Goal: Task Accomplishment & Management: Manage account settings

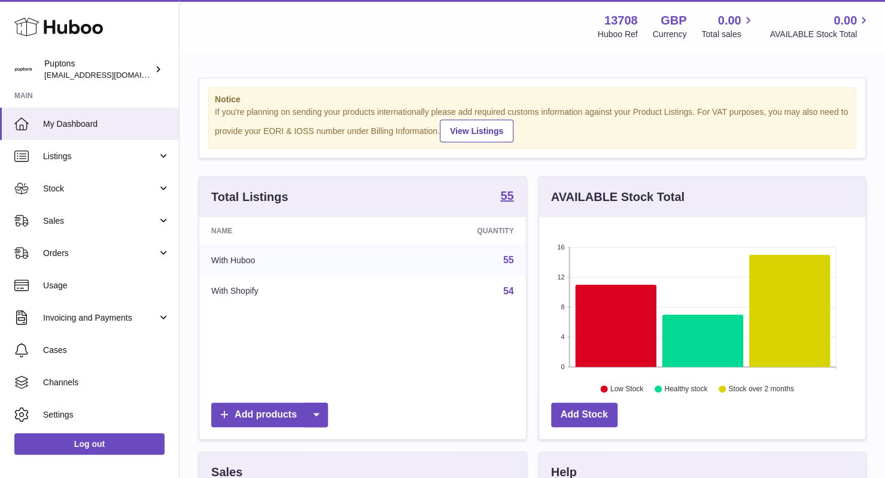
scroll to position [187, 327]
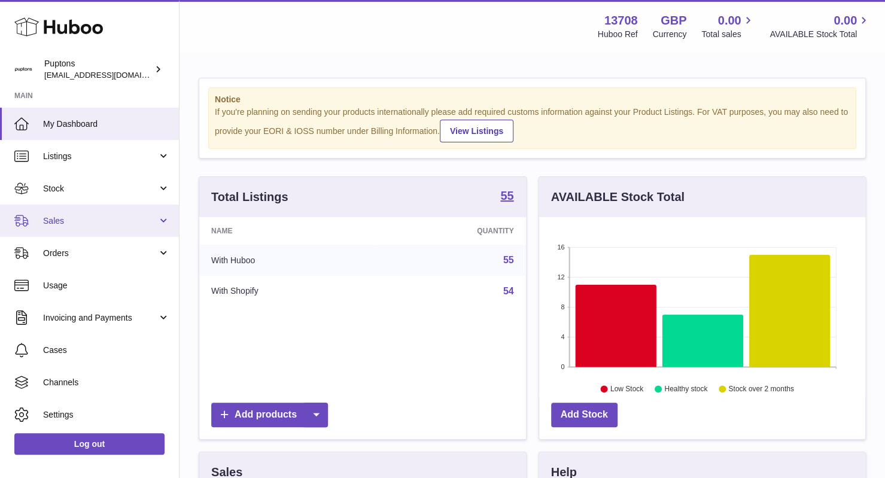
click at [95, 219] on span "Sales" at bounding box center [100, 220] width 114 height 11
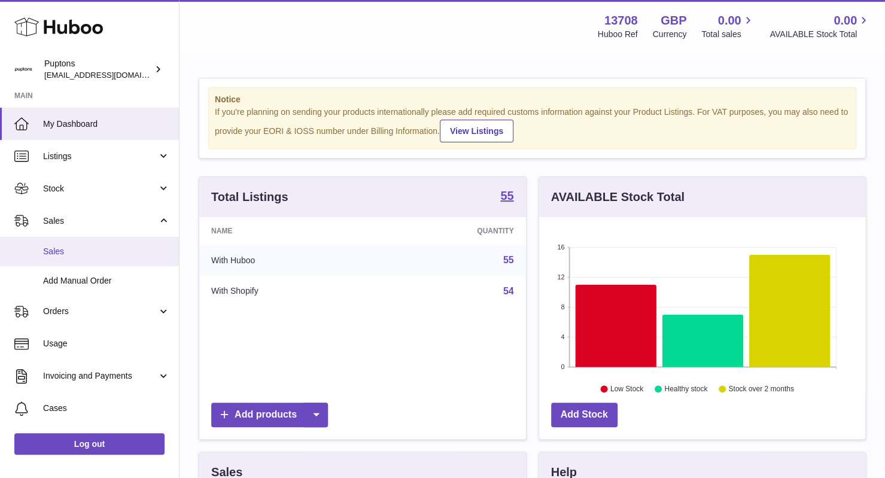
click at [105, 259] on link "Sales" at bounding box center [89, 251] width 179 height 29
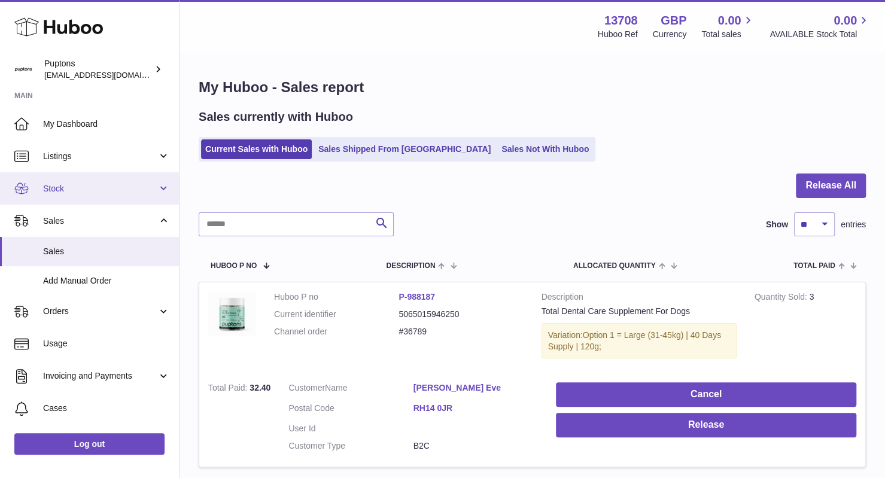
click at [108, 188] on span "Stock" at bounding box center [100, 188] width 114 height 11
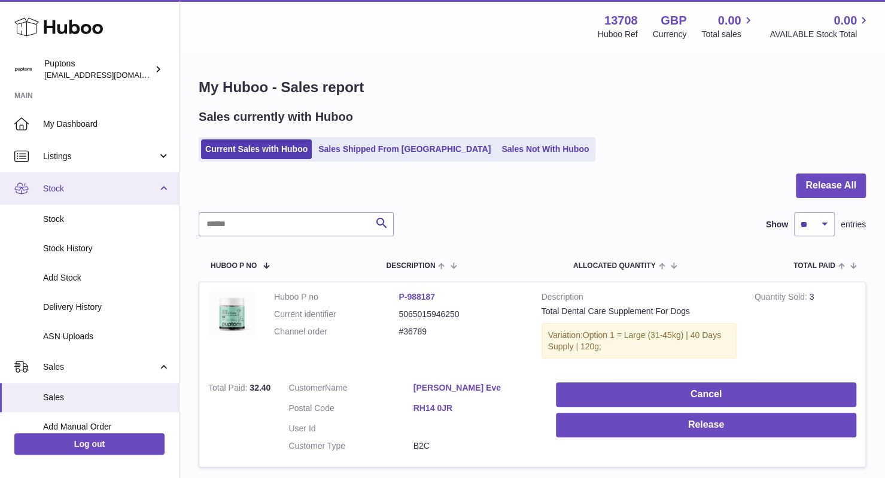
click at [114, 187] on span "Stock" at bounding box center [100, 188] width 114 height 11
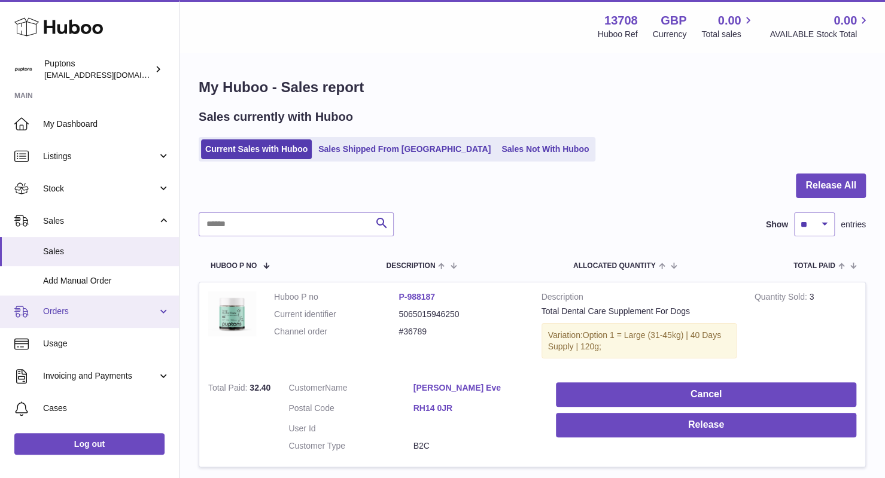
click at [112, 313] on span "Orders" at bounding box center [100, 311] width 114 height 11
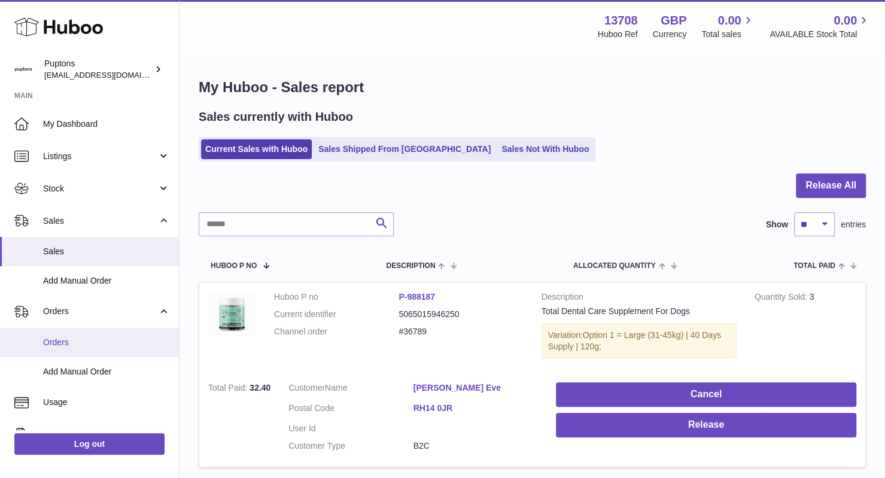
click at [83, 345] on span "Orders" at bounding box center [106, 342] width 127 height 11
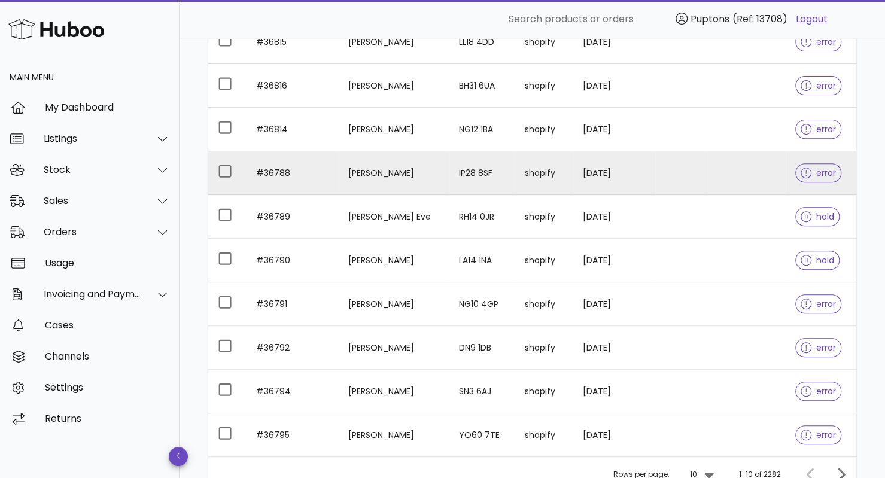
scroll to position [197, 0]
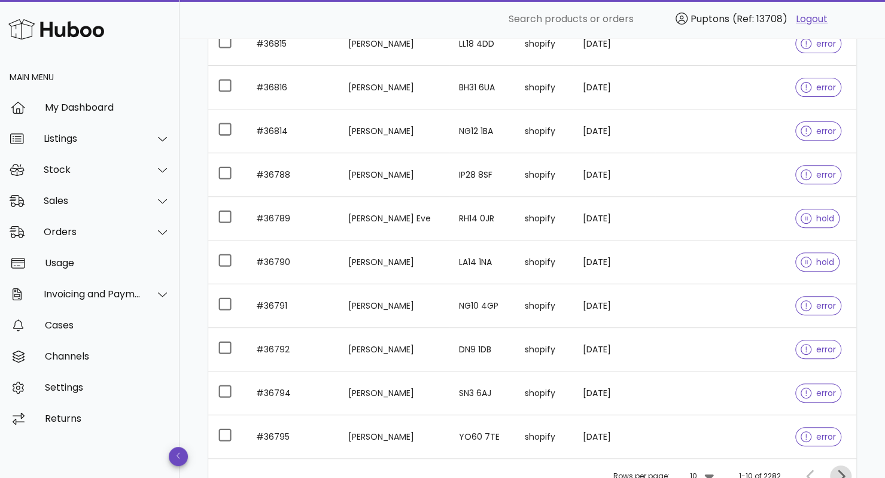
click at [837, 471] on icon "Next page" at bounding box center [840, 476] width 14 height 14
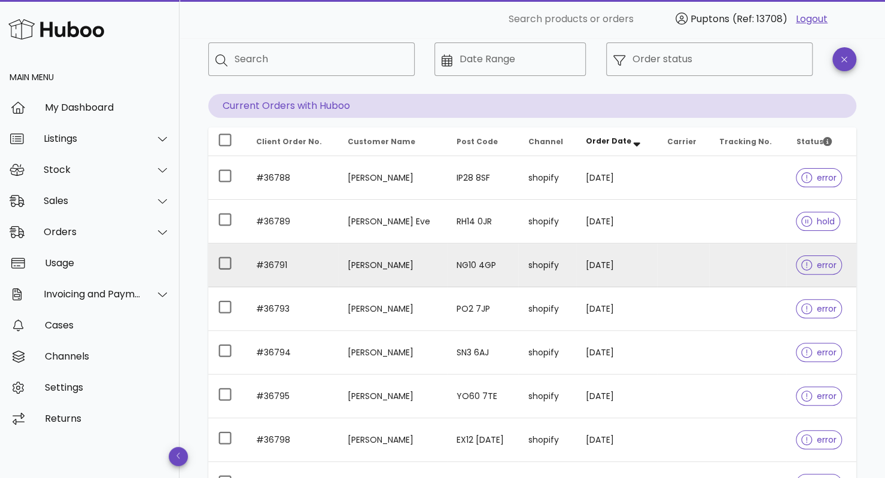
scroll to position [307, 0]
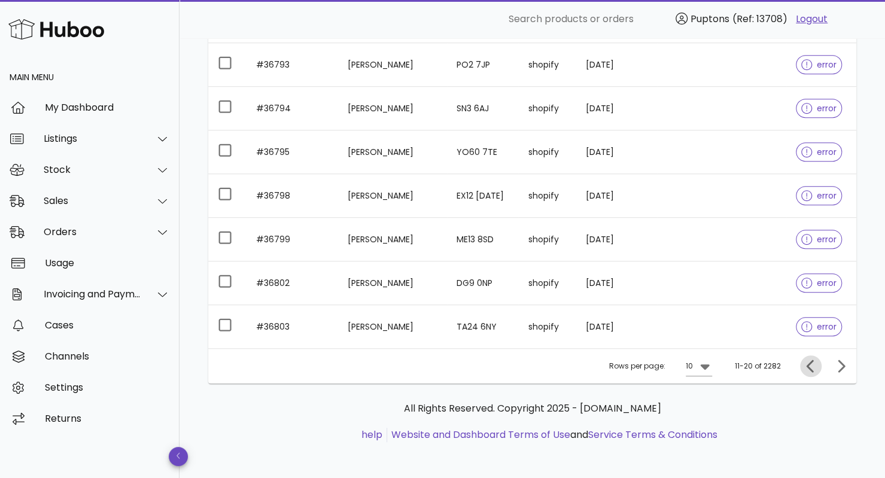
click at [809, 367] on icon "Previous page" at bounding box center [810, 366] width 14 height 14
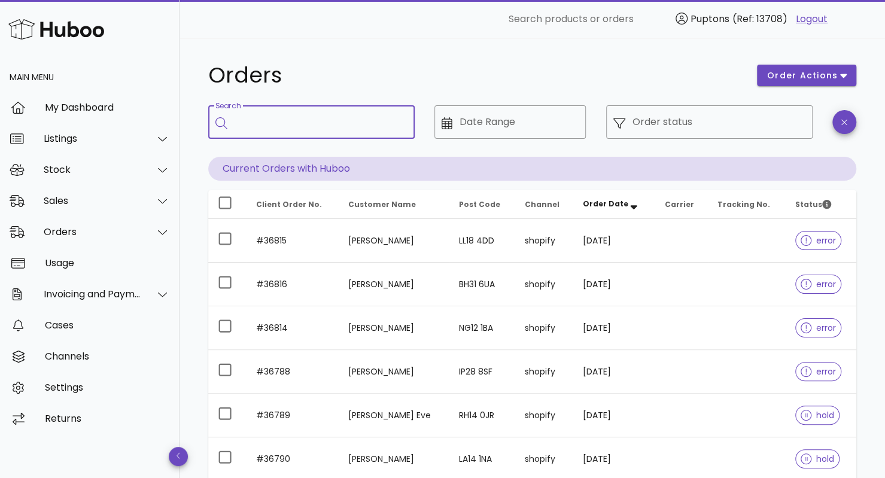
click at [252, 130] on input "Search" at bounding box center [319, 121] width 170 height 19
type input "***"
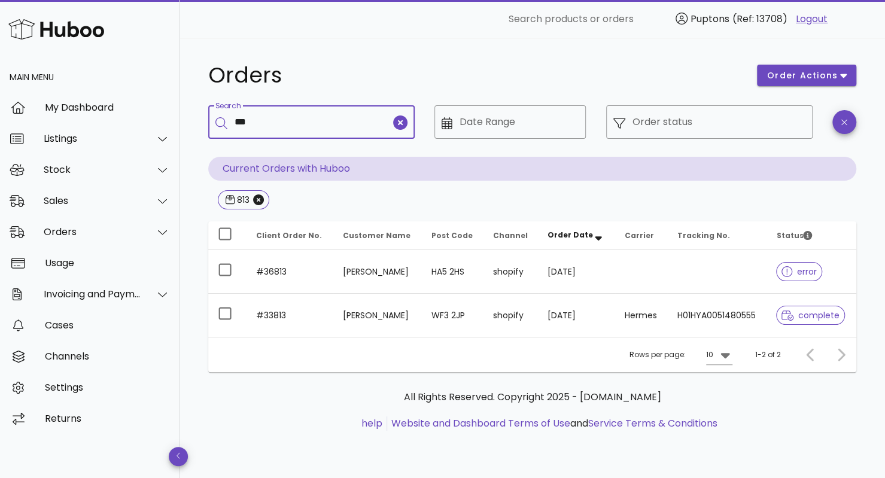
type input "***"
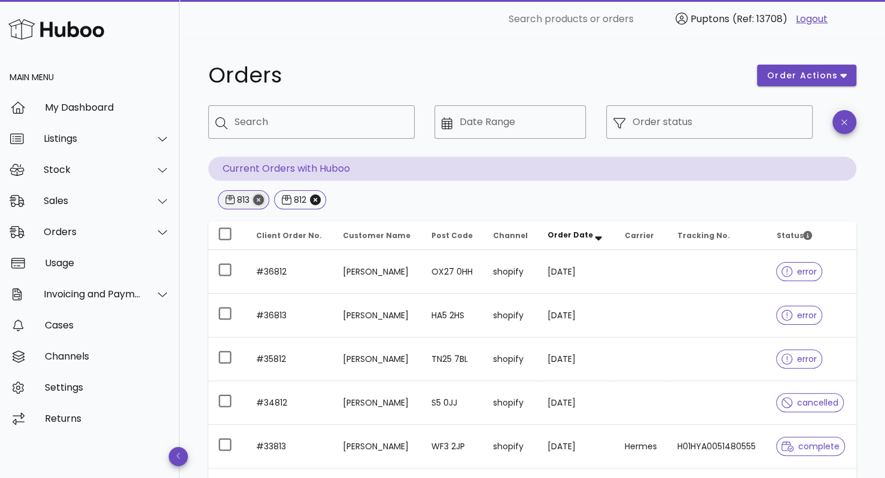
click at [258, 199] on icon "Close" at bounding box center [258, 199] width 11 height 11
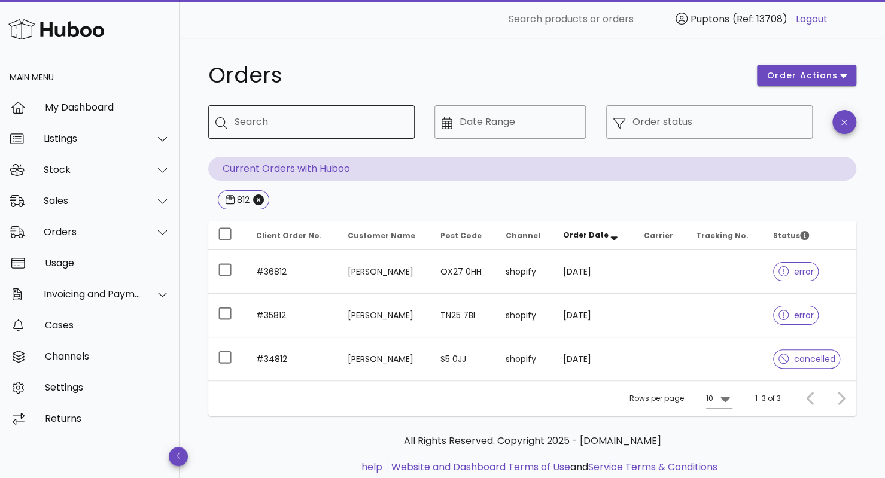
click at [284, 127] on input "Search" at bounding box center [319, 121] width 170 height 19
type input "***"
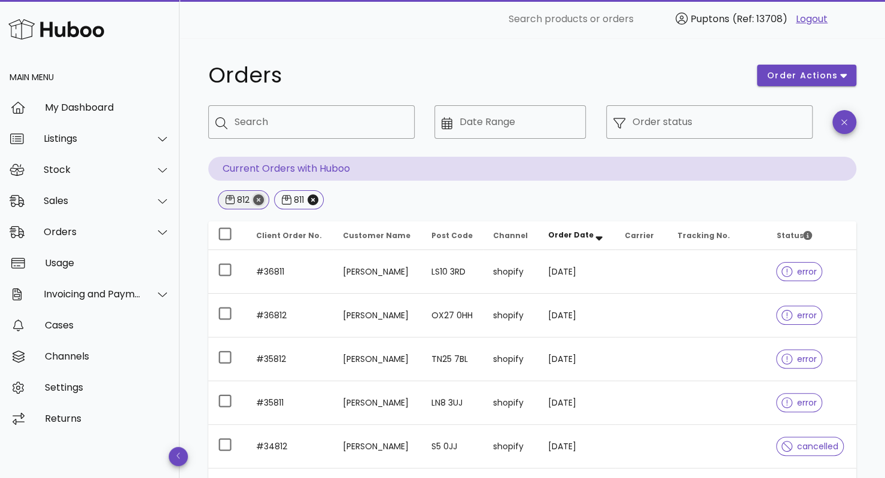
click at [262, 203] on icon "Close" at bounding box center [258, 199] width 11 height 11
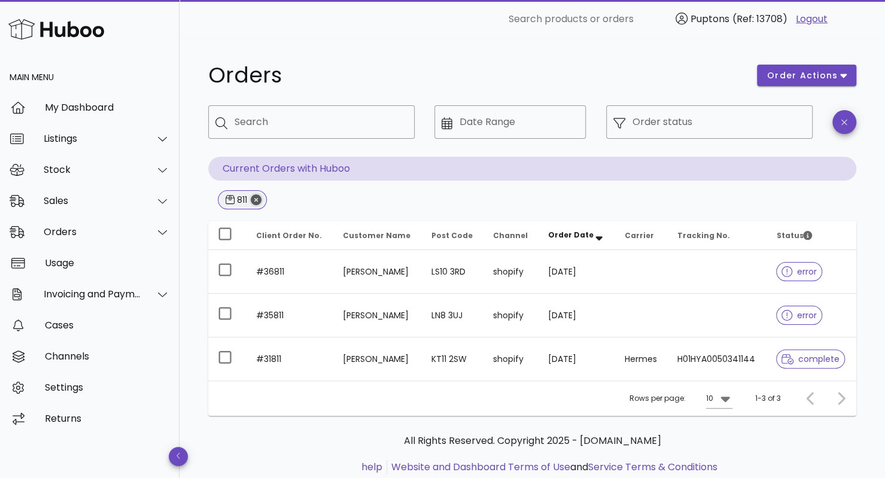
click at [261, 198] on icon "Close" at bounding box center [256, 199] width 11 height 11
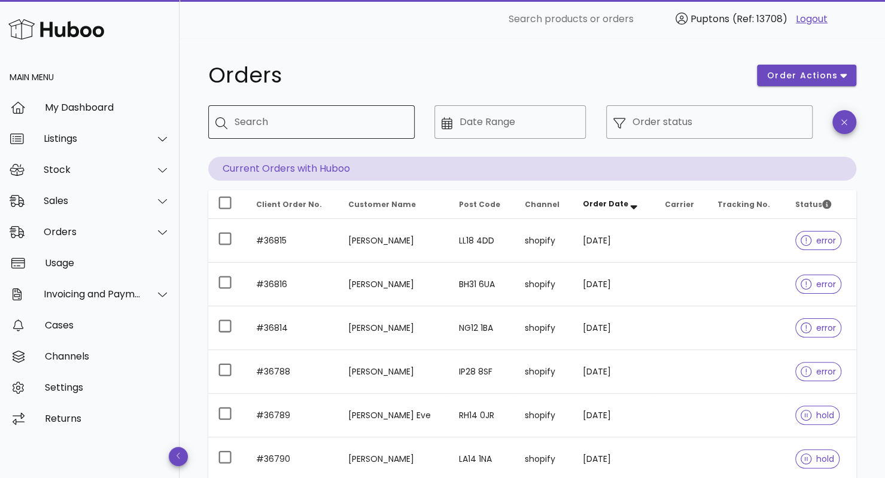
click at [282, 123] on input "Search" at bounding box center [319, 121] width 170 height 19
type input "***"
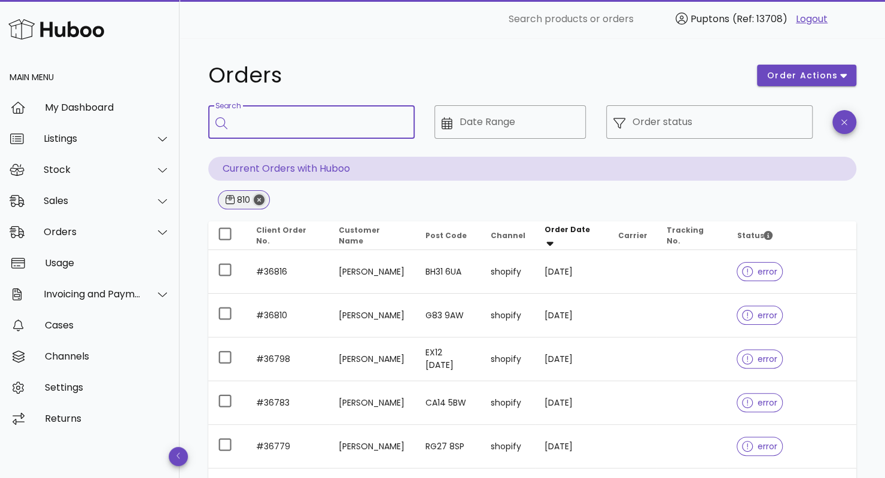
click at [261, 204] on icon "Close" at bounding box center [259, 199] width 11 height 11
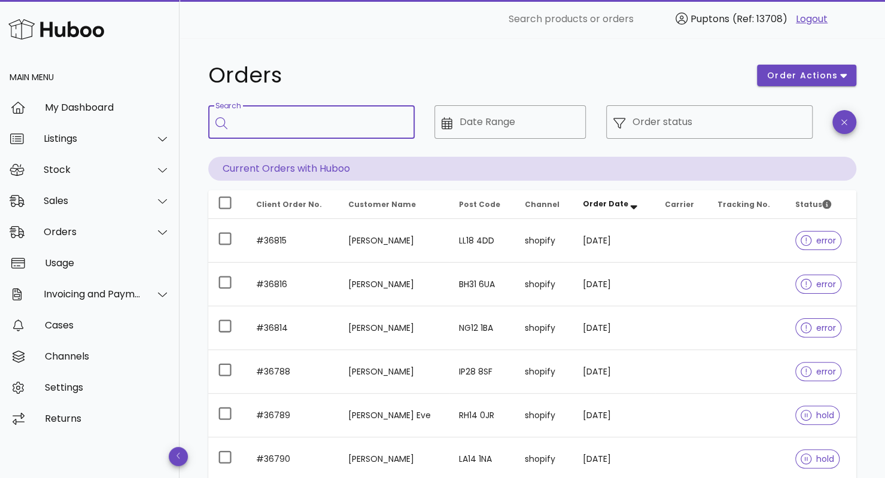
click at [278, 123] on input "Search" at bounding box center [319, 121] width 170 height 19
type input "***"
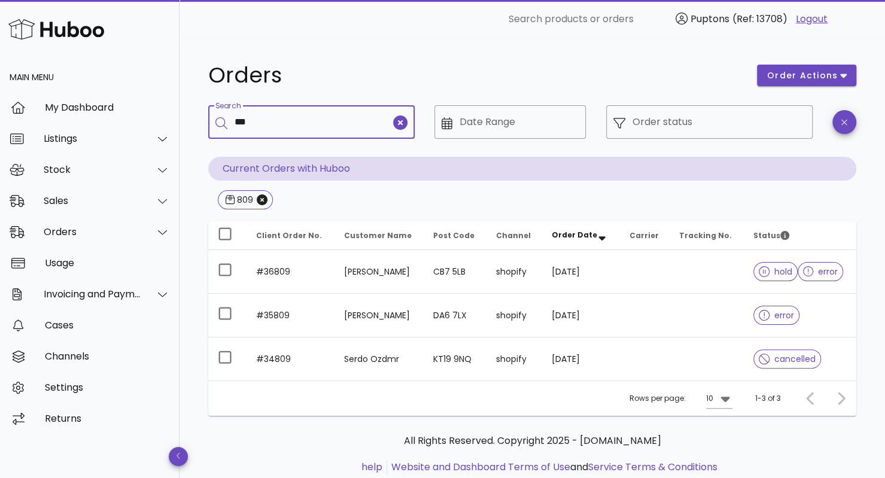
type input "***"
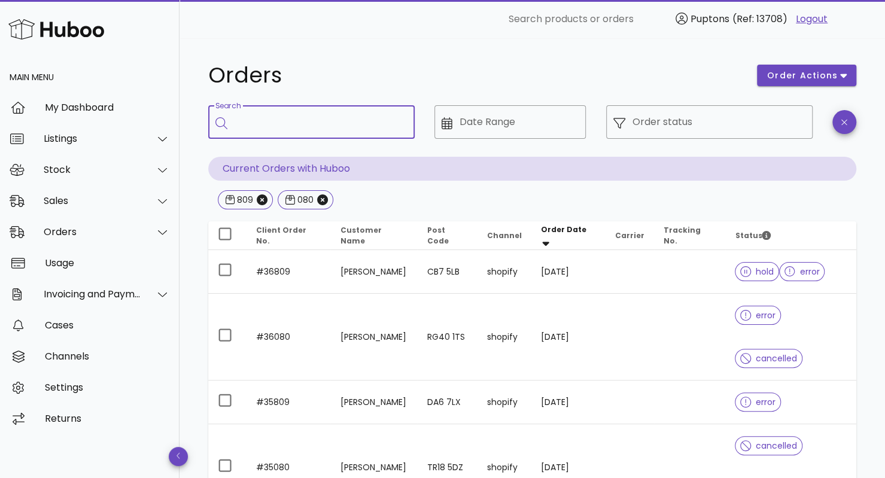
click at [301, 131] on input "Search" at bounding box center [319, 121] width 170 height 19
type input "*"
type input "***"
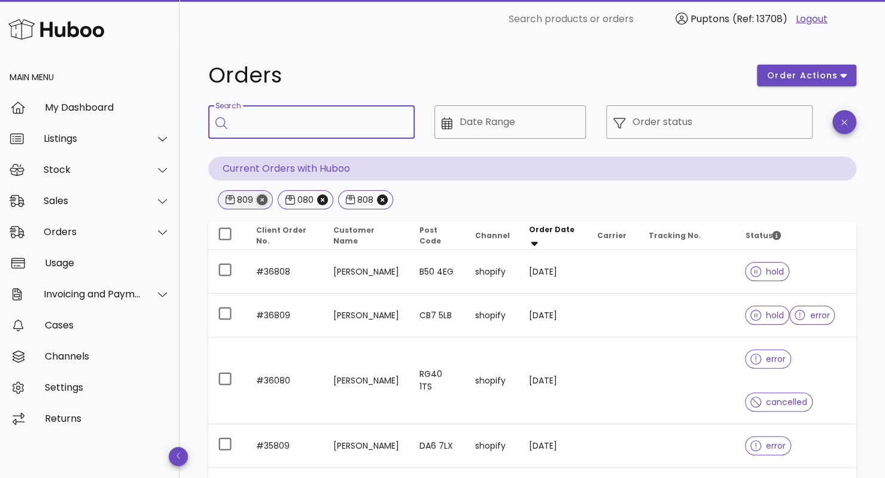
click at [264, 203] on icon "Close" at bounding box center [262, 199] width 11 height 11
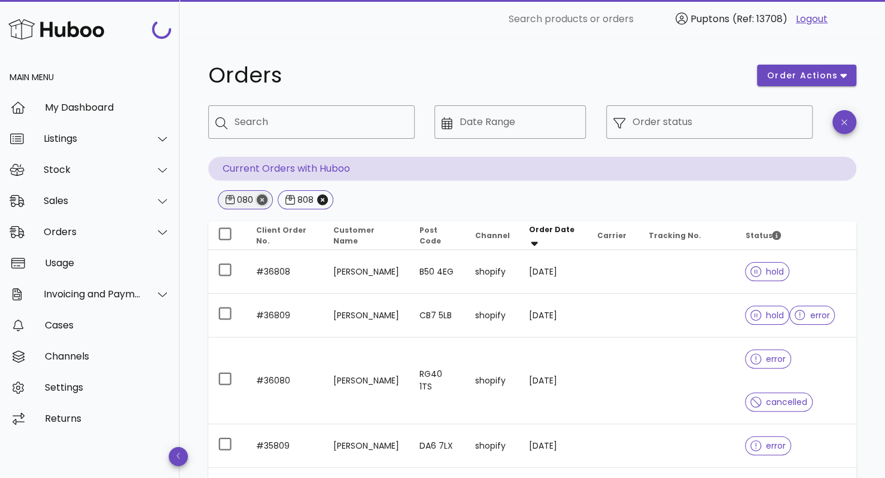
click at [261, 197] on icon "Close" at bounding box center [262, 199] width 11 height 11
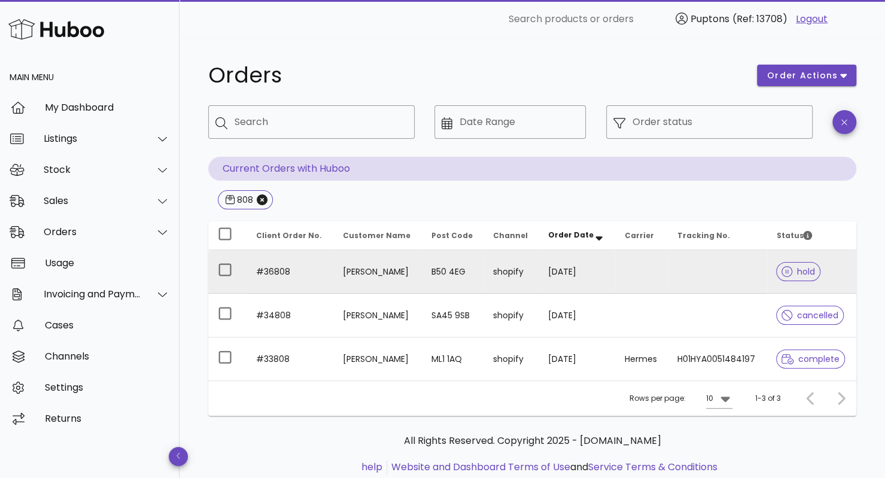
click at [648, 269] on td at bounding box center [641, 272] width 53 height 44
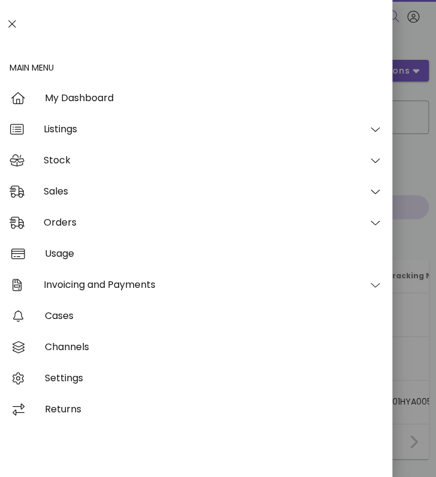
click at [14, 27] on icon at bounding box center [12, 24] width 8 height 12
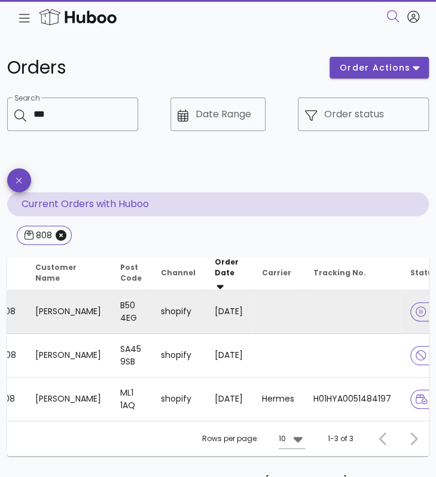
scroll to position [0, 73]
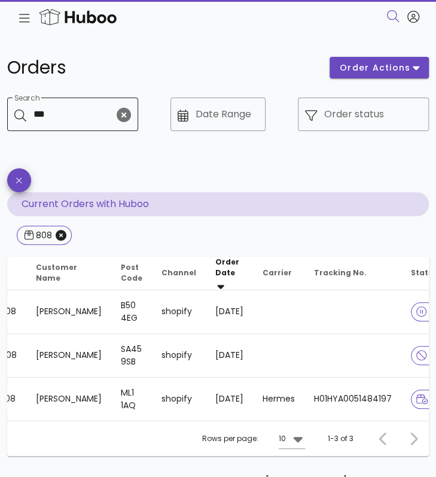
click at [66, 115] on input "***" at bounding box center [73, 114] width 81 height 19
type input "***"
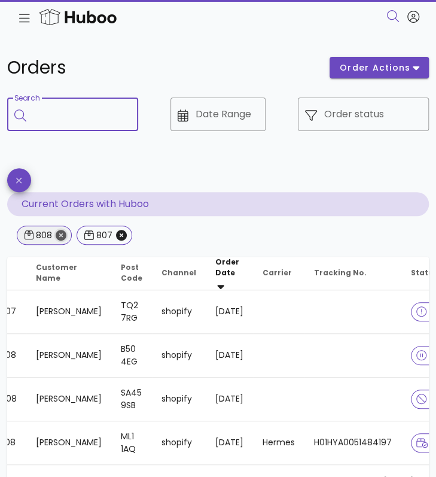
click at [62, 238] on icon "Close" at bounding box center [61, 235] width 11 height 11
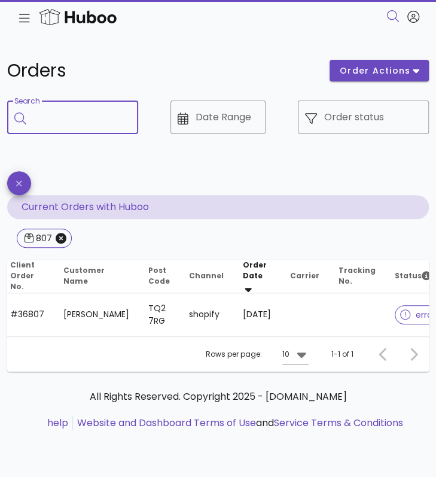
click at [65, 119] on input "Search" at bounding box center [80, 117] width 95 height 19
type input "***"
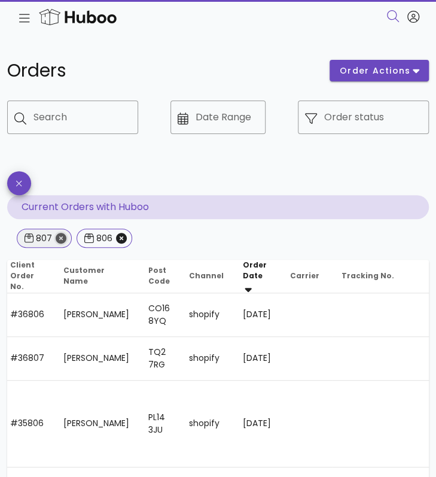
click at [60, 240] on icon "Close" at bounding box center [61, 238] width 11 height 11
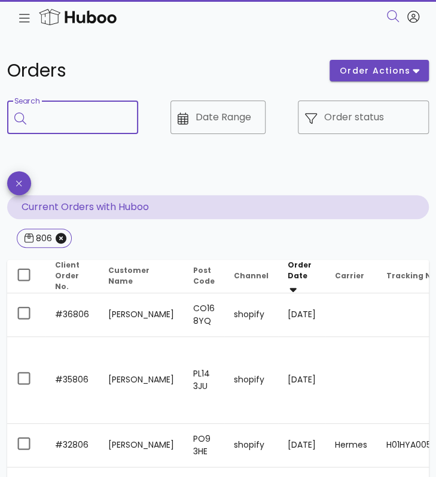
click at [77, 118] on input "Search" at bounding box center [80, 117] width 95 height 19
type input "***"
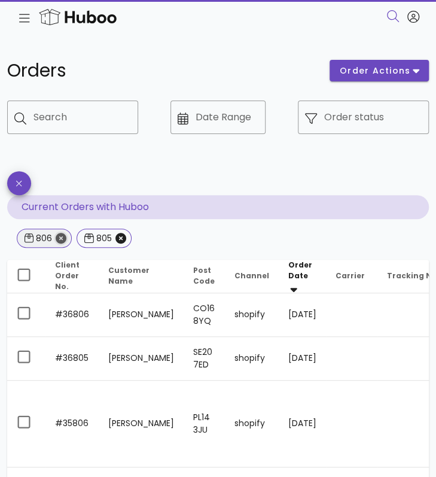
click at [62, 239] on icon "Close" at bounding box center [61, 238] width 11 height 11
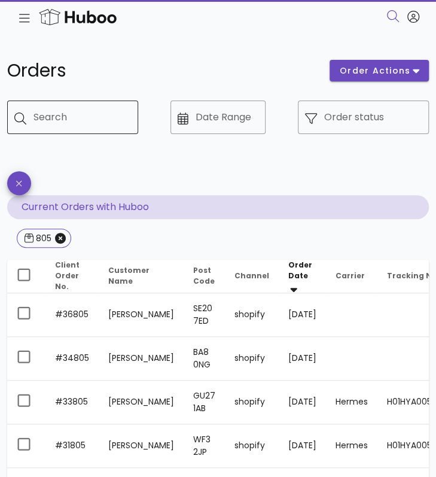
click at [53, 112] on input "Search" at bounding box center [80, 117] width 95 height 19
type input "***"
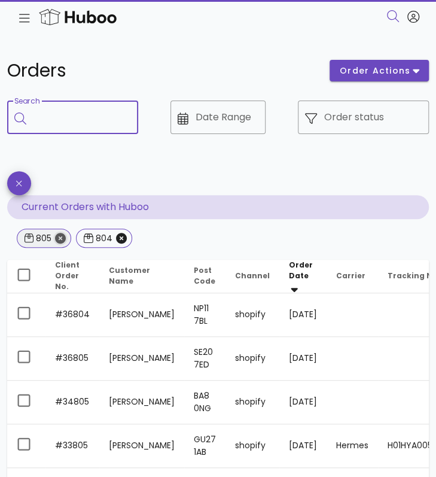
click at [57, 243] on icon "Close" at bounding box center [60, 238] width 11 height 11
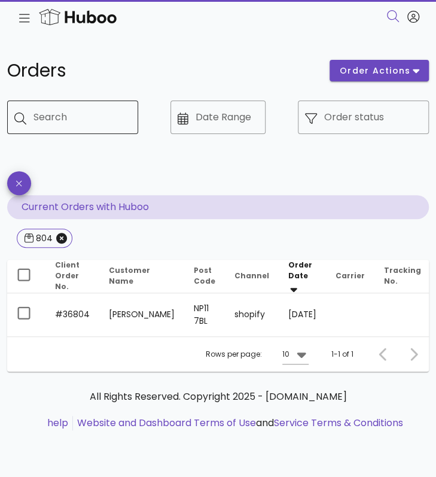
click at [74, 116] on input "Search" at bounding box center [80, 117] width 95 height 19
type input "***"
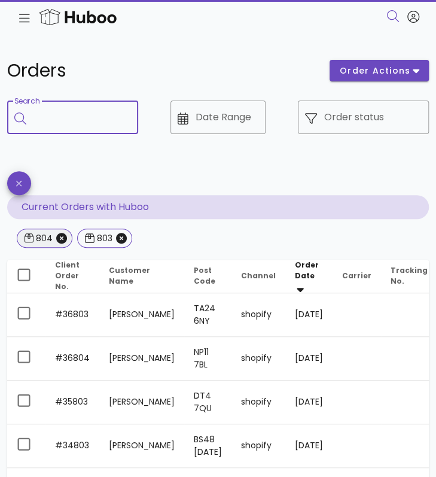
click at [61, 243] on span "804" at bounding box center [45, 238] width 40 height 18
click at [65, 112] on input "Search" at bounding box center [80, 117] width 95 height 19
type input "***"
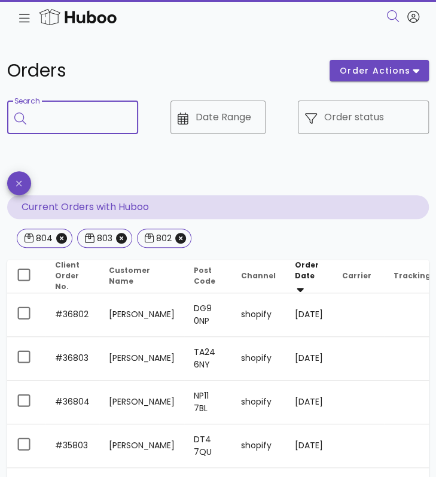
click at [59, 117] on input "Search" at bounding box center [80, 117] width 95 height 19
type input "***"
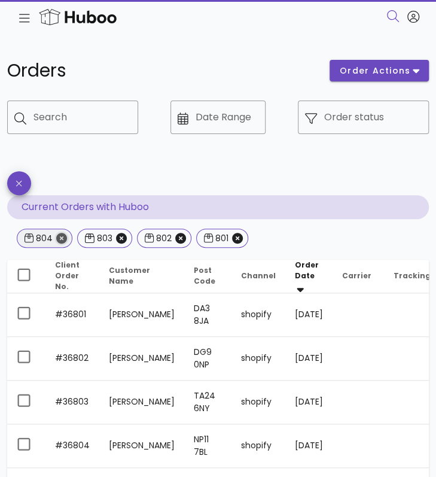
click at [62, 239] on icon "Close" at bounding box center [61, 238] width 11 height 11
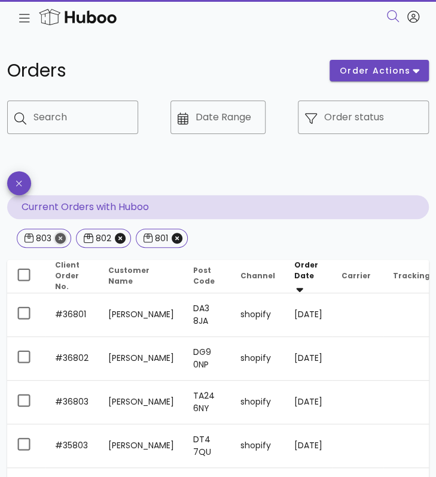
click at [62, 239] on icon "Close" at bounding box center [60, 238] width 11 height 11
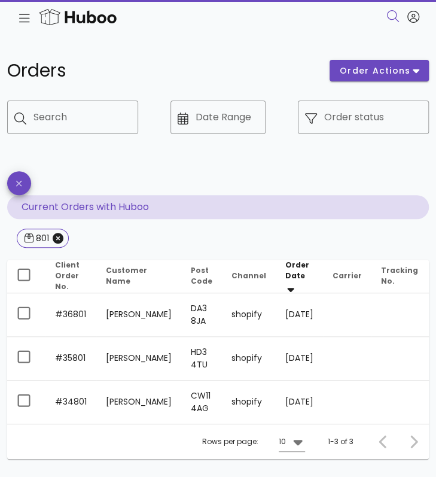
drag, startPoint x: 141, startPoint y: 307, endPoint x: 111, endPoint y: 321, distance: 32.4
click at [111, 321] on td "Ailsa Whitmarsh" at bounding box center [138, 315] width 85 height 44
click at [71, 112] on input "***" at bounding box center [73, 117] width 81 height 19
type input "***"
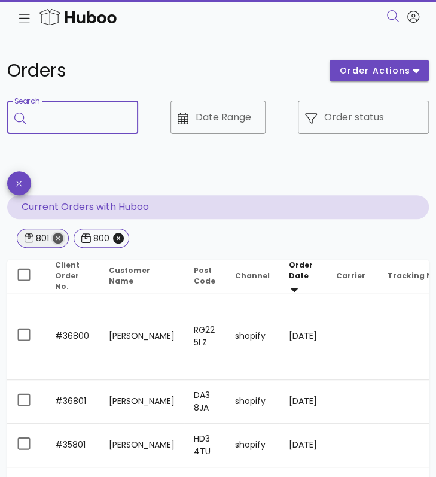
click at [58, 242] on icon "Close" at bounding box center [58, 238] width 11 height 11
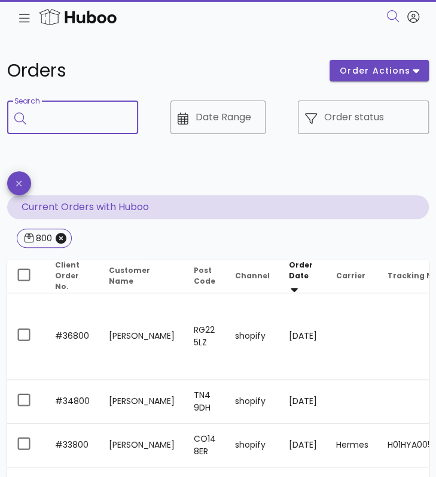
click at [78, 108] on input "Search" at bounding box center [80, 117] width 95 height 19
type input "***"
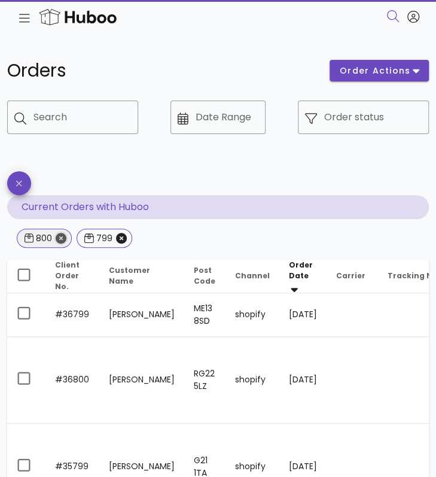
click at [59, 239] on icon "Close" at bounding box center [61, 238] width 11 height 11
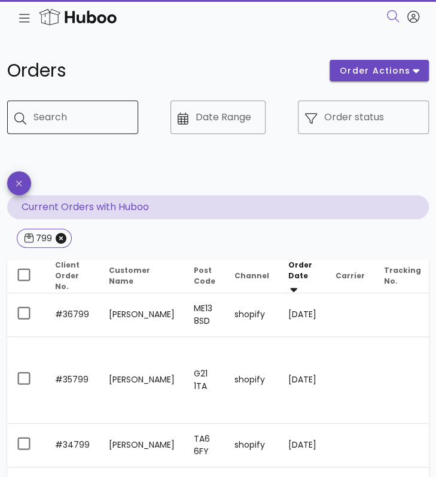
click at [60, 123] on input "Search" at bounding box center [80, 117] width 95 height 19
type input "***"
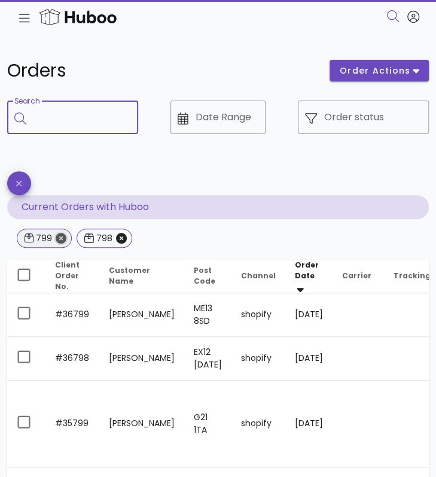
click at [65, 240] on icon "Close" at bounding box center [61, 238] width 11 height 11
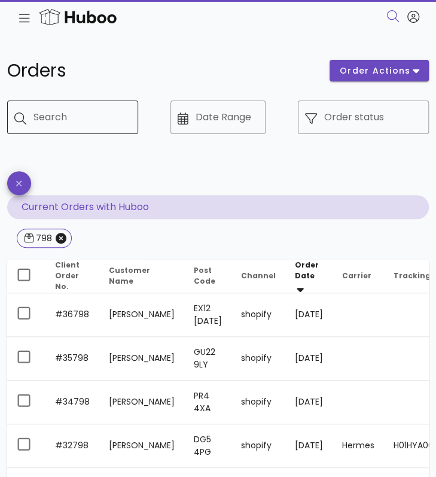
click at [38, 116] on input "Search" at bounding box center [80, 117] width 95 height 19
type input "***"
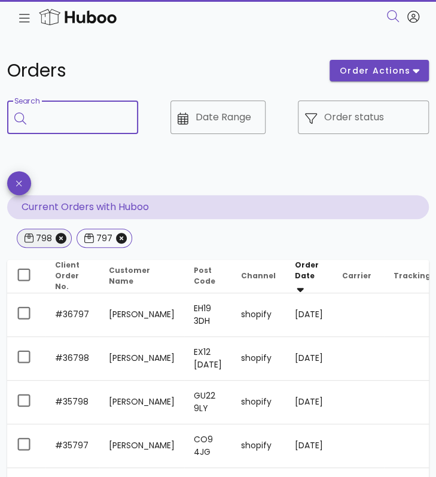
click at [66, 243] on span "798" at bounding box center [44, 237] width 55 height 19
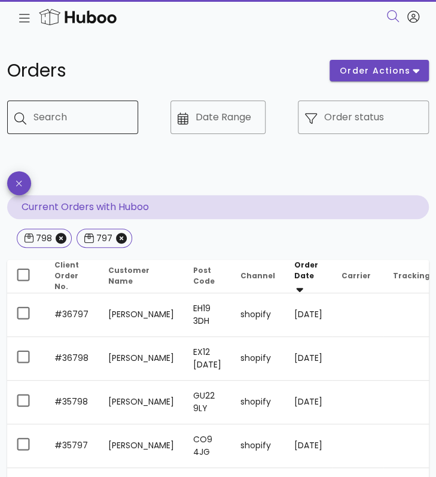
click at [57, 125] on input "Search" at bounding box center [80, 117] width 95 height 19
type input "***"
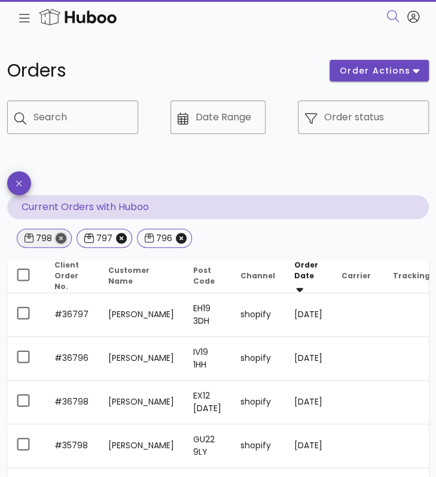
click at [60, 241] on icon "Close" at bounding box center [61, 238] width 11 height 11
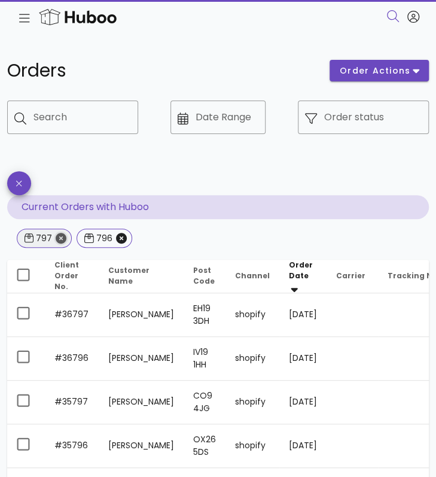
click at [60, 236] on icon "Close" at bounding box center [61, 238] width 11 height 11
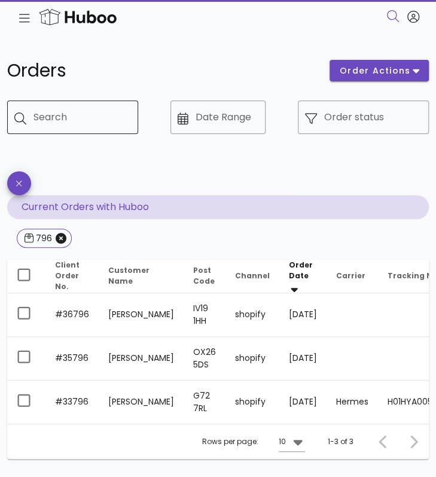
click at [66, 120] on input "Search" at bounding box center [80, 117] width 95 height 19
type input "***"
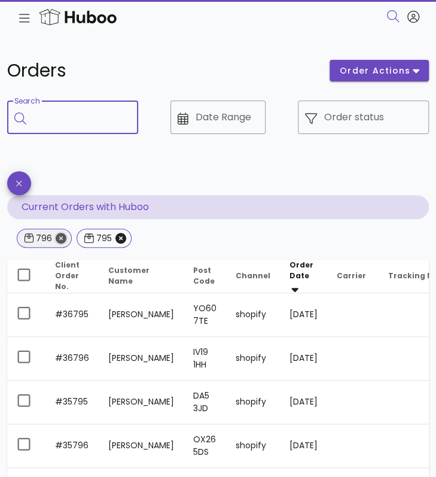
click at [61, 237] on icon "Close" at bounding box center [61, 238] width 11 height 11
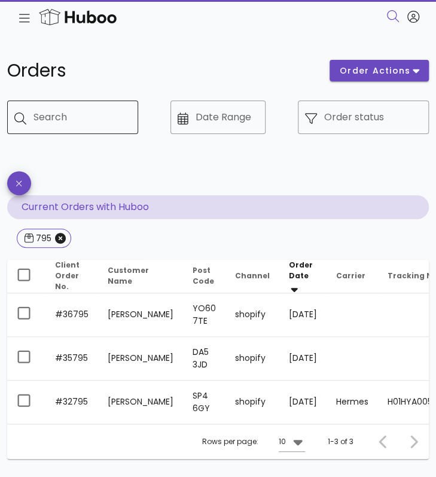
click at [65, 117] on input "Search" at bounding box center [80, 117] width 95 height 19
type input "***"
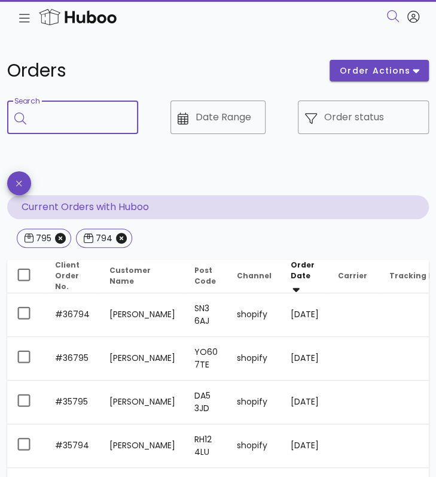
scroll to position [0, 1]
click at [49, 127] on div "Search" at bounding box center [80, 116] width 95 height 33
type input "***"
click at [60, 242] on icon "Close" at bounding box center [60, 238] width 11 height 11
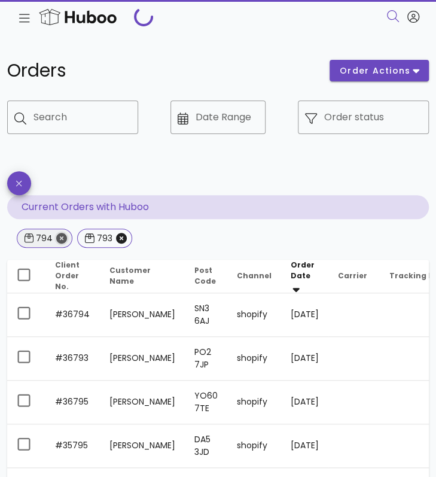
click at [60, 241] on icon "Close" at bounding box center [61, 238] width 11 height 11
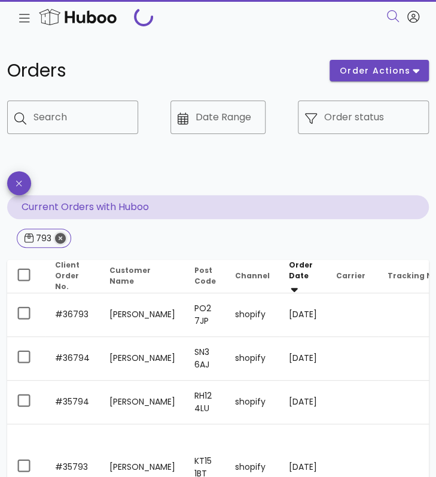
click at [60, 241] on icon "Close" at bounding box center [60, 238] width 11 height 11
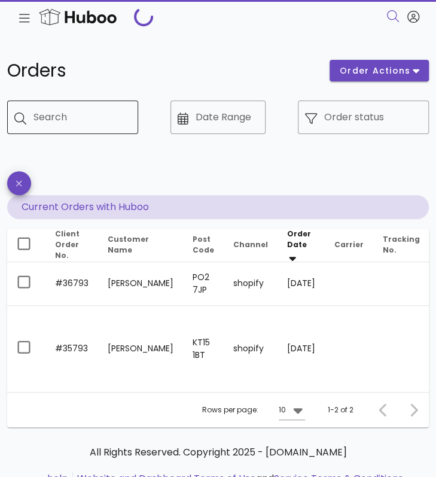
click at [66, 120] on input "Search" at bounding box center [80, 117] width 95 height 19
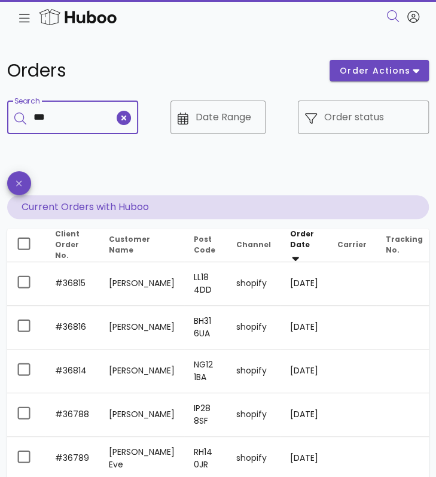
type input "***"
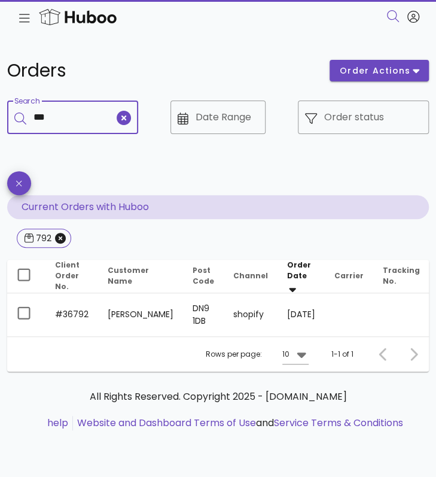
type input "***"
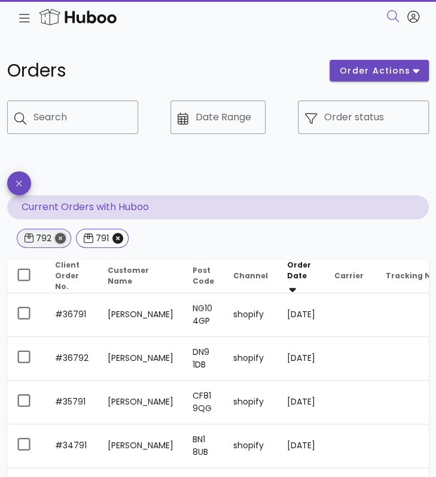
click at [56, 239] on icon "Close" at bounding box center [60, 238] width 11 height 11
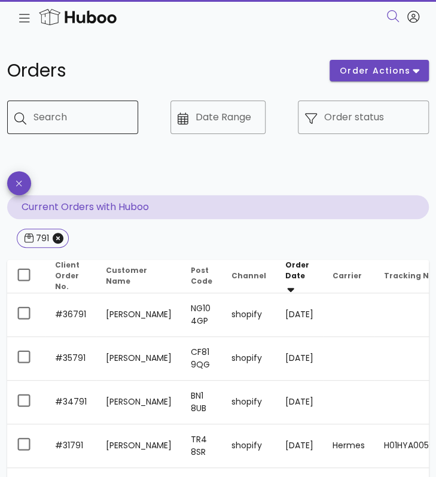
click at [65, 124] on input "Search" at bounding box center [80, 117] width 95 height 19
type input "***"
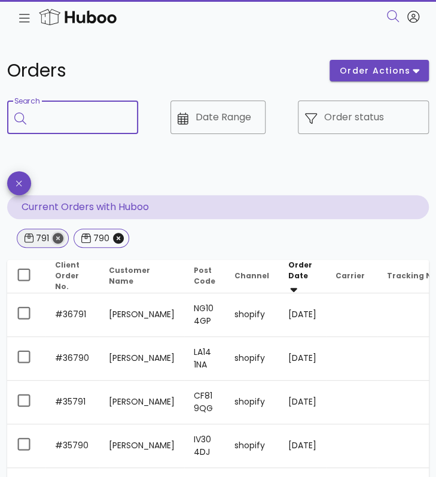
click at [54, 237] on icon "Close" at bounding box center [58, 238] width 11 height 11
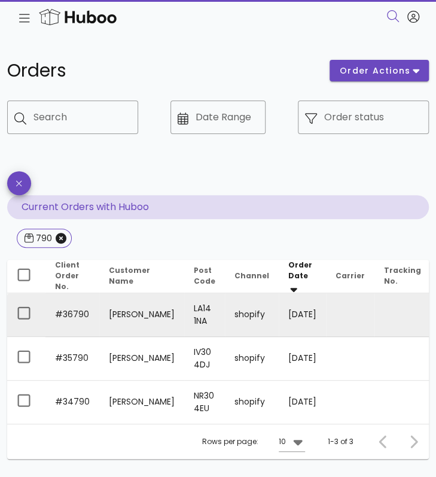
click at [126, 315] on td "[PERSON_NAME]" at bounding box center [141, 315] width 85 height 44
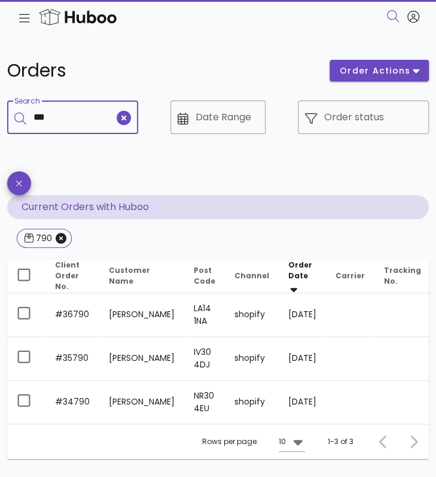
drag, startPoint x: 77, startPoint y: 124, endPoint x: 42, endPoint y: 126, distance: 34.7
click at [42, 126] on input "***" at bounding box center [73, 117] width 81 height 19
type input "***"
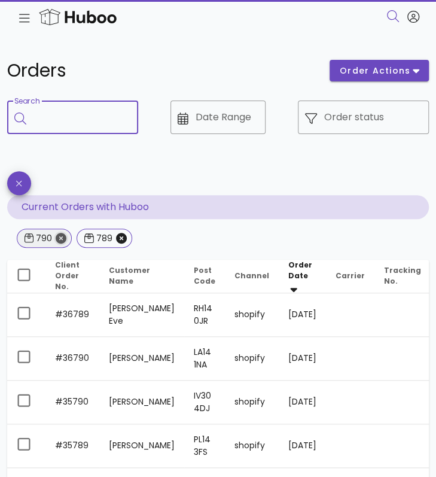
click at [60, 239] on icon "Close" at bounding box center [61, 238] width 11 height 11
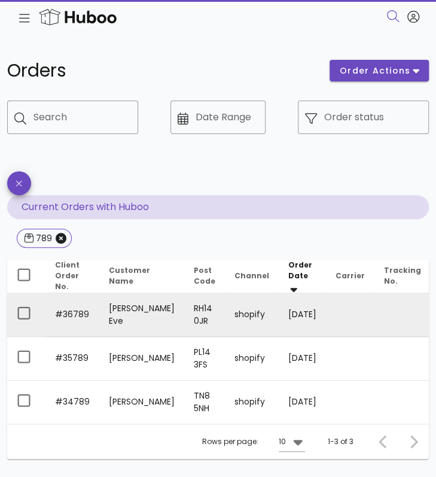
click at [126, 315] on td "[PERSON_NAME] Eve" at bounding box center [141, 315] width 85 height 44
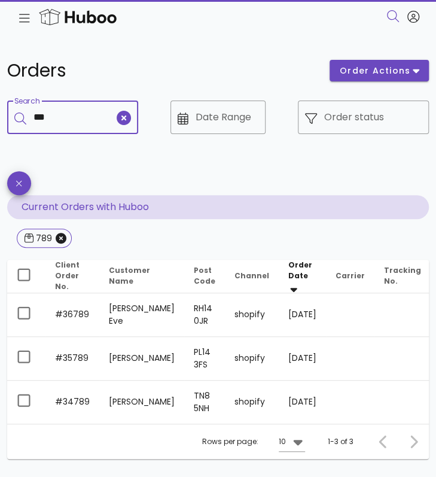
click at [62, 121] on input "***" at bounding box center [73, 117] width 81 height 19
type input "***"
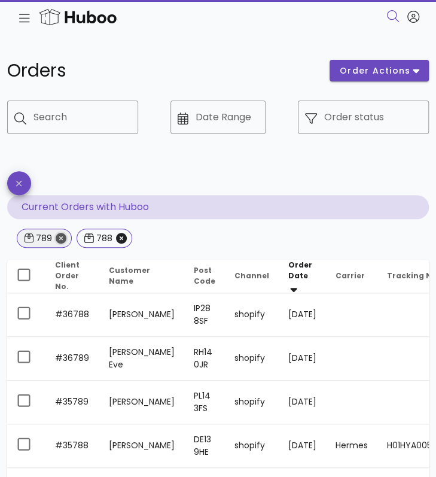
click at [62, 237] on icon "Close" at bounding box center [61, 238] width 11 height 11
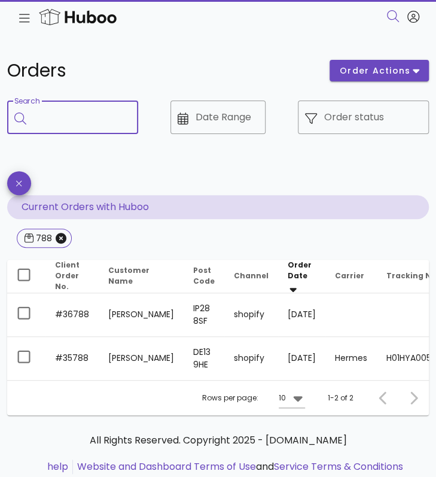
click at [49, 118] on input "Search" at bounding box center [80, 117] width 95 height 19
type input "***"
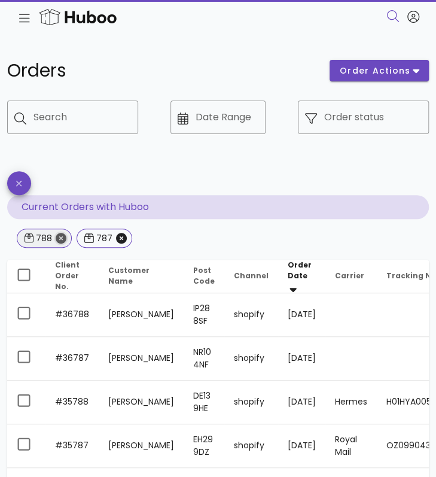
click at [59, 240] on icon "Close" at bounding box center [61, 238] width 11 height 11
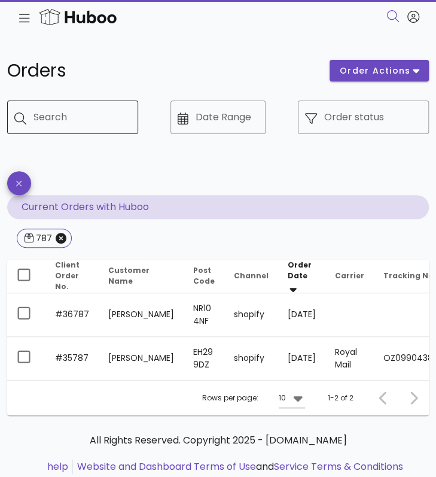
click at [81, 117] on input "Search" at bounding box center [80, 117] width 95 height 19
type input "***"
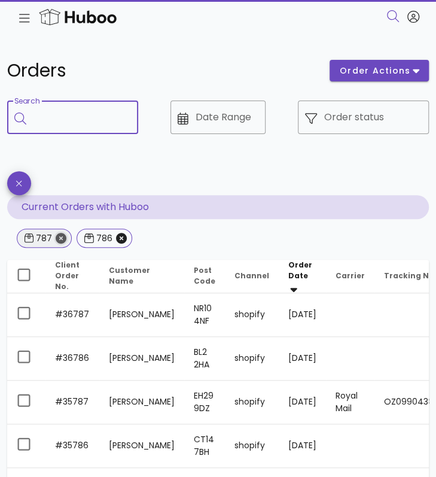
click at [61, 237] on icon "Close" at bounding box center [61, 238] width 11 height 11
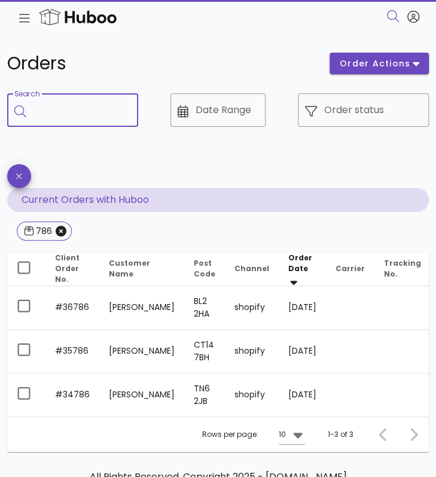
click at [74, 114] on input "Search" at bounding box center [80, 109] width 95 height 19
type input "***"
click at [62, 233] on icon "Close" at bounding box center [61, 230] width 11 height 11
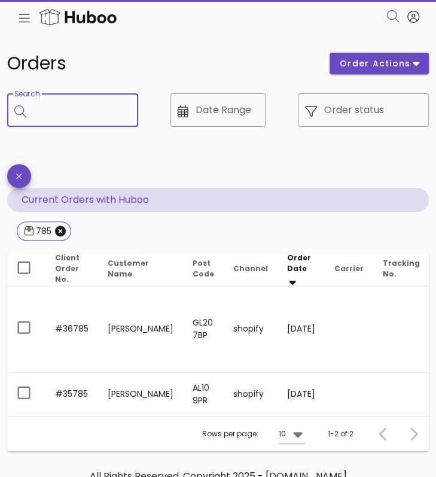
click at [90, 115] on input "Search" at bounding box center [80, 109] width 95 height 19
type input "***"
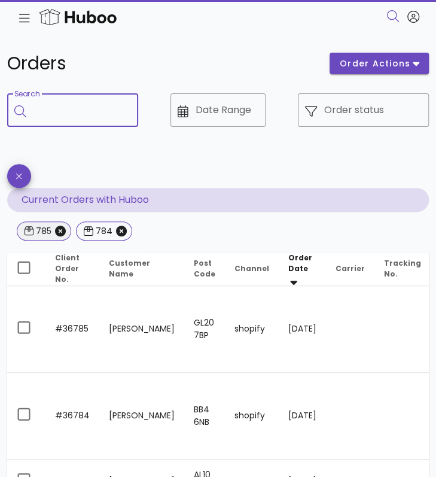
click at [61, 239] on span "785" at bounding box center [44, 231] width 39 height 18
click at [62, 229] on icon "Close" at bounding box center [60, 230] width 11 height 11
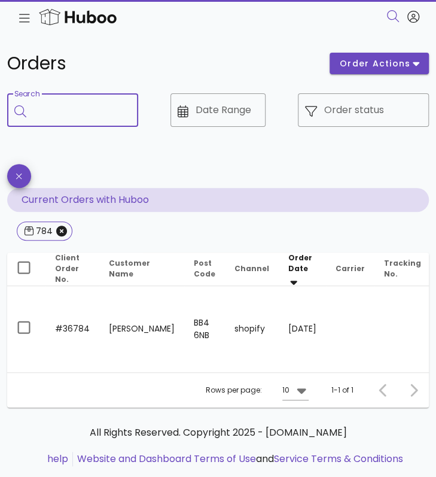
click at [81, 117] on input "Search" at bounding box center [80, 109] width 95 height 19
type input "***"
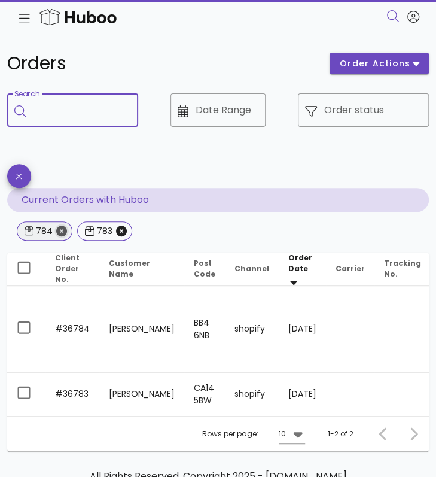
click at [62, 229] on icon "Close" at bounding box center [61, 230] width 11 height 11
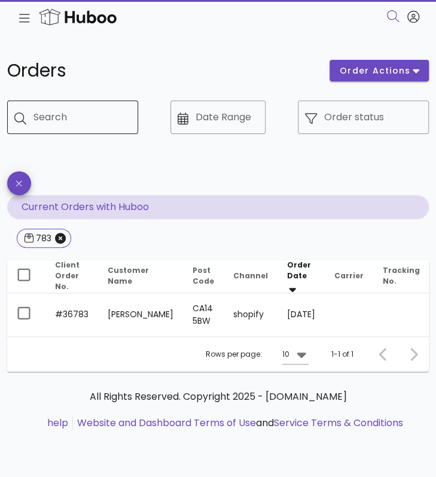
click at [62, 126] on input "Search" at bounding box center [80, 117] width 95 height 19
type input "***"
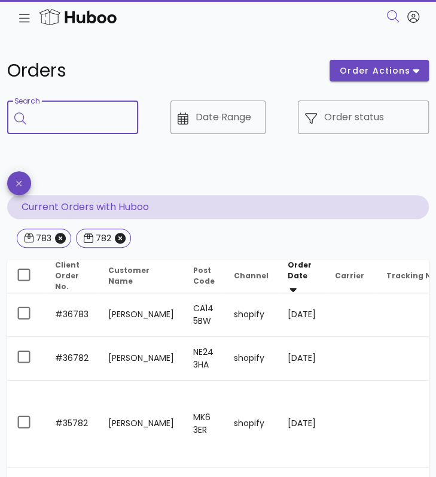
click at [63, 120] on input "Search" at bounding box center [80, 117] width 95 height 19
type input "***"
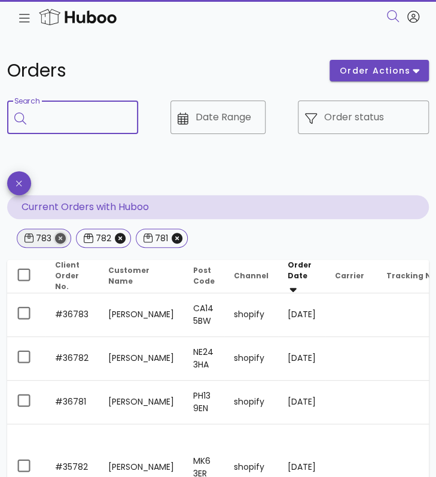
click at [60, 239] on icon "Close" at bounding box center [60, 238] width 11 height 11
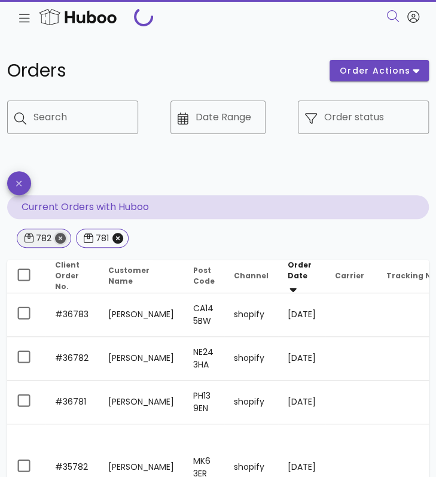
click at [57, 239] on icon "Close" at bounding box center [60, 238] width 11 height 11
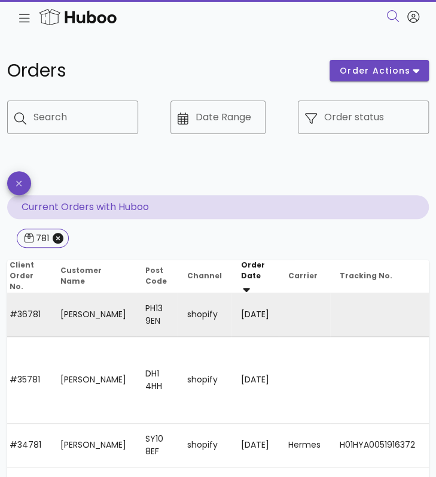
scroll to position [0, 37]
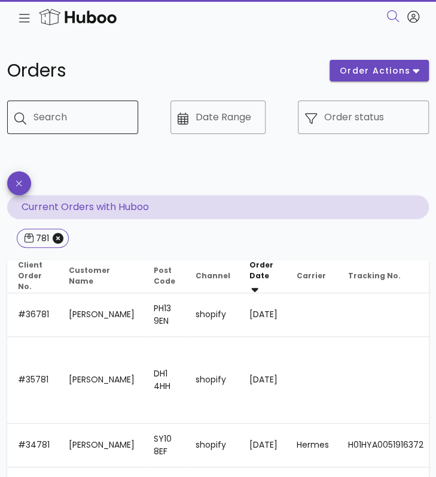
click at [68, 128] on div "Search" at bounding box center [80, 116] width 95 height 33
type input "***"
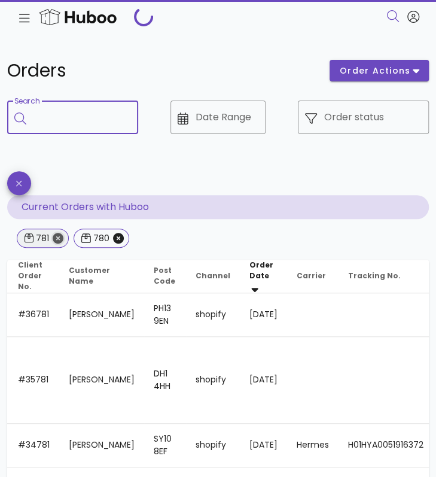
click at [61, 242] on icon "Close" at bounding box center [58, 238] width 11 height 11
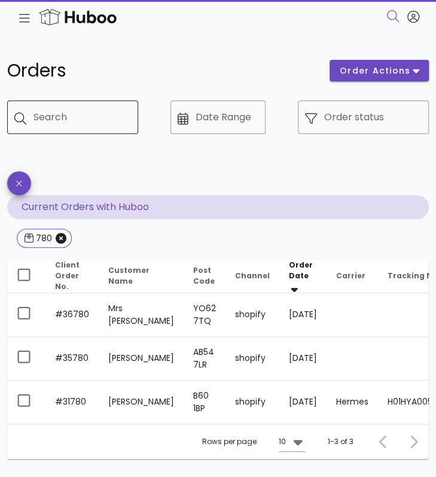
click at [31, 110] on div "​ Search" at bounding box center [72, 116] width 131 height 33
type input "***"
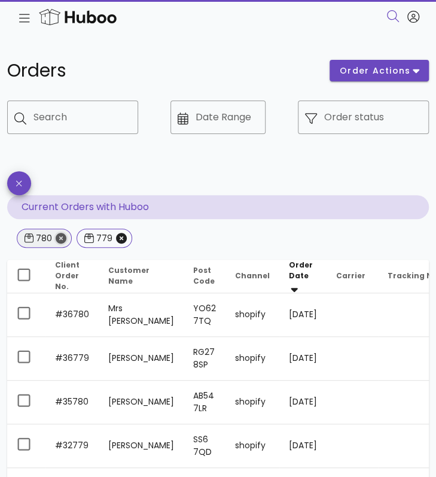
click at [62, 235] on icon "Close" at bounding box center [61, 238] width 11 height 11
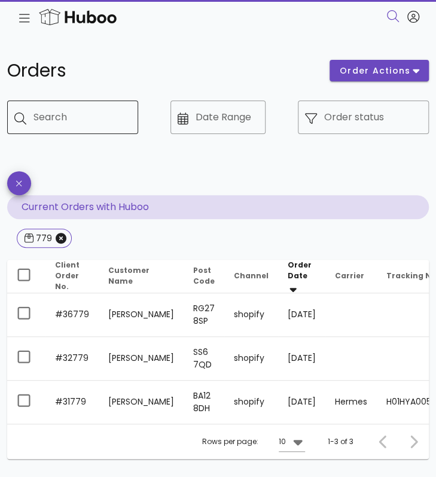
click at [70, 120] on input "Search" at bounding box center [80, 117] width 95 height 19
type input "***"
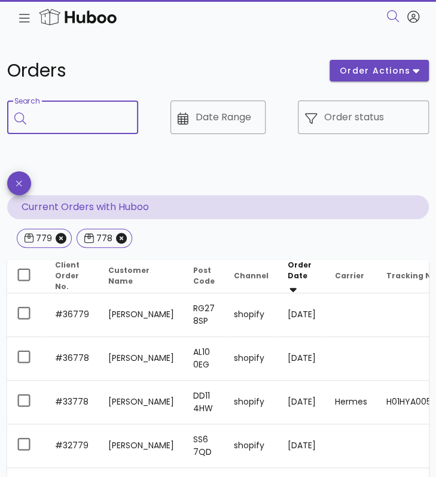
click at [74, 122] on input "Search" at bounding box center [80, 117] width 95 height 19
type input "***"
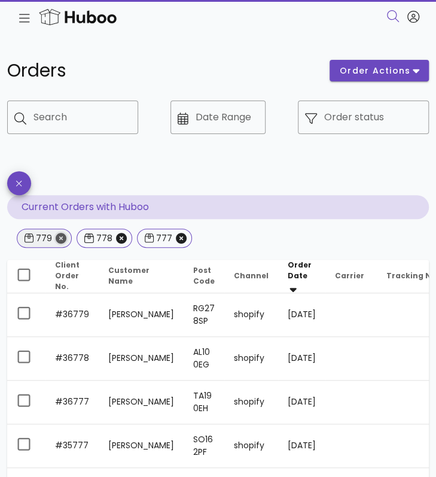
click at [62, 236] on icon "Close" at bounding box center [61, 238] width 11 height 11
click at [61, 236] on icon "Close" at bounding box center [61, 238] width 11 height 11
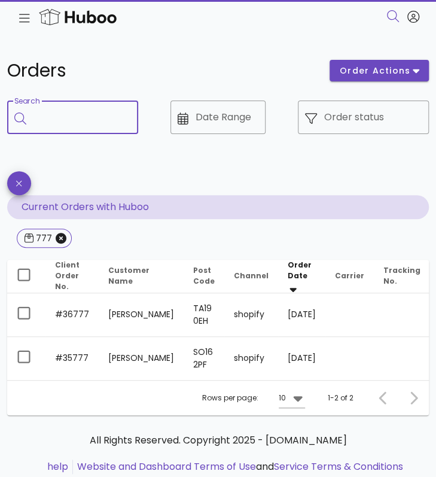
click at [74, 118] on input "Search" at bounding box center [80, 117] width 95 height 19
type input "***"
click at [60, 237] on icon "Close" at bounding box center [61, 238] width 11 height 11
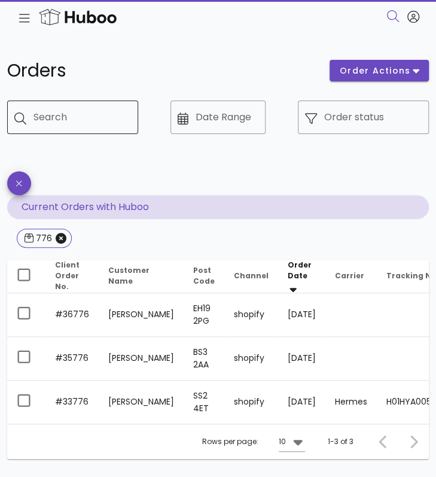
click at [64, 121] on input "Search" at bounding box center [80, 117] width 95 height 19
type input "***"
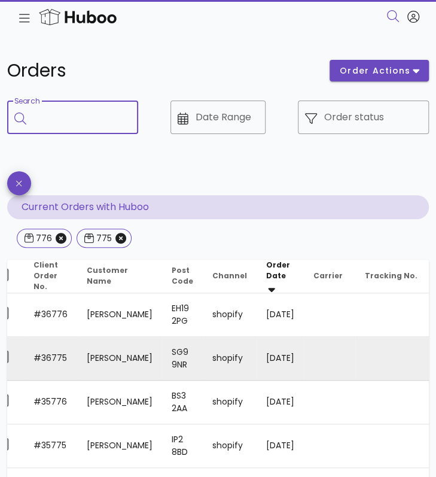
scroll to position [0, 16]
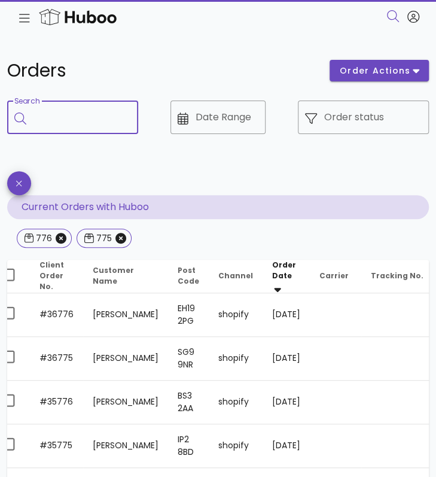
click at [66, 118] on input "Search" at bounding box center [80, 117] width 95 height 19
type input "***"
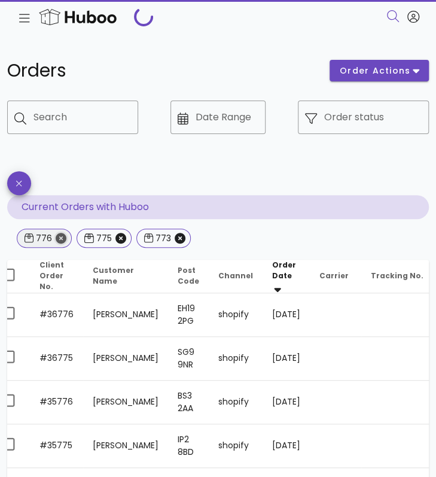
click at [60, 239] on icon "Close" at bounding box center [61, 238] width 11 height 11
click at [60, 239] on icon "Close" at bounding box center [60, 238] width 11 height 11
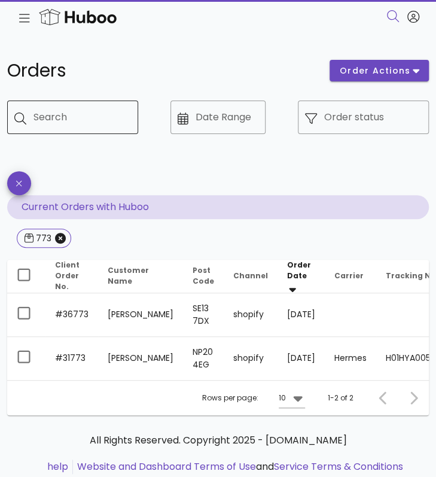
click at [48, 113] on input "Search" at bounding box center [80, 117] width 95 height 19
type input "***"
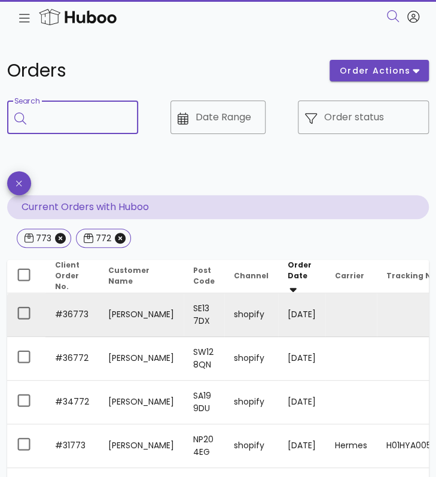
scroll to position [0, 1]
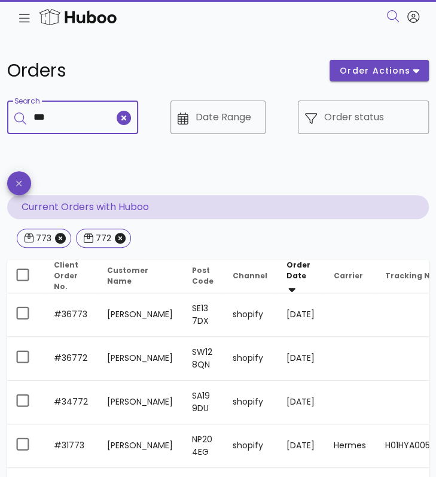
type input "***"
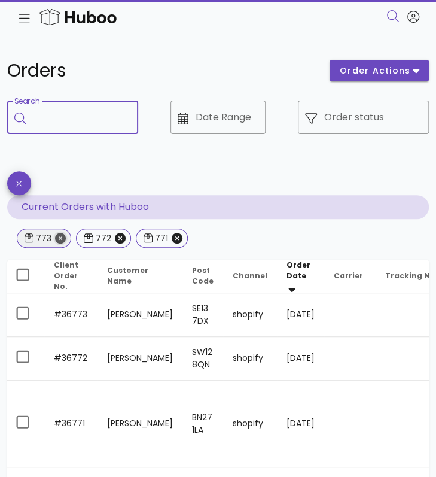
click at [60, 239] on icon "Close" at bounding box center [60, 238] width 11 height 11
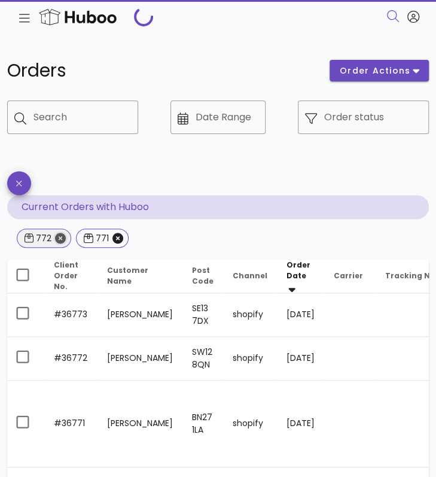
click at [59, 239] on icon "Close" at bounding box center [60, 238] width 11 height 11
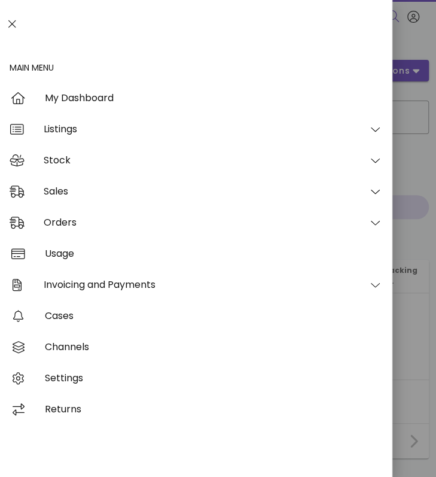
click at [13, 25] on icon at bounding box center [12, 24] width 8 height 8
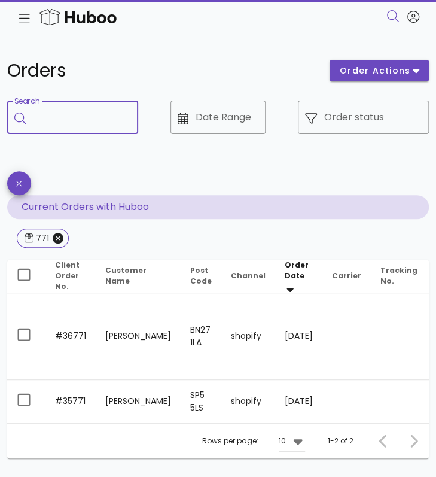
click at [66, 124] on input "Search" at bounding box center [80, 117] width 95 height 19
type input "***"
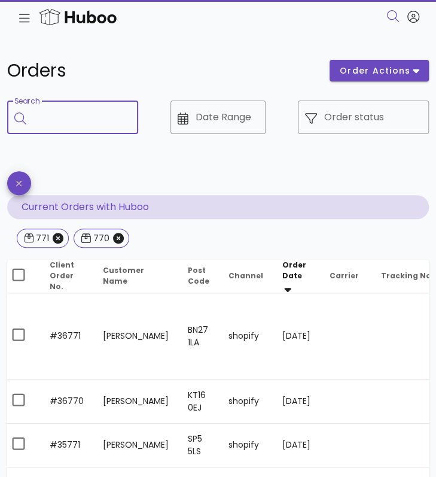
scroll to position [0, 5]
click at [58, 238] on icon "Close" at bounding box center [58, 238] width 11 height 11
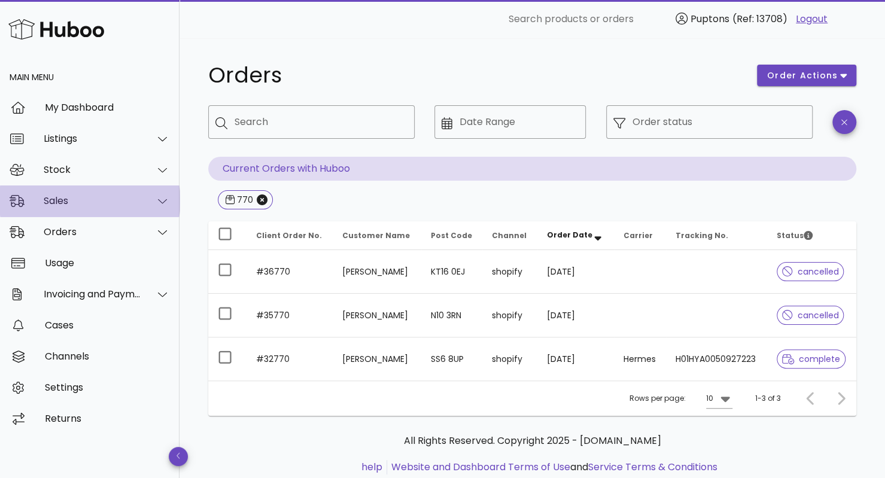
click at [138, 206] on div "Sales" at bounding box center [89, 200] width 179 height 31
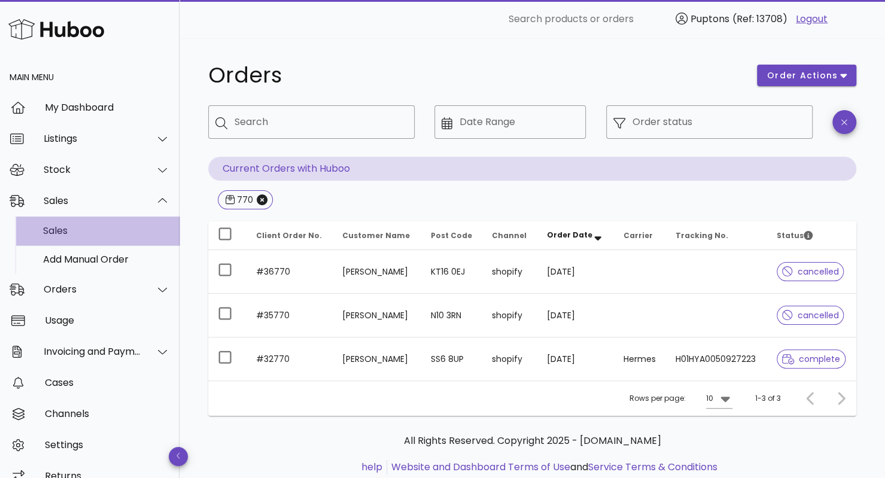
click at [66, 235] on div "Sales" at bounding box center [106, 230] width 127 height 11
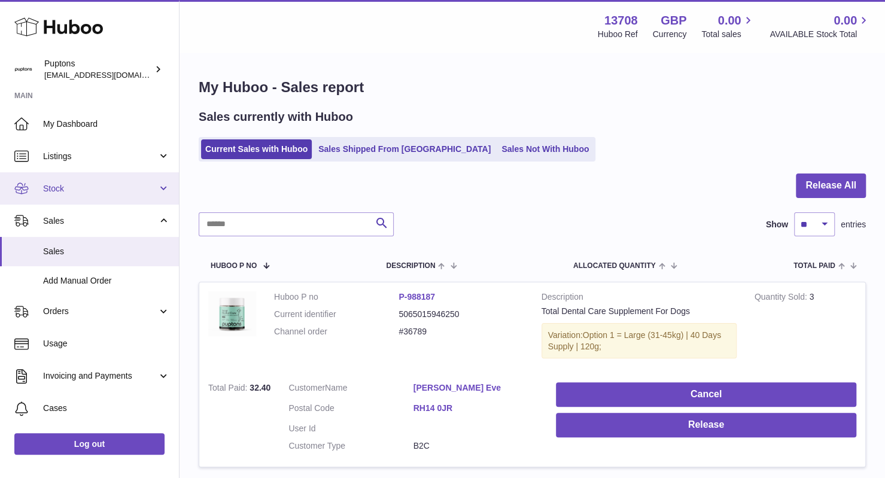
click at [105, 186] on span "Stock" at bounding box center [100, 188] width 114 height 11
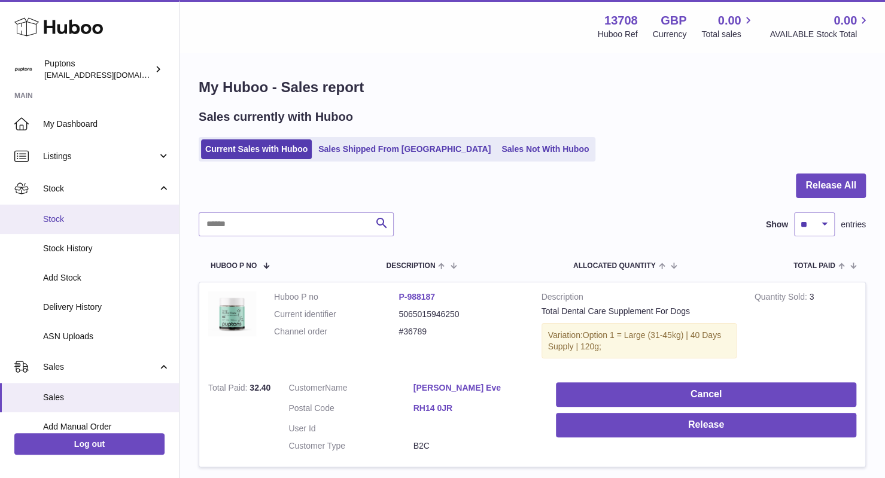
click at [90, 221] on span "Stock" at bounding box center [106, 219] width 127 height 11
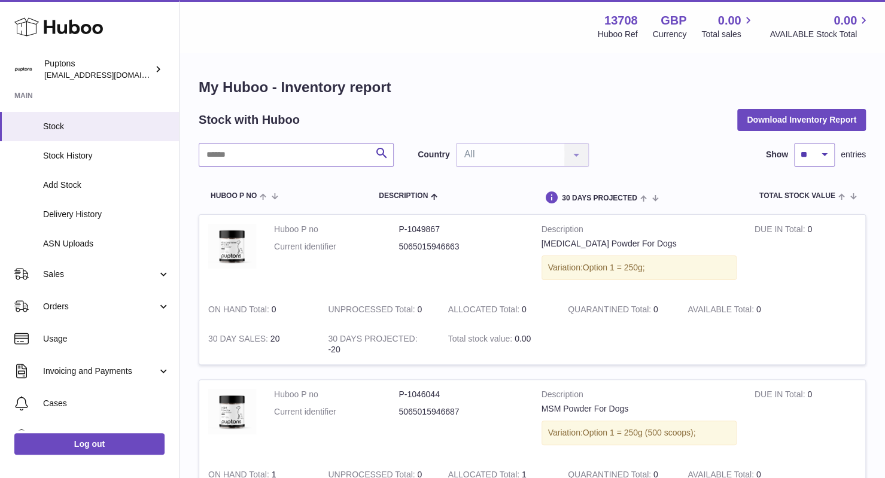
scroll to position [179, 0]
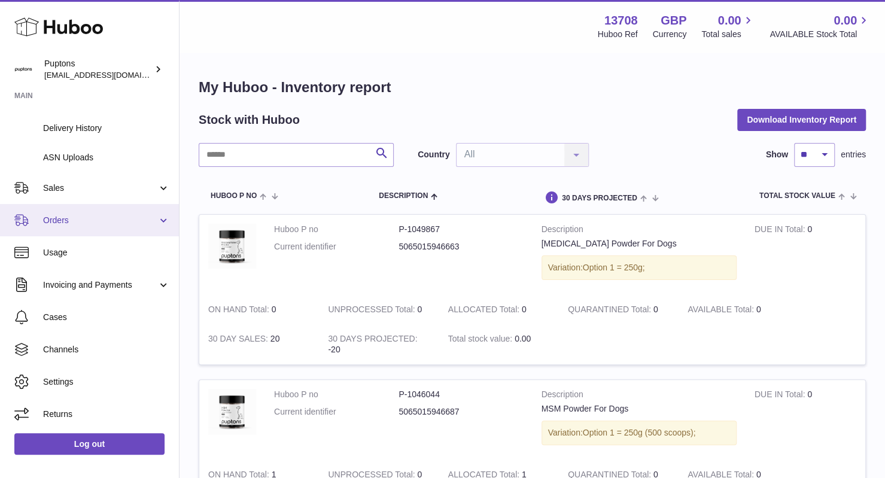
click at [90, 229] on link "Orders" at bounding box center [89, 220] width 179 height 32
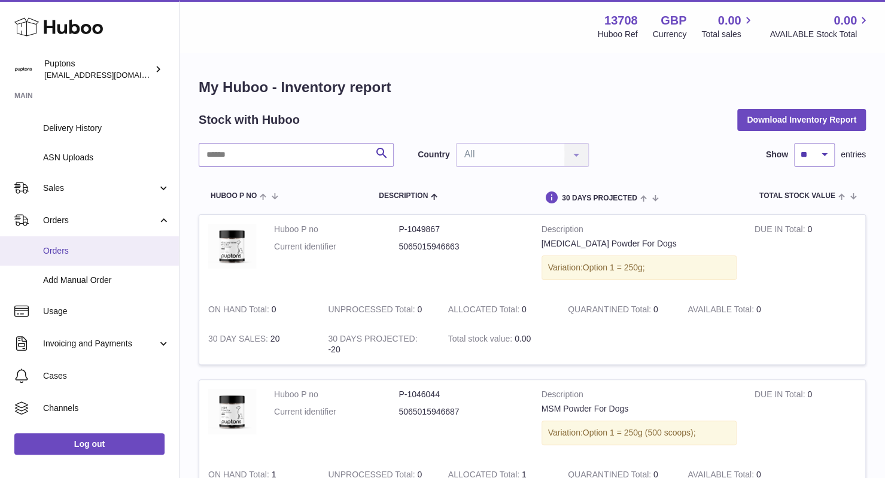
click at [68, 263] on link "Orders" at bounding box center [89, 250] width 179 height 29
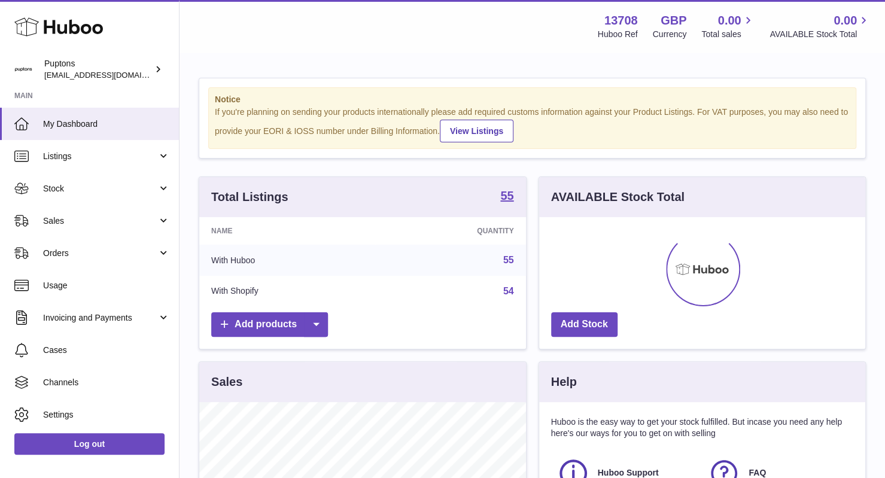
scroll to position [187, 327]
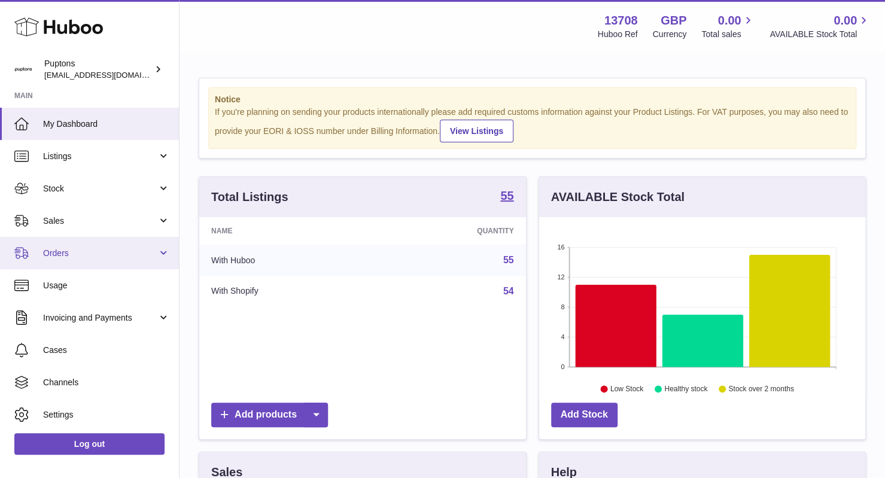
click at [127, 255] on span "Orders" at bounding box center [100, 253] width 114 height 11
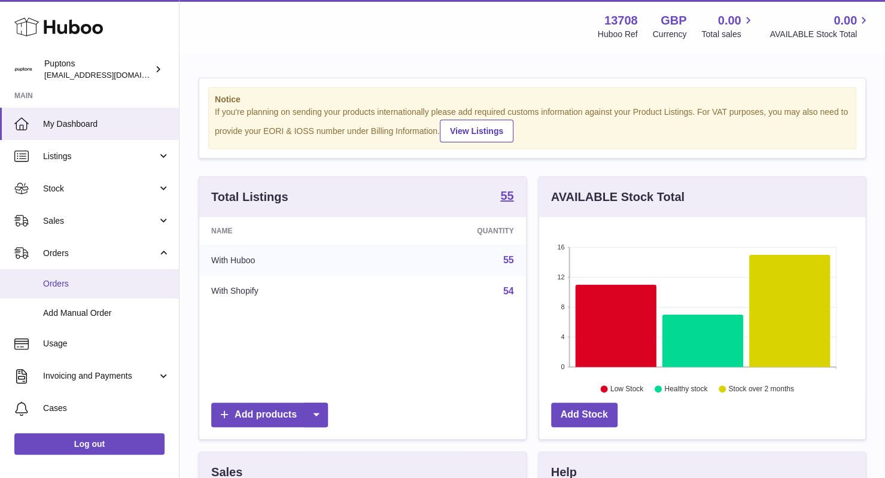
click at [76, 280] on span "Orders" at bounding box center [106, 283] width 127 height 11
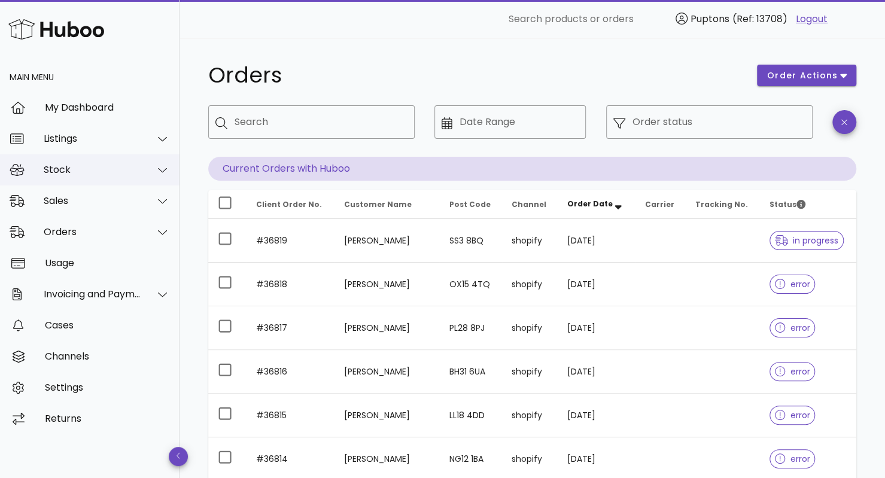
click at [90, 167] on div "Stock" at bounding box center [92, 169] width 97 height 11
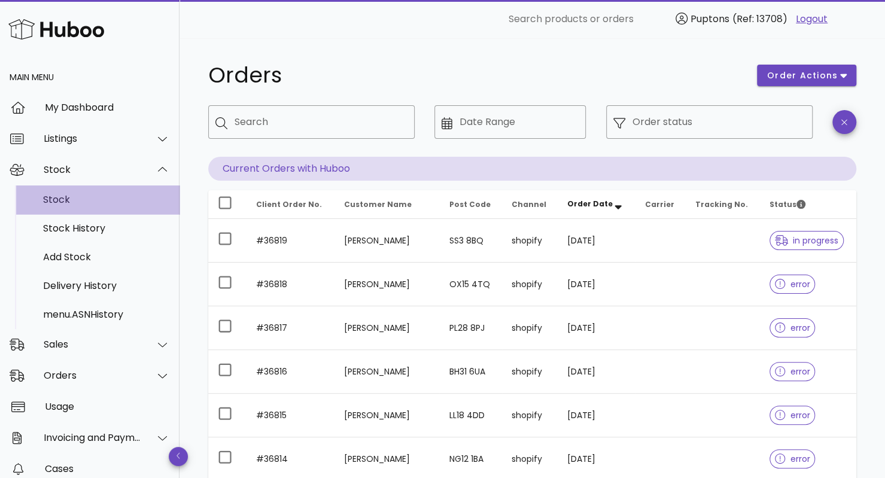
click at [84, 213] on link "Stock" at bounding box center [89, 199] width 179 height 29
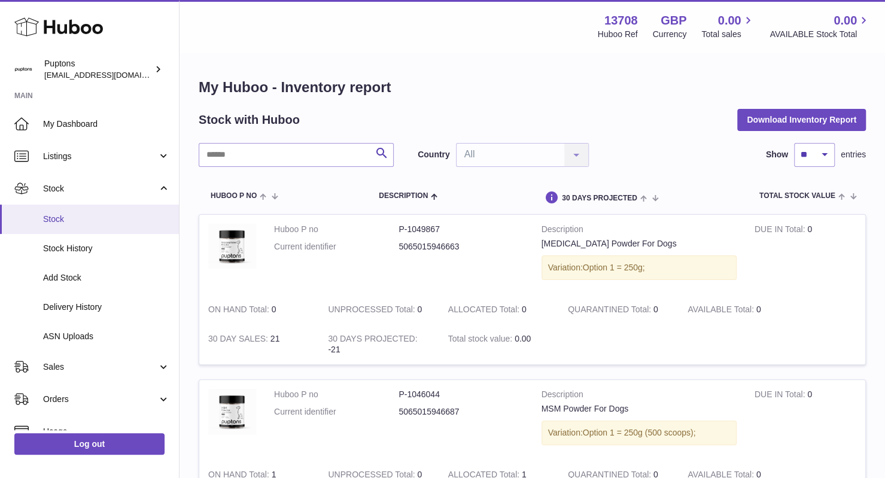
scroll to position [84, 0]
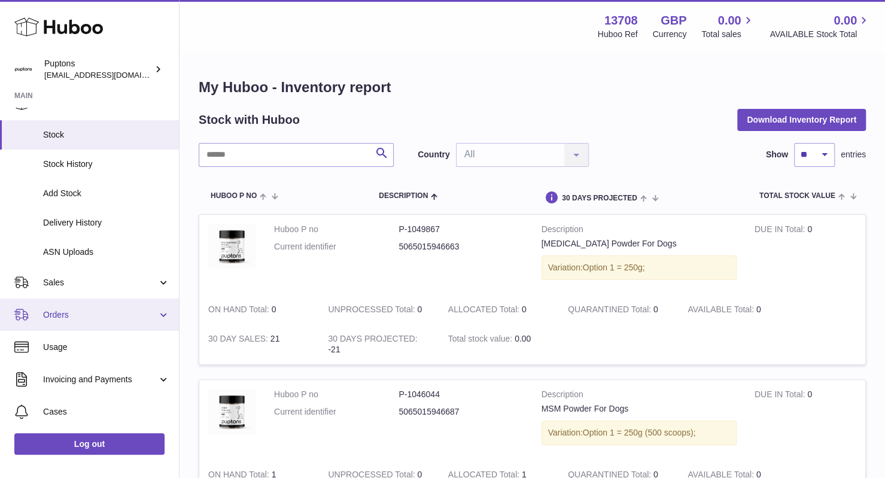
click at [99, 318] on span "Orders" at bounding box center [100, 314] width 114 height 11
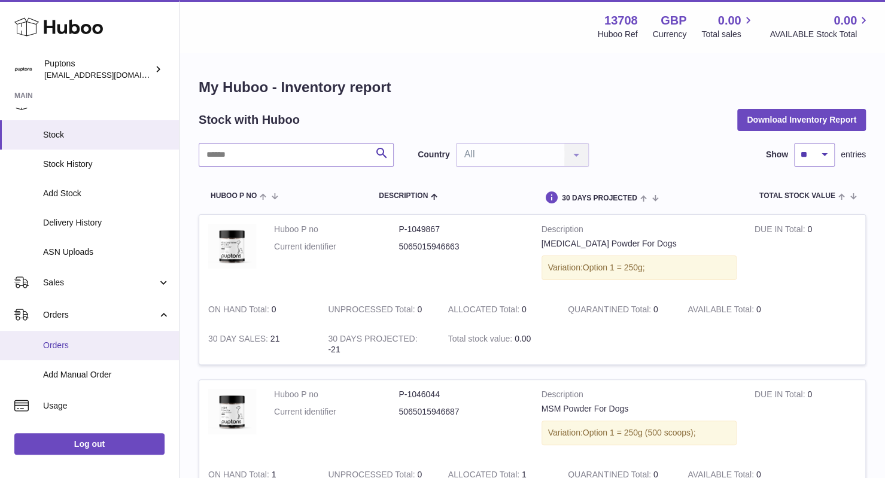
click at [98, 343] on span "Orders" at bounding box center [106, 345] width 127 height 11
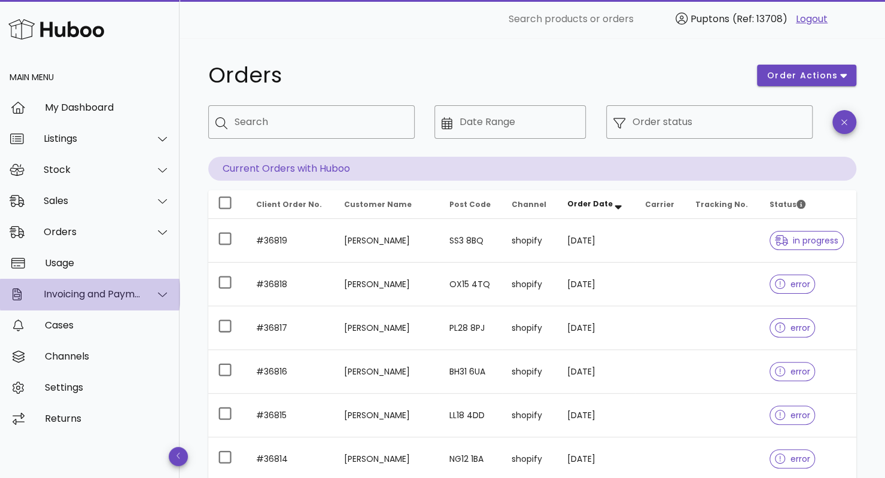
click at [95, 299] on div "Invoicing and Payments" at bounding box center [92, 293] width 97 height 11
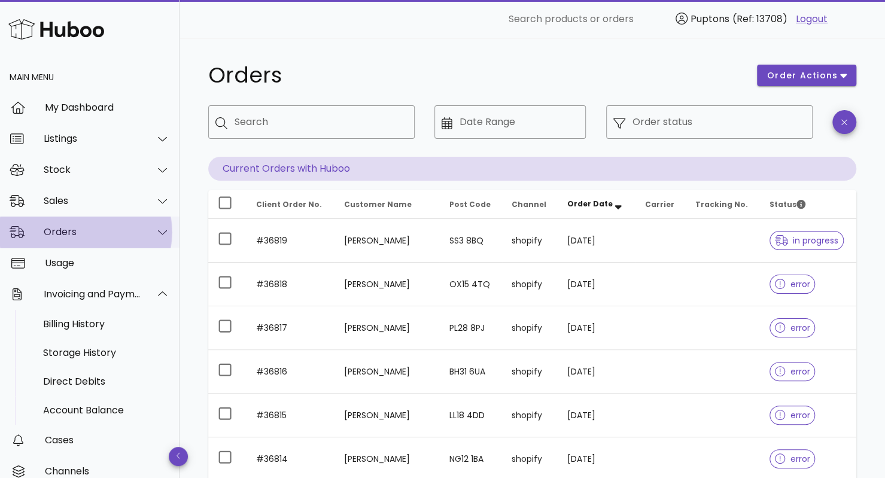
click at [93, 224] on div "Orders" at bounding box center [89, 232] width 179 height 31
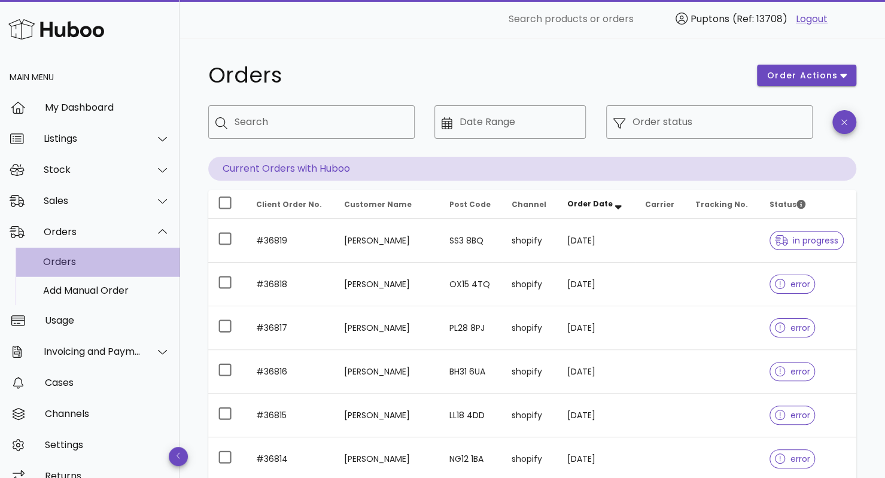
click at [74, 254] on div "Orders" at bounding box center [106, 262] width 127 height 26
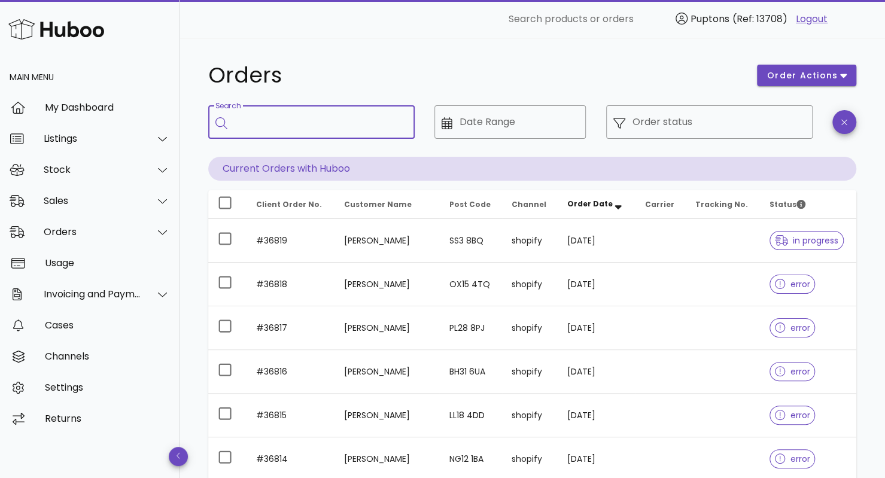
click at [318, 119] on input "Search" at bounding box center [319, 121] width 170 height 19
paste input "*****"
type input "*****"
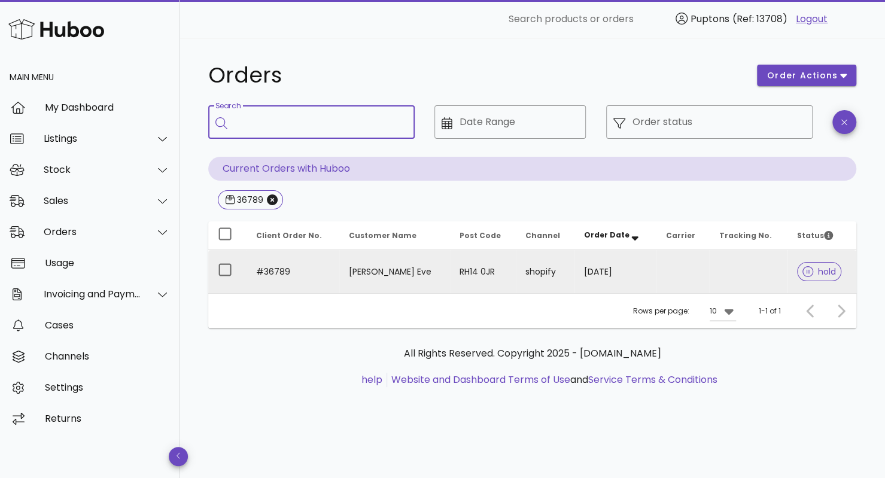
click at [368, 273] on td "Felicity Somers Eve" at bounding box center [394, 271] width 111 height 43
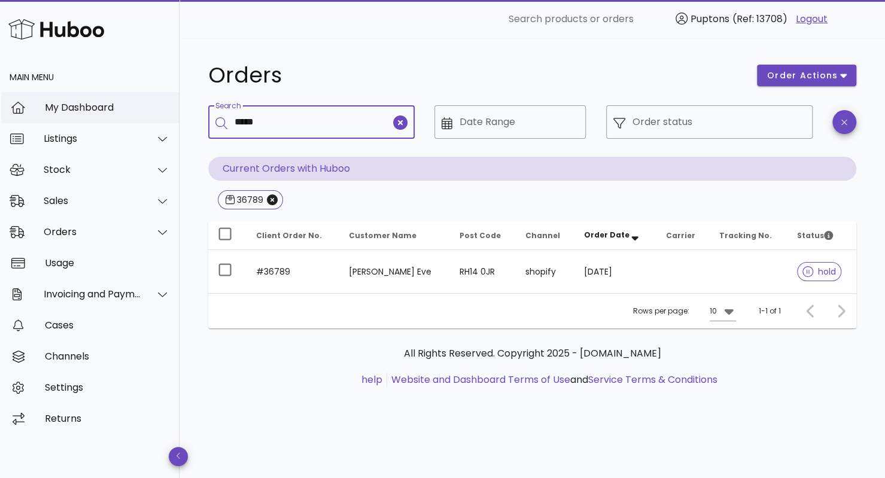
drag, startPoint x: 301, startPoint y: 125, endPoint x: 162, endPoint y: 123, distance: 139.4
click at [162, 123] on div "​ Search products or orders Puptons (Ref: 13708) Logout Main Menu My Dashboard …" at bounding box center [442, 239] width 885 height 478
paste input "text"
type input "*****"
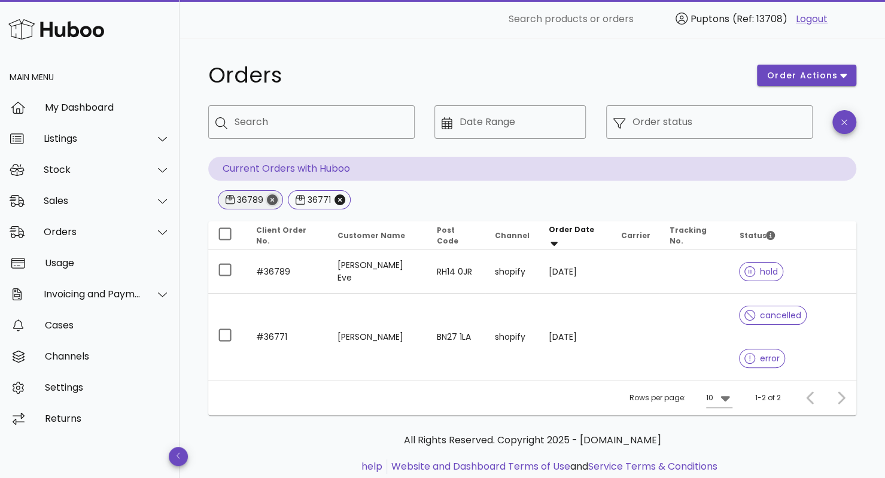
click at [270, 201] on icon "Close" at bounding box center [272, 199] width 11 height 11
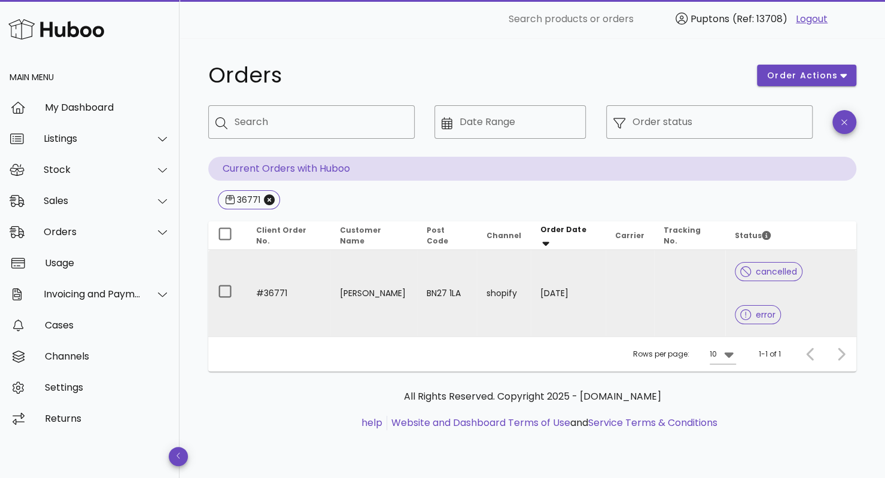
drag, startPoint x: 567, startPoint y: 272, endPoint x: 343, endPoint y: 279, distance: 224.4
click at [343, 279] on td "Poppy Keenor" at bounding box center [373, 293] width 87 height 86
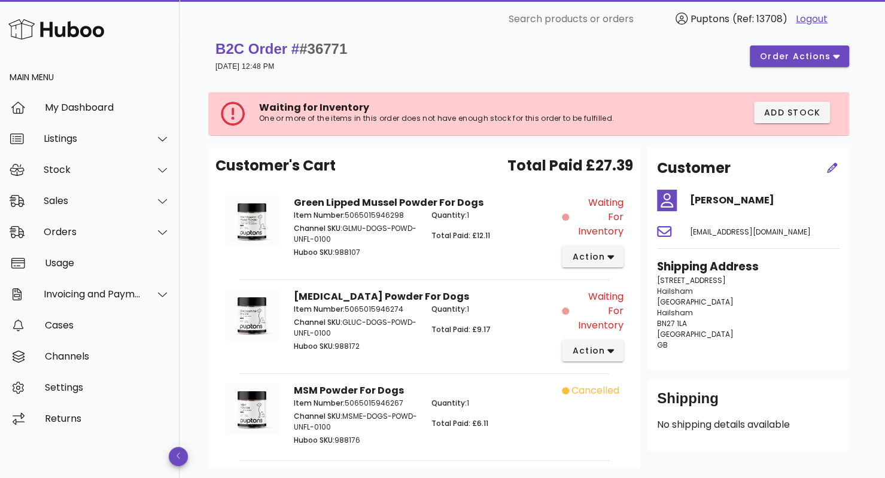
scroll to position [11, 0]
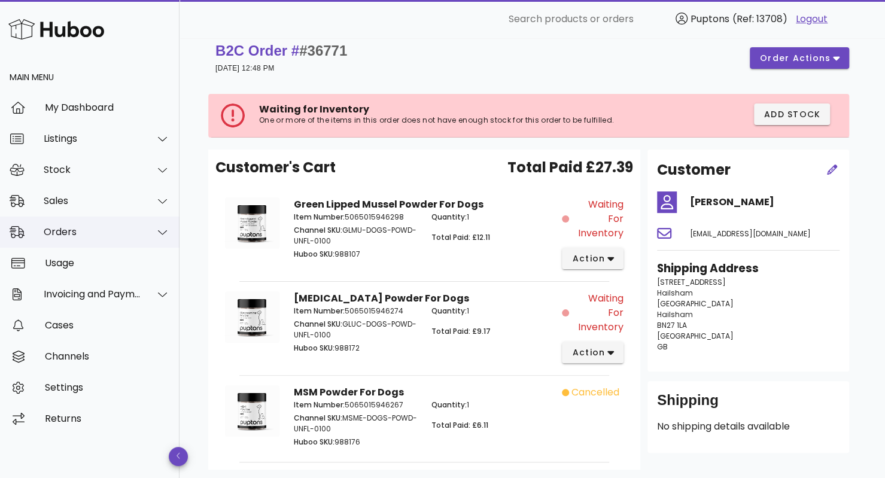
click at [112, 230] on div "Orders" at bounding box center [92, 231] width 97 height 11
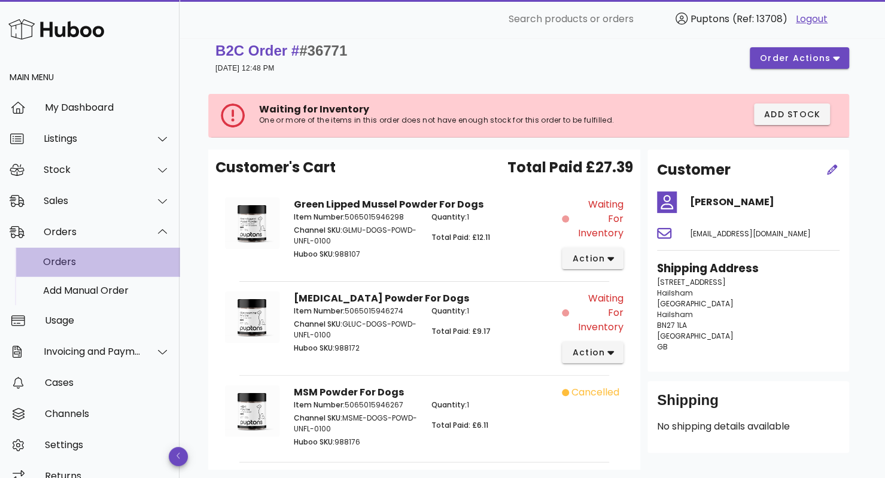
click at [84, 262] on div "Orders" at bounding box center [106, 261] width 127 height 11
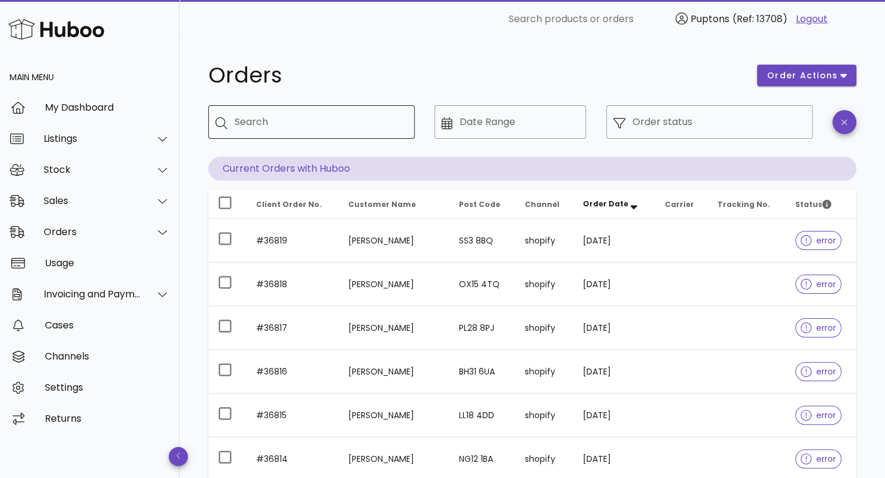
click at [353, 121] on input "Search" at bounding box center [319, 121] width 170 height 19
type input "***"
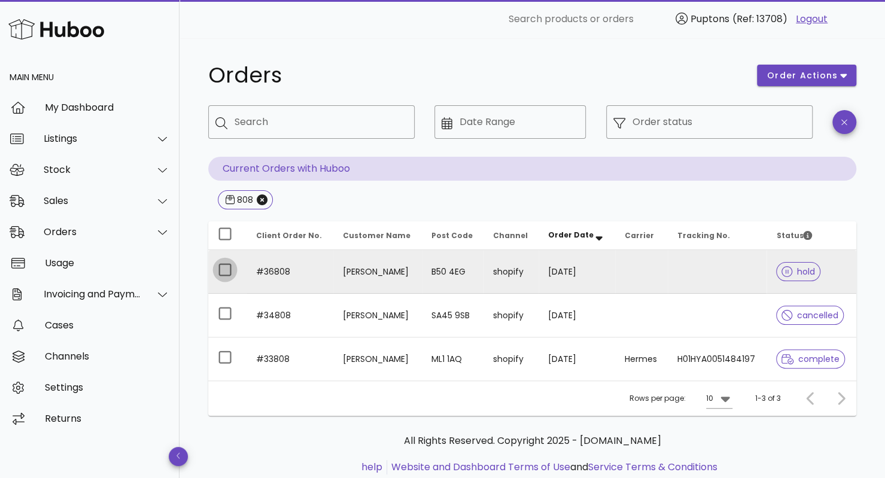
click at [232, 272] on div at bounding box center [225, 270] width 20 height 20
click at [311, 125] on input "Search" at bounding box center [319, 121] width 170 height 19
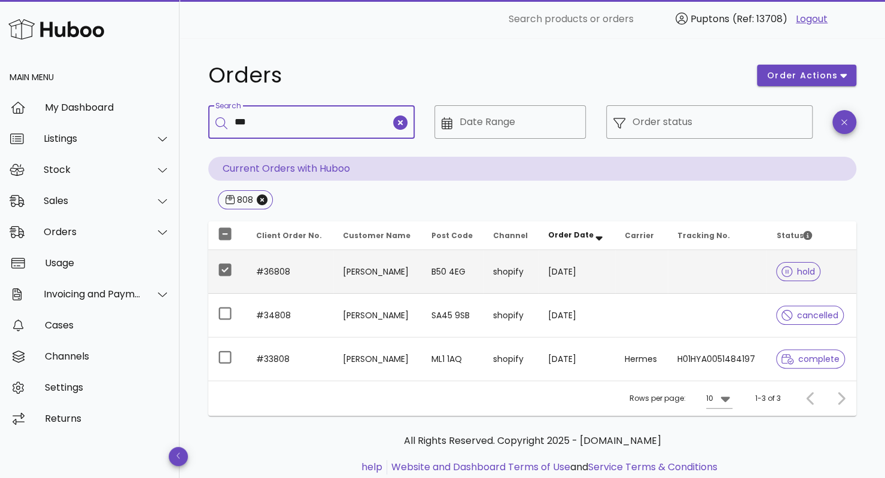
type input "***"
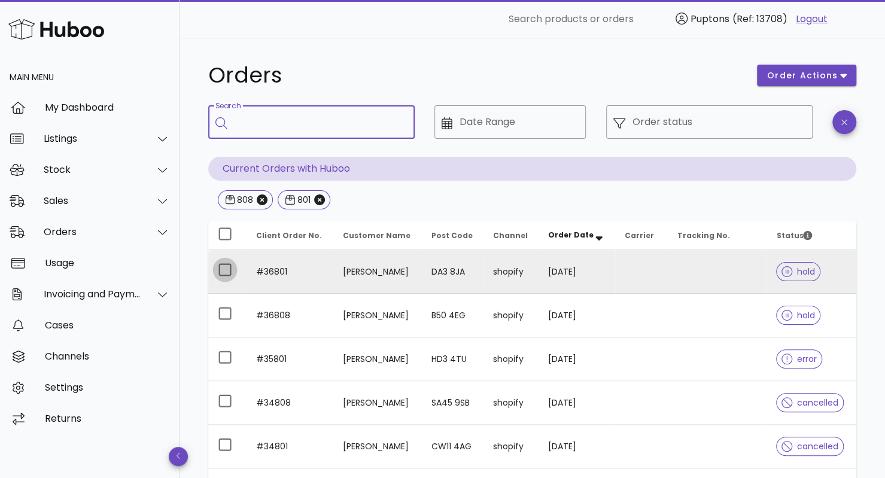
click at [223, 270] on div at bounding box center [225, 270] width 20 height 20
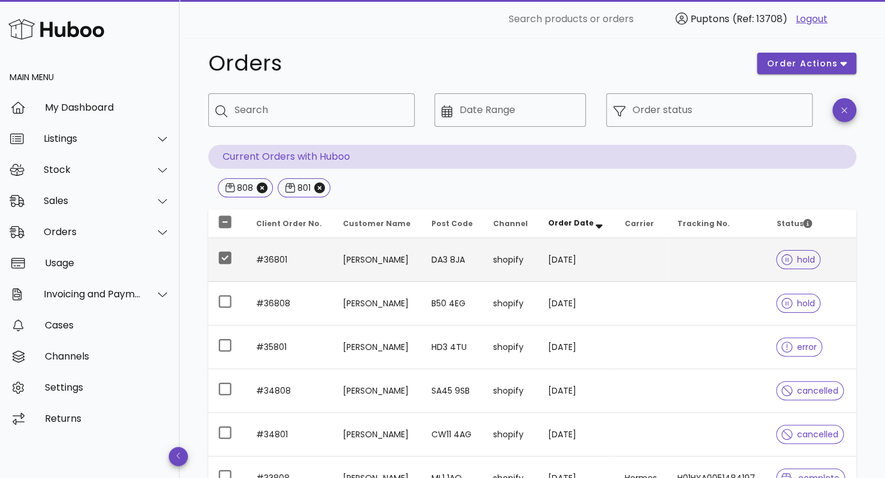
scroll to position [11, 0]
click at [260, 190] on icon "Close" at bounding box center [262, 189] width 11 height 11
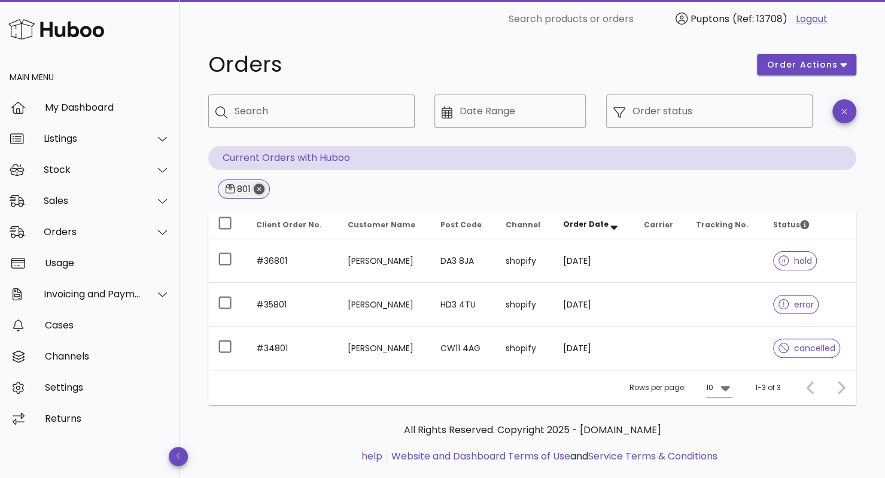
click at [257, 188] on icon "Close" at bounding box center [259, 189] width 11 height 11
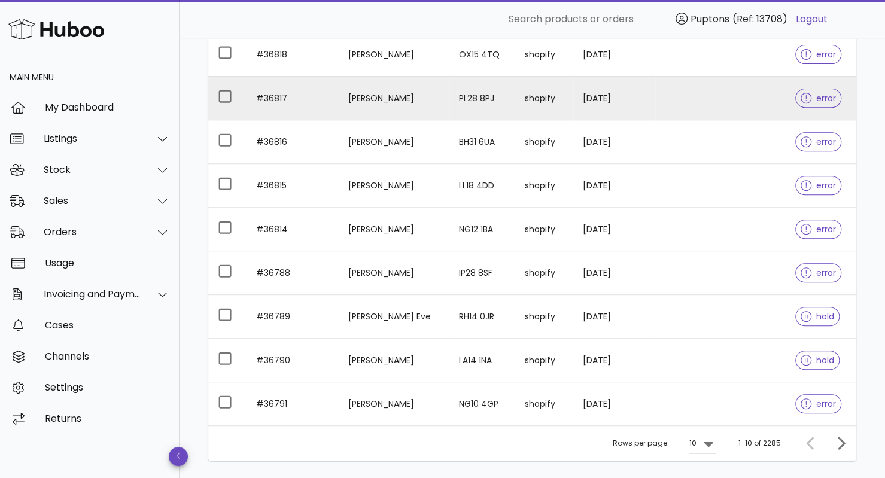
scroll to position [231, 0]
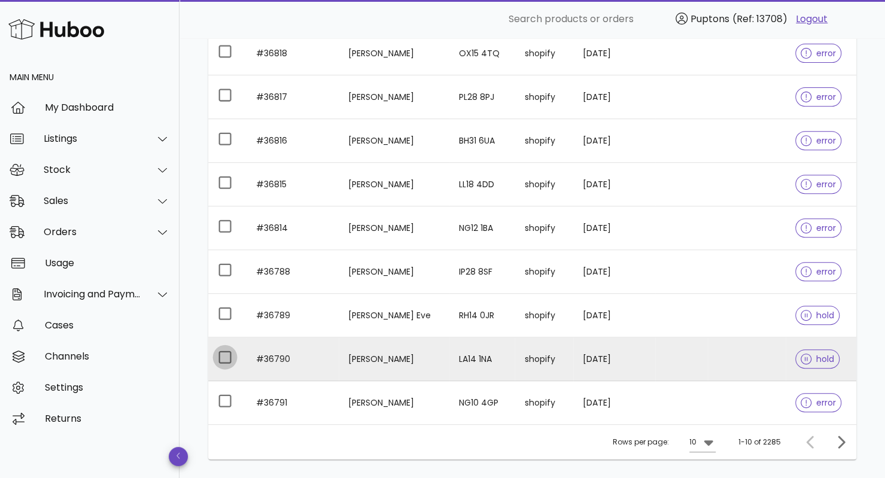
click at [225, 357] on div at bounding box center [225, 357] width 20 height 20
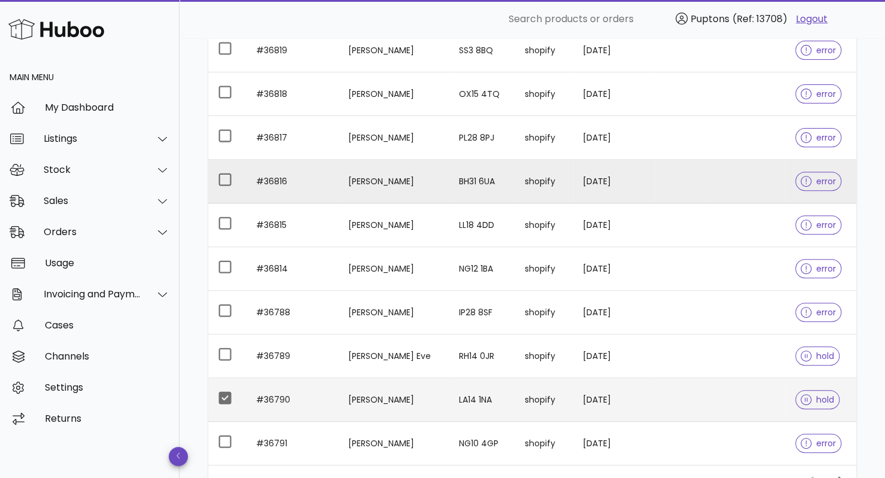
scroll to position [211, 0]
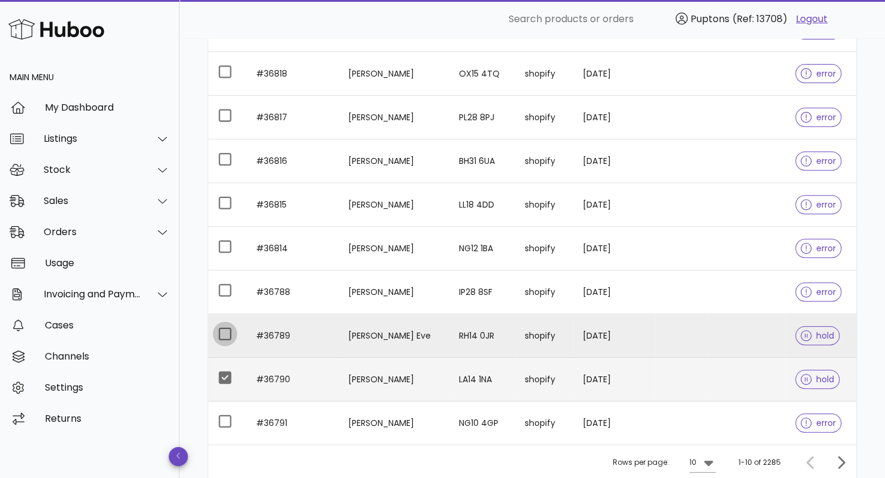
click at [226, 331] on div at bounding box center [225, 334] width 20 height 20
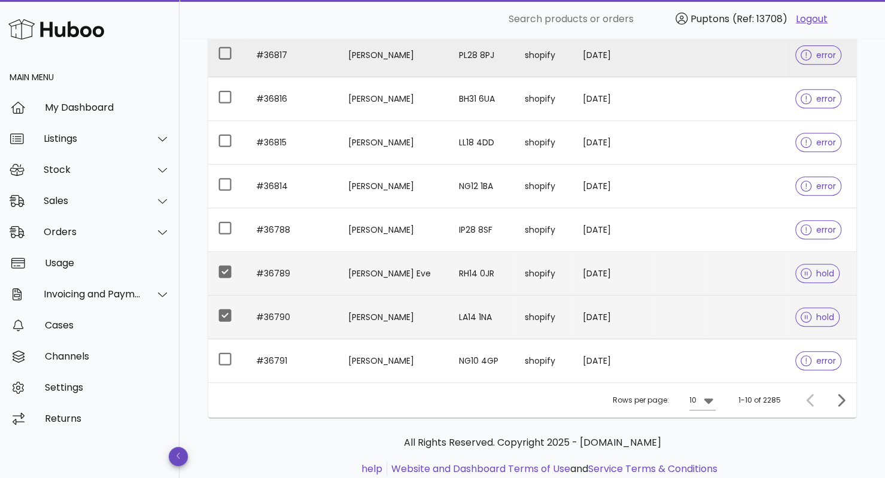
scroll to position [276, 0]
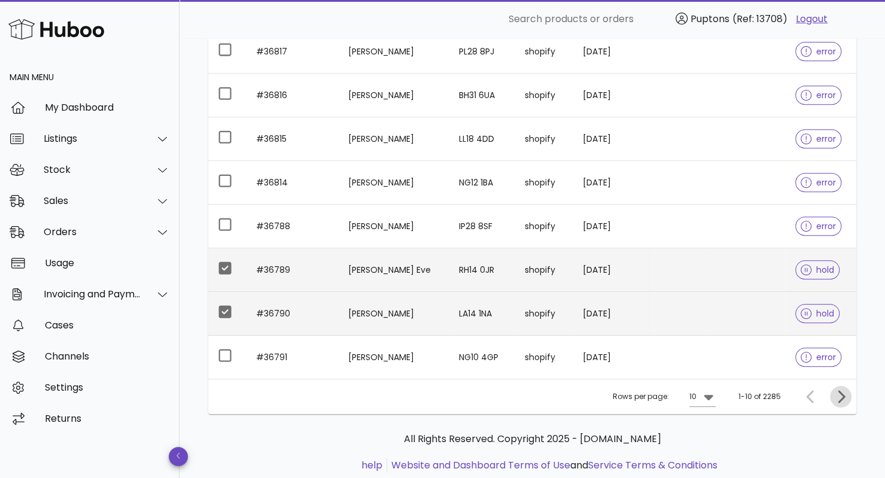
click at [843, 391] on icon "Next page" at bounding box center [840, 396] width 14 height 14
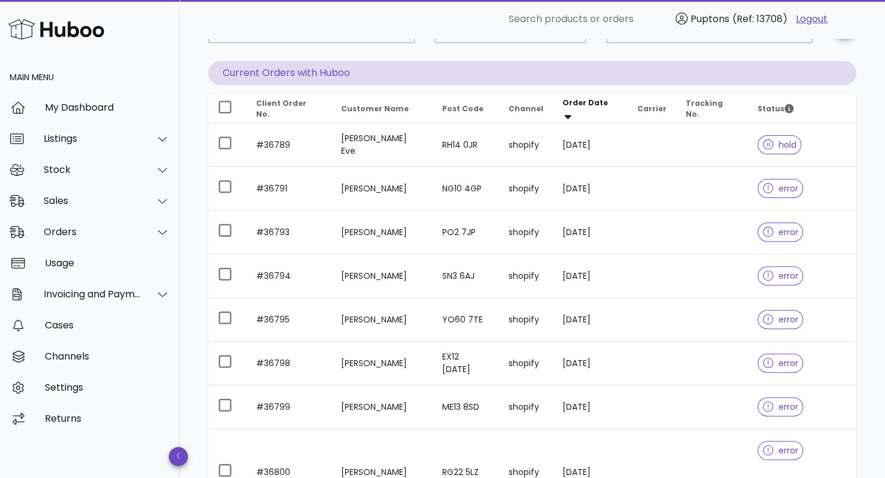
scroll to position [307, 0]
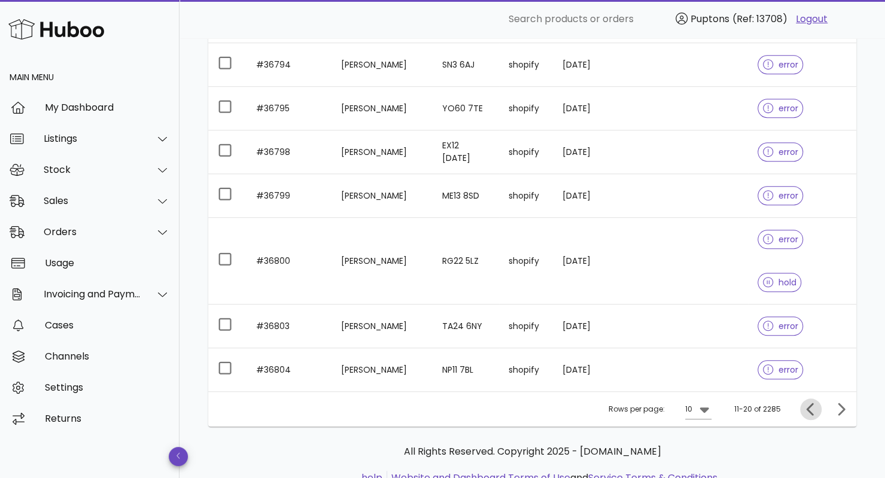
click at [809, 403] on icon "Previous page" at bounding box center [809, 409] width 7 height 13
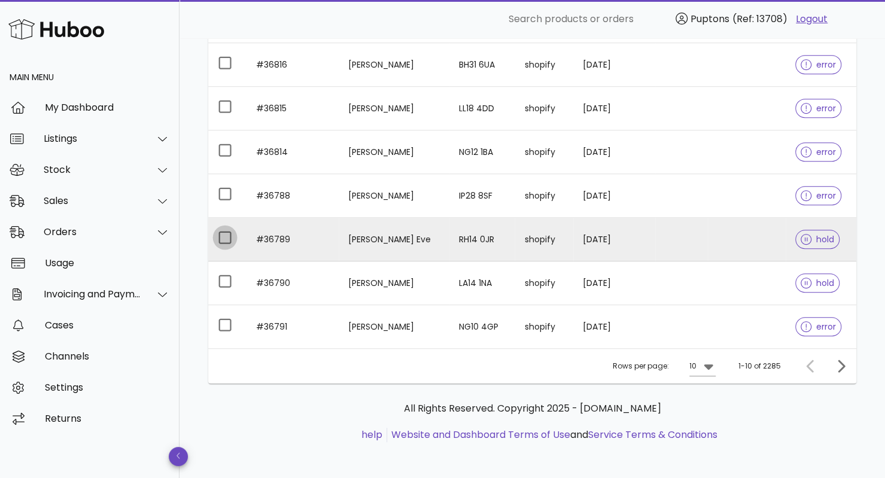
click at [226, 237] on div at bounding box center [225, 237] width 20 height 20
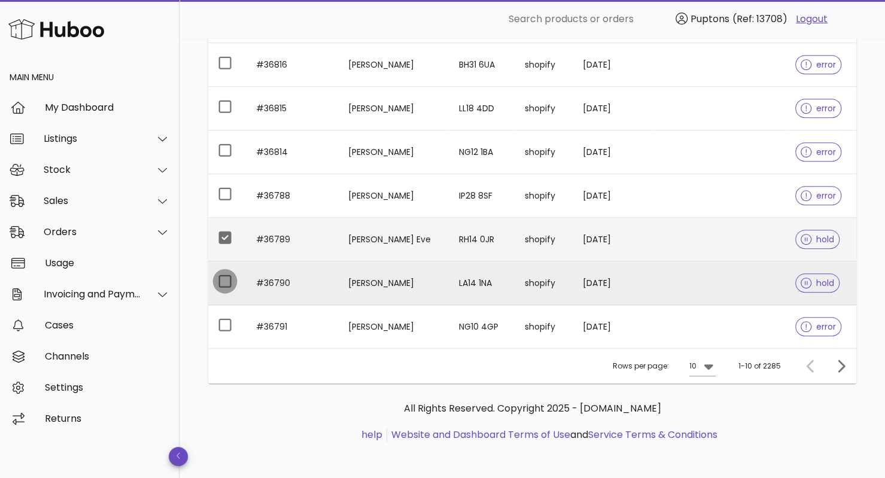
click at [225, 282] on div at bounding box center [225, 281] width 20 height 20
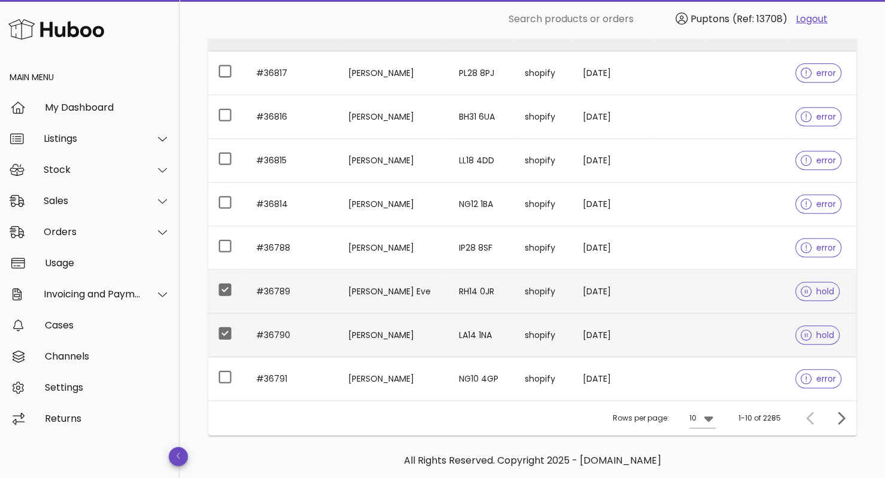
scroll to position [307, 0]
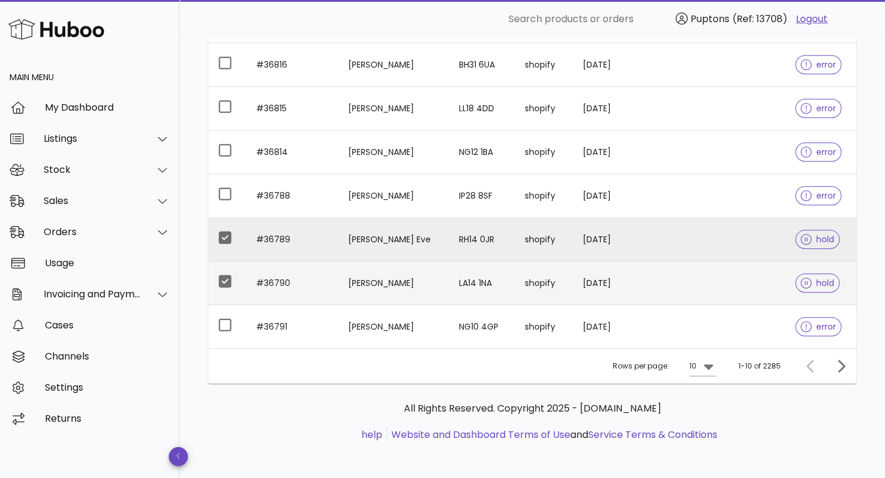
click at [813, 240] on span "hold" at bounding box center [816, 239] width 33 height 8
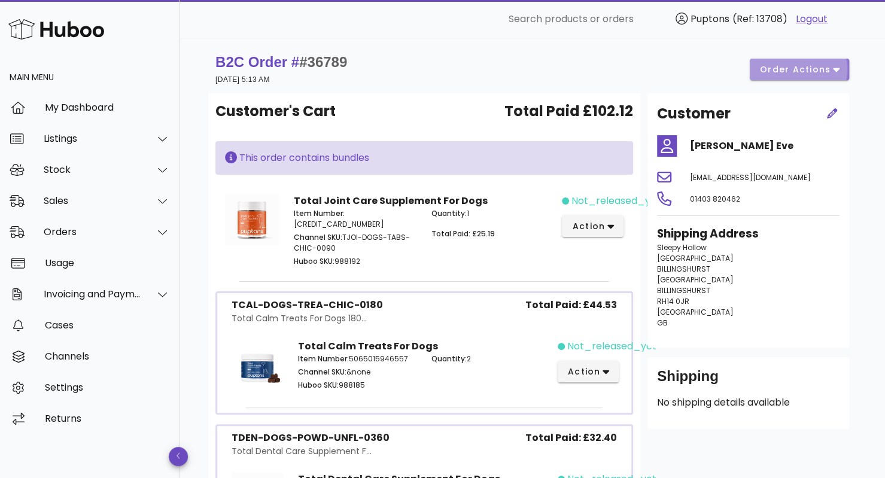
click at [787, 64] on span "order actions" at bounding box center [795, 69] width 72 height 13
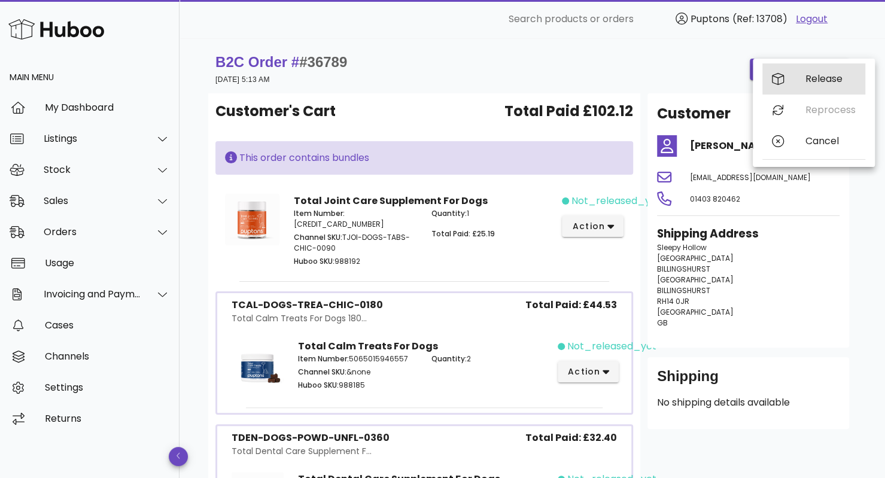
click at [812, 77] on div "Release" at bounding box center [830, 78] width 50 height 11
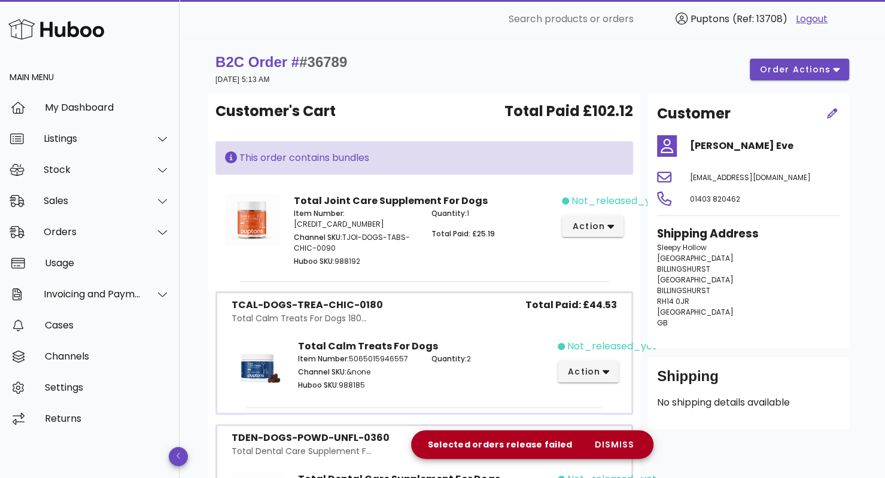
scroll to position [1, 0]
click at [821, 67] on span "order actions" at bounding box center [795, 69] width 72 height 13
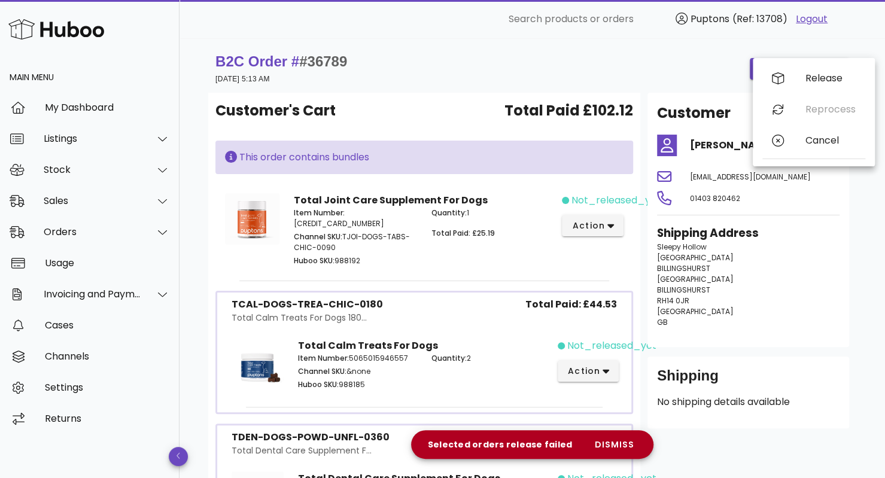
click at [548, 63] on div "B2C Order # #36789 13 October 2025 at 5:13 AM order actions" at bounding box center [531, 68] width 633 height 33
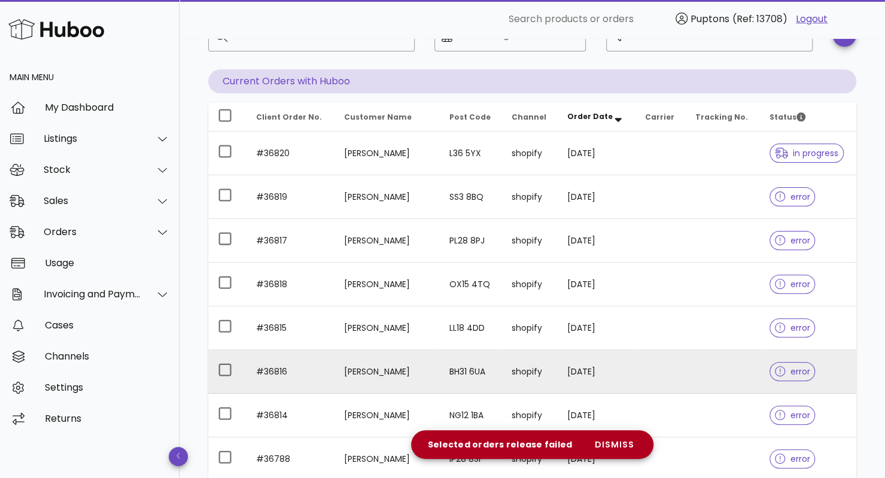
scroll to position [307, 0]
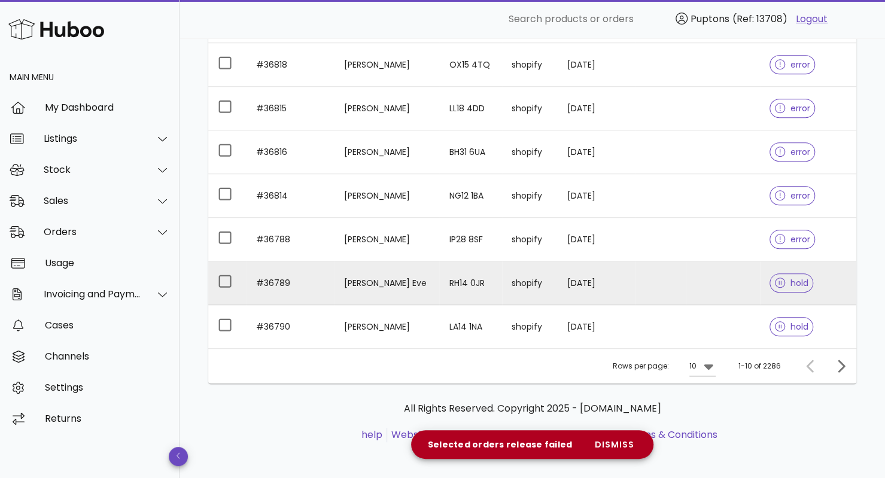
click at [785, 281] on span "hold" at bounding box center [791, 283] width 33 height 8
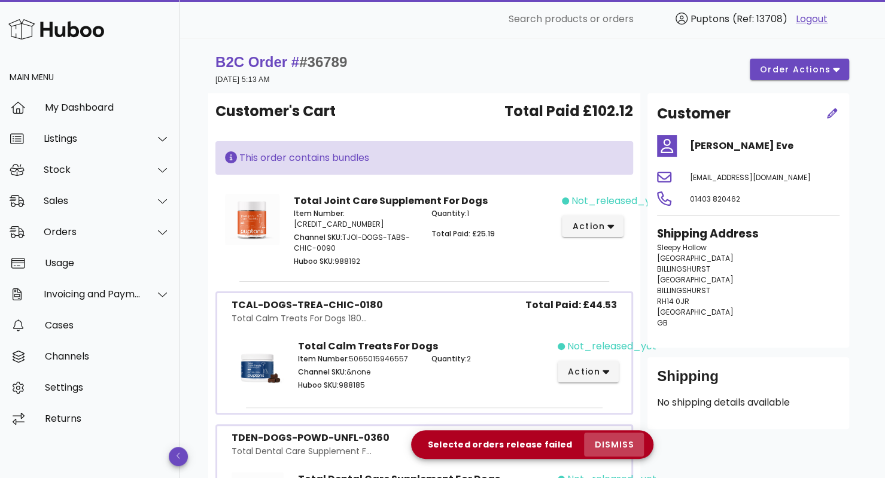
click at [621, 448] on span "dismiss" at bounding box center [613, 444] width 41 height 13
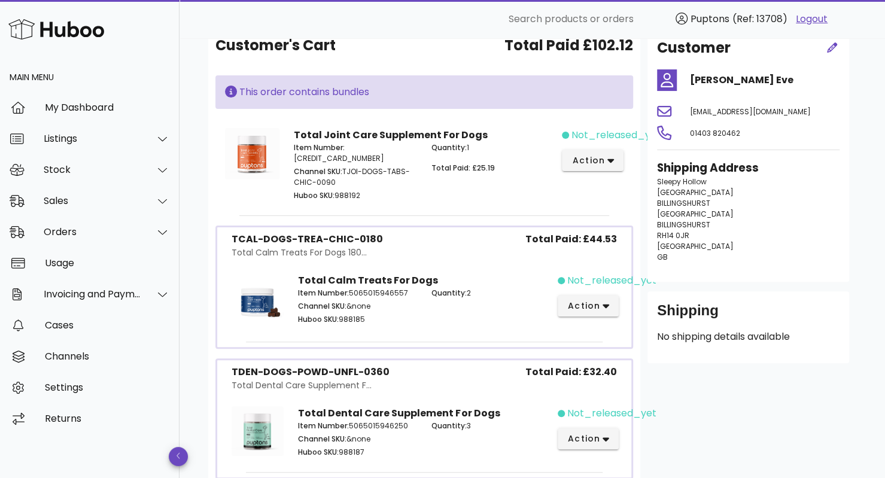
scroll to position [65, 0]
click at [609, 160] on icon "button" at bounding box center [610, 162] width 7 height 4
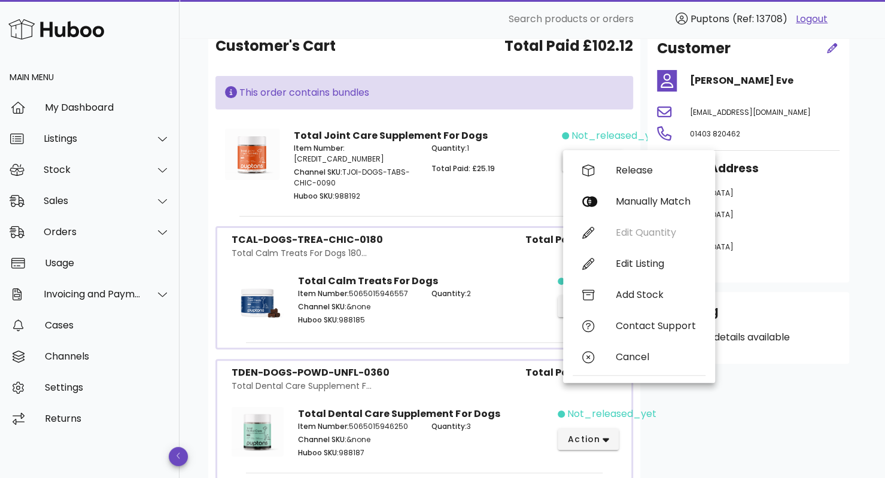
click at [718, 429] on div "Customer Felicity Somers Eve fsomerseve52@gmail.com 01403 820462 Shipping Addre…" at bounding box center [748, 257] width 216 height 459
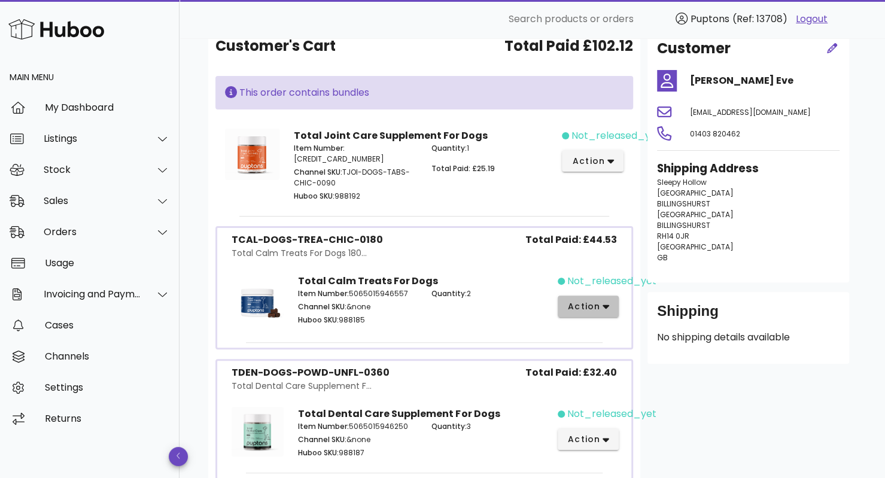
click at [598, 304] on button "action" at bounding box center [588, 306] width 62 height 22
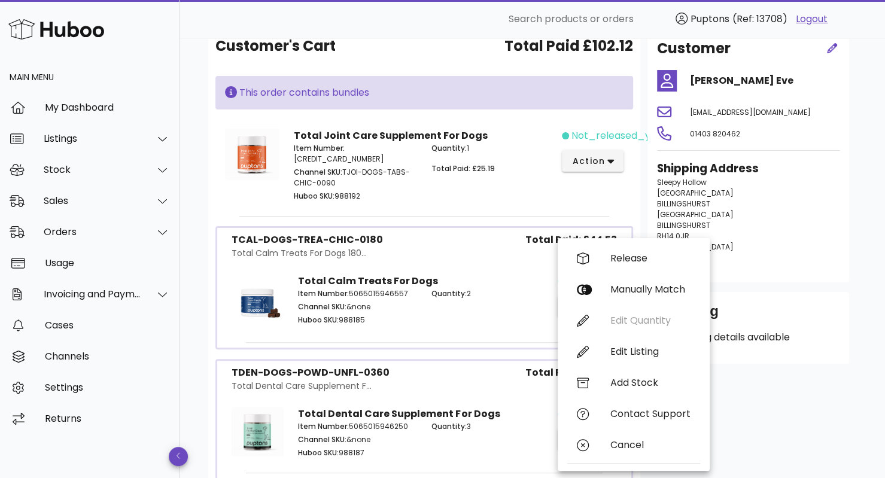
click at [761, 406] on div "Customer Felicity Somers Eve fsomerseve52@gmail.com 01403 820462 Shipping Addre…" at bounding box center [748, 257] width 216 height 459
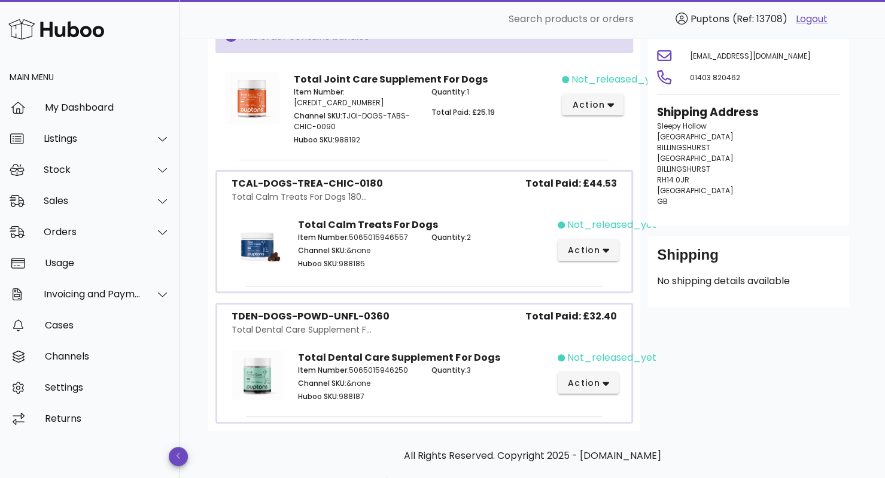
scroll to position [126, 0]
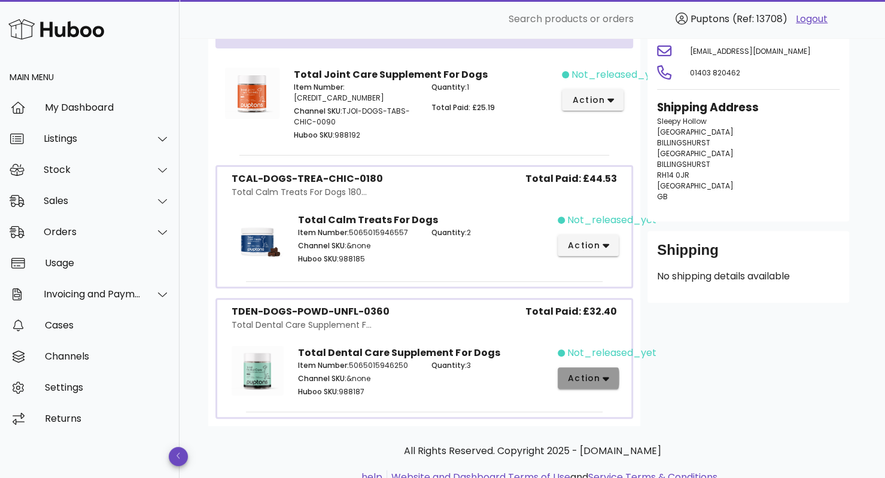
click at [605, 373] on button "action" at bounding box center [588, 378] width 62 height 22
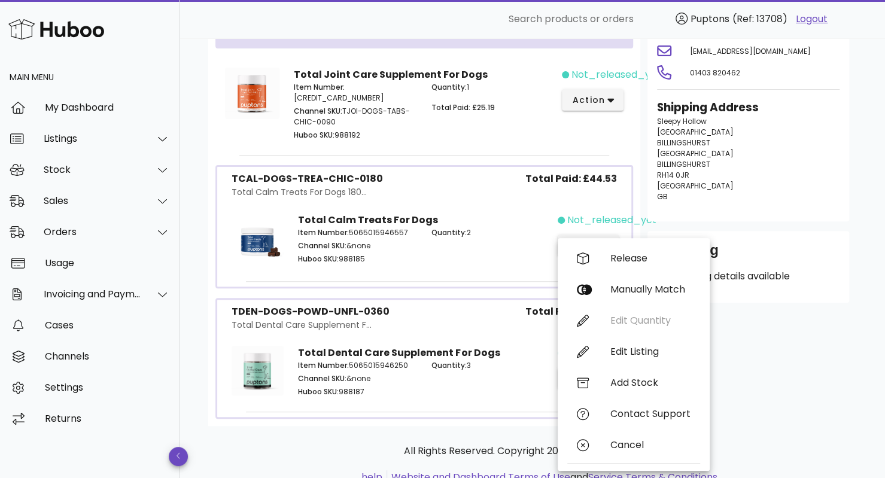
click at [777, 366] on div "Customer Felicity Somers Eve fsomerseve52@gmail.com 01403 820462 Shipping Addre…" at bounding box center [748, 196] width 216 height 459
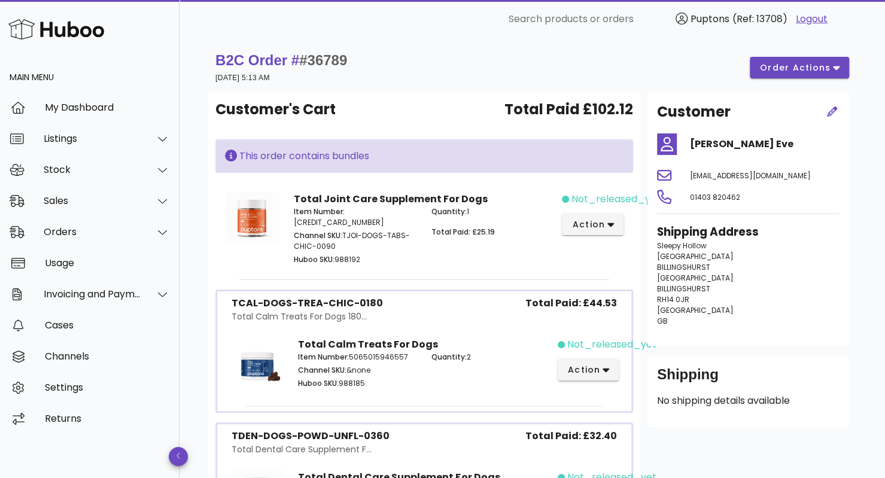
scroll to position [2, 0]
click at [804, 70] on span "order actions" at bounding box center [795, 67] width 72 height 13
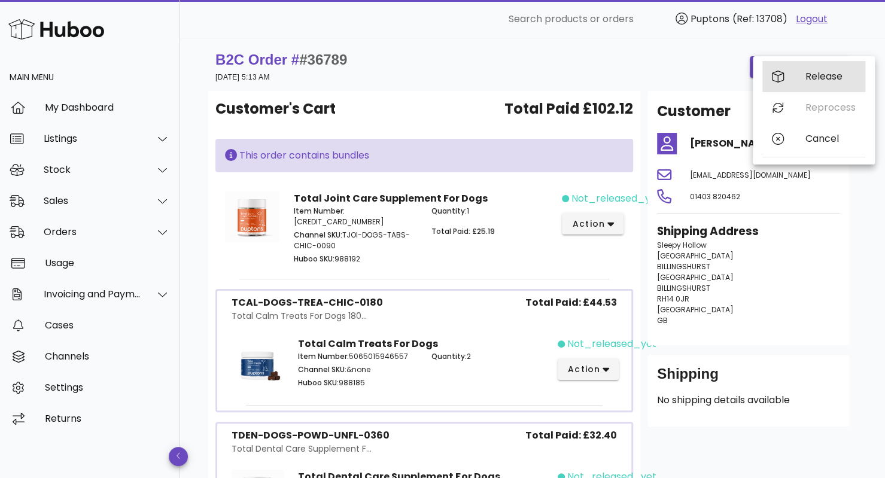
click at [826, 69] on div "Release" at bounding box center [813, 76] width 103 height 31
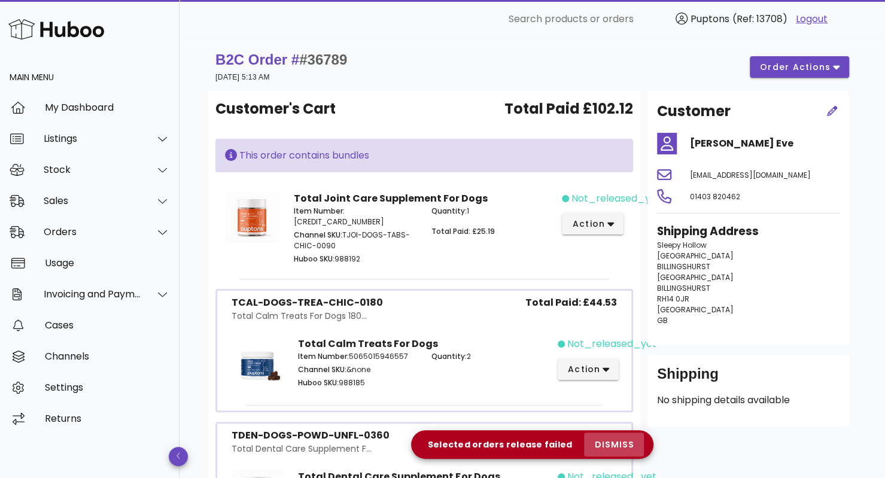
click at [621, 447] on span "dismiss" at bounding box center [613, 444] width 41 height 13
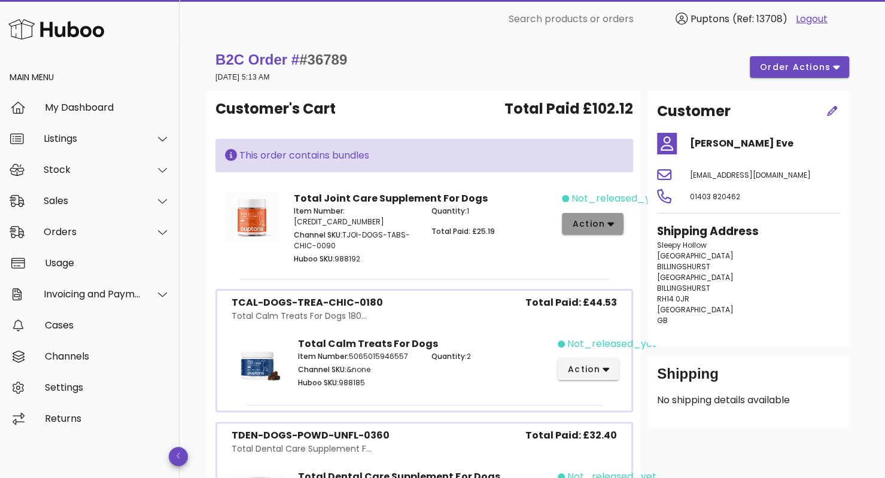
click at [599, 225] on span "action" at bounding box center [587, 224] width 33 height 13
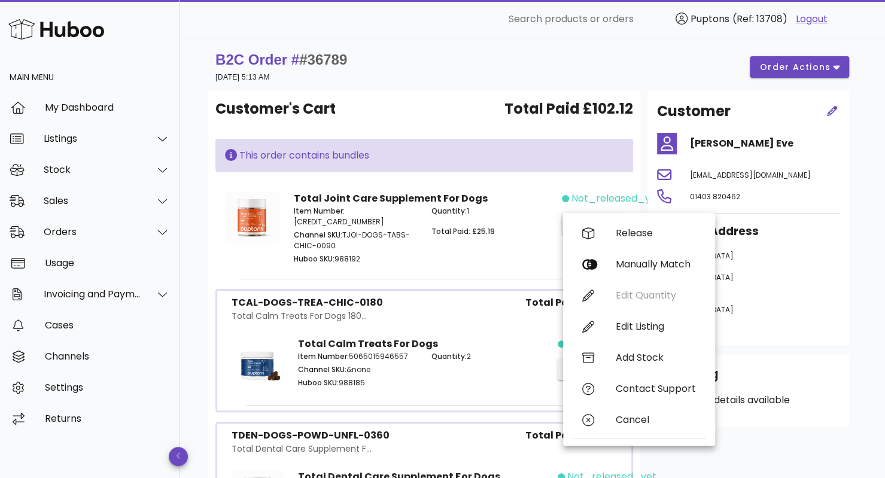
click at [864, 385] on div "B2C Order # #36789 13 October 2025 at 5:13 AM order actions Customer's Cart Tot…" at bounding box center [531, 341] width 705 height 611
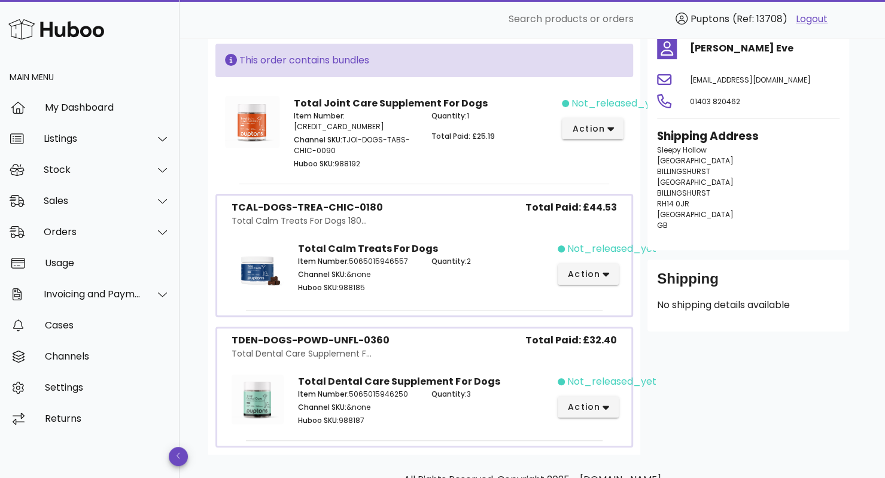
scroll to position [0, 0]
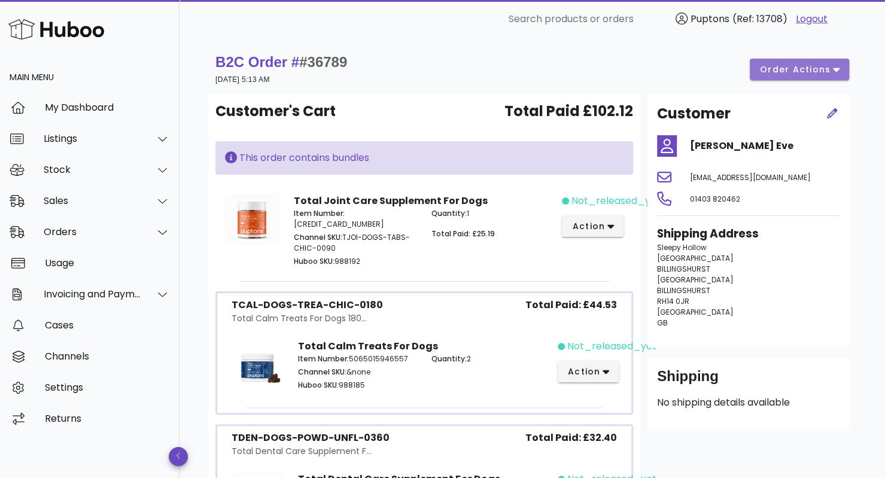
click at [814, 70] on span "order actions" at bounding box center [795, 69] width 72 height 13
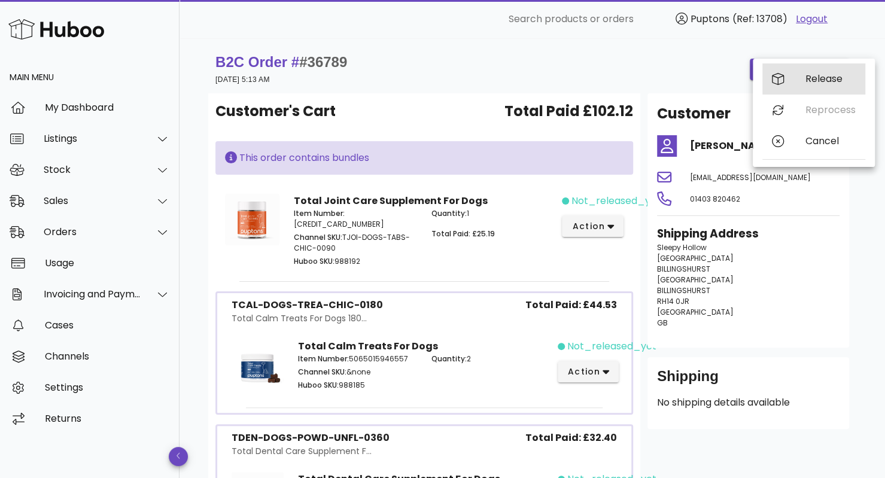
click at [811, 77] on div "Release" at bounding box center [830, 78] width 50 height 11
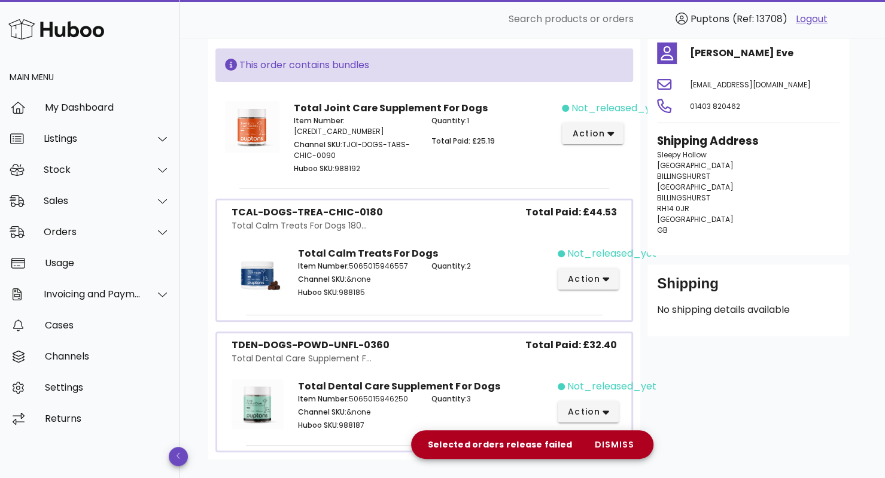
scroll to position [93, 0]
click at [617, 441] on span "dismiss" at bounding box center [613, 444] width 41 height 13
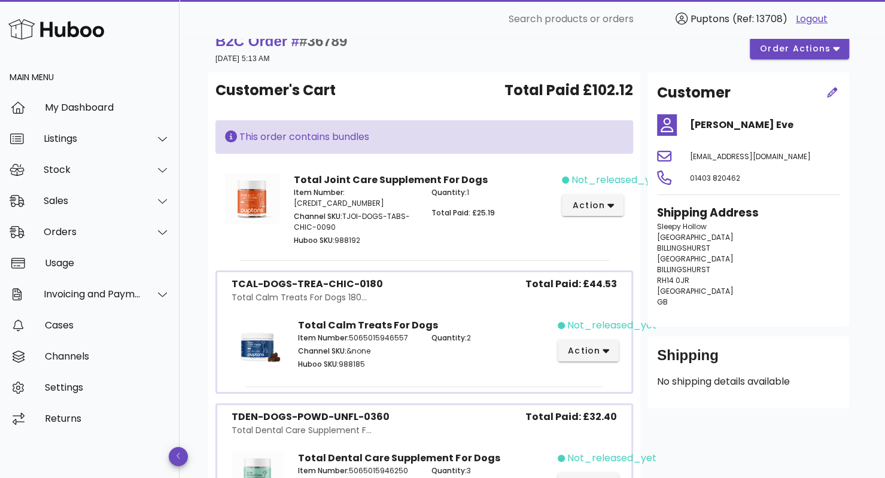
scroll to position [0, 0]
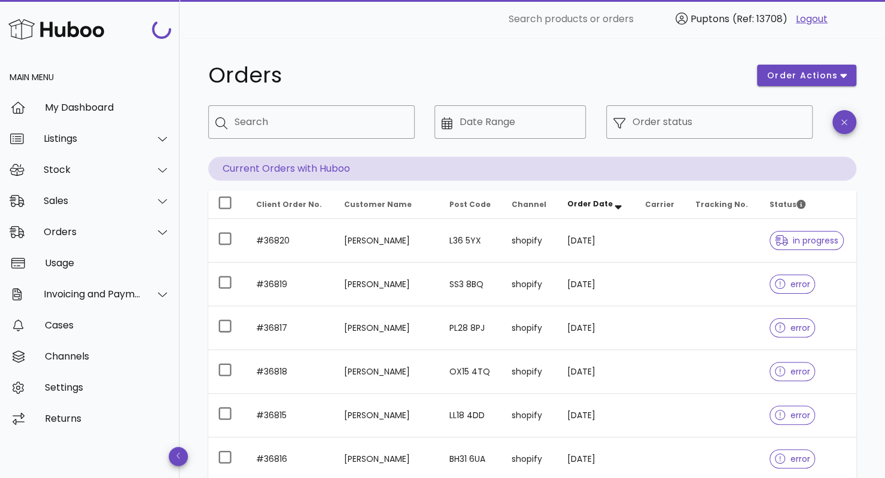
scroll to position [307, 0]
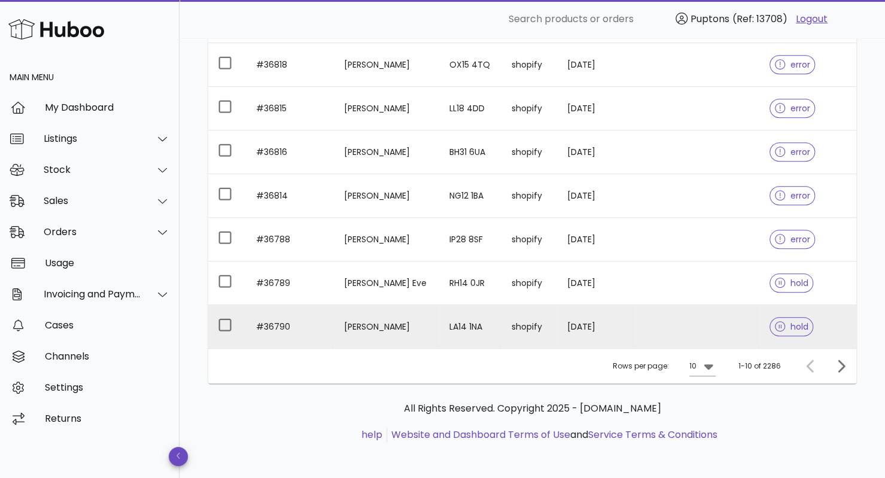
click at [787, 331] on span "hold" at bounding box center [791, 326] width 44 height 19
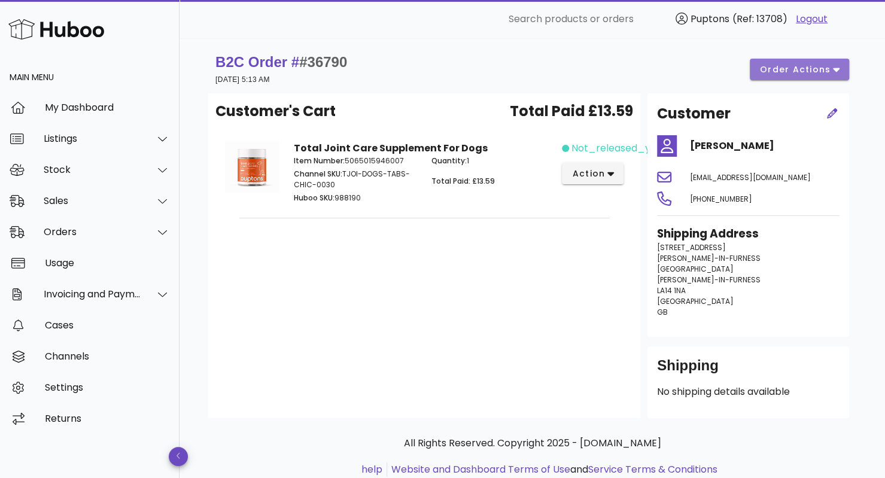
click at [831, 69] on span "order actions" at bounding box center [799, 69] width 80 height 13
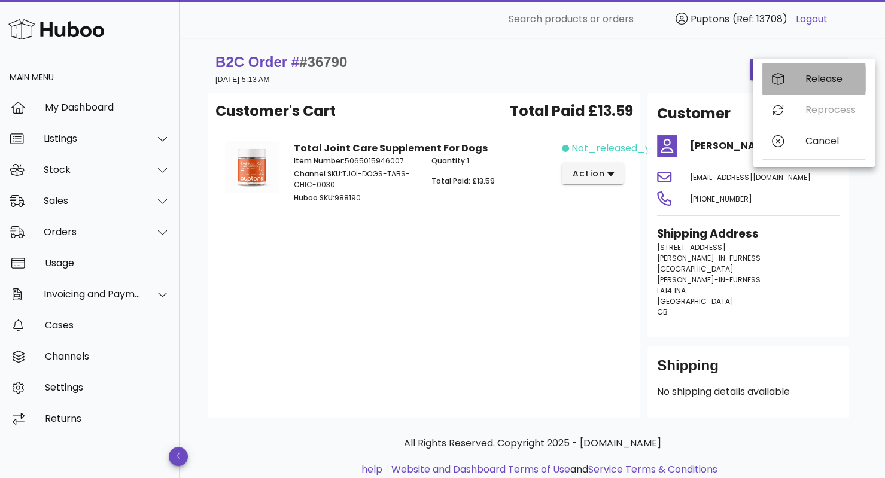
click at [820, 80] on div "Release" at bounding box center [830, 78] width 50 height 11
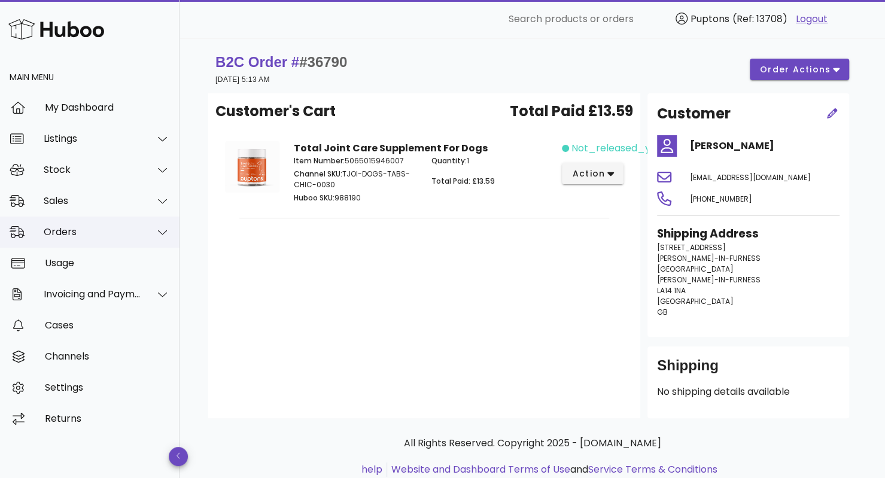
click at [99, 236] on div "Orders" at bounding box center [92, 231] width 97 height 11
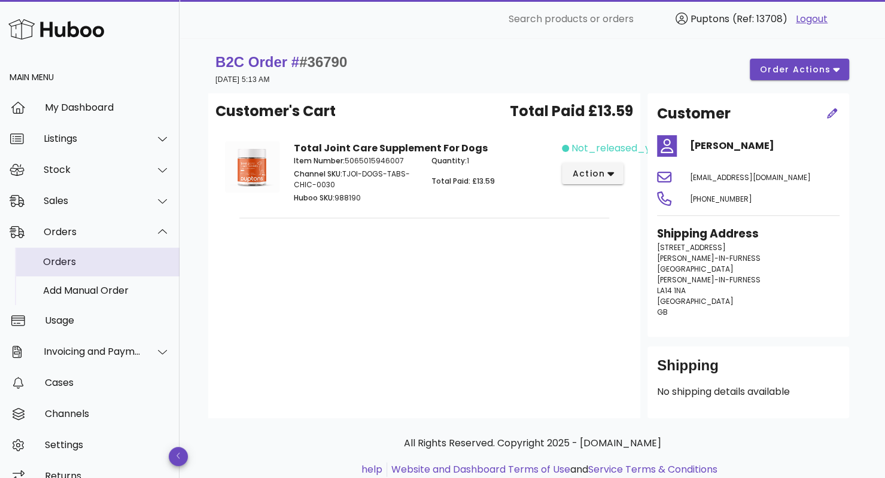
click at [89, 269] on div "Orders" at bounding box center [106, 262] width 127 height 26
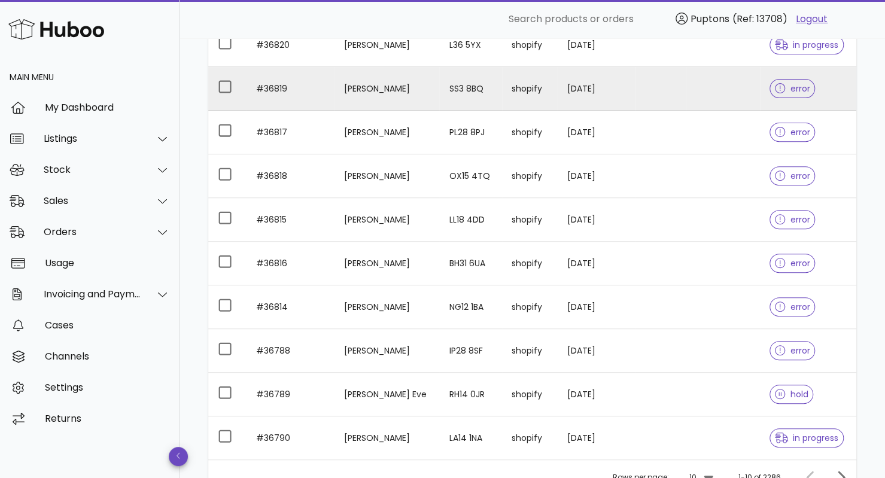
scroll to position [307, 0]
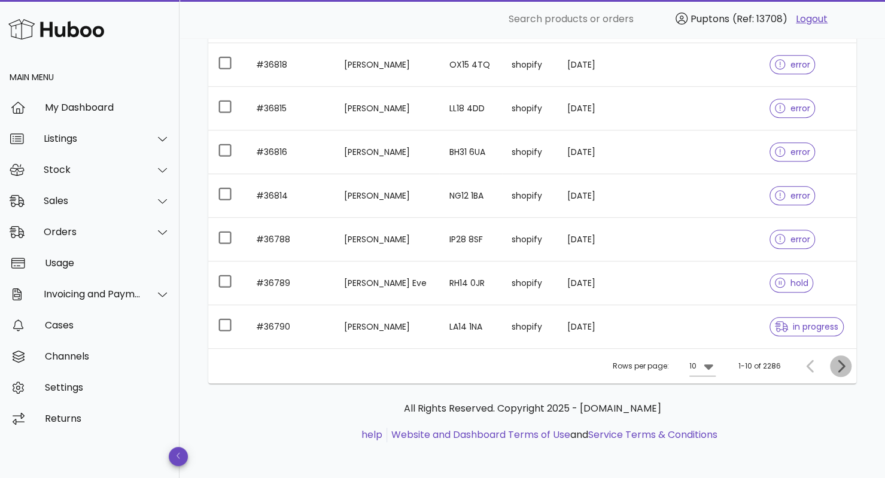
click at [840, 367] on icon "Next page" at bounding box center [840, 365] width 7 height 13
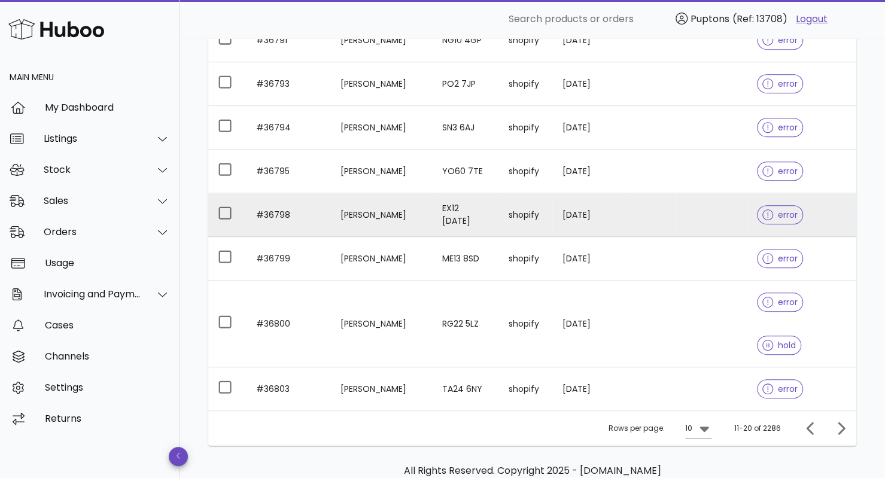
scroll to position [288, 0]
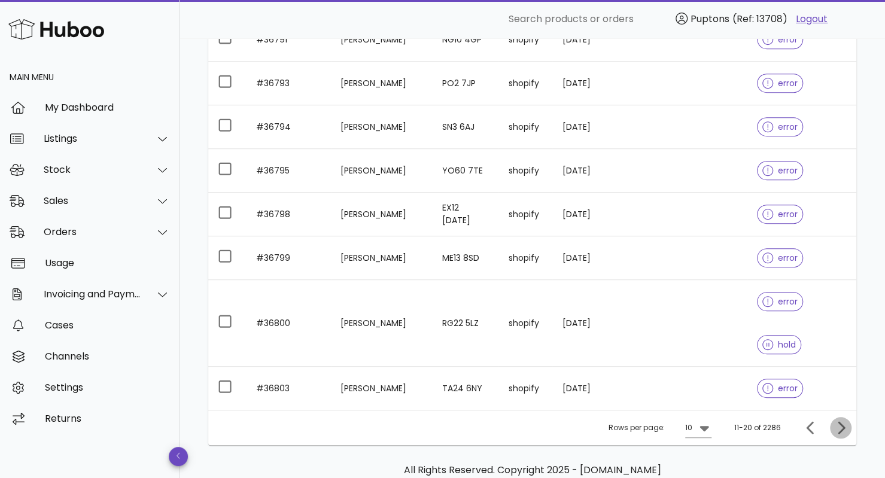
click at [839, 421] on icon "Next page" at bounding box center [840, 427] width 7 height 13
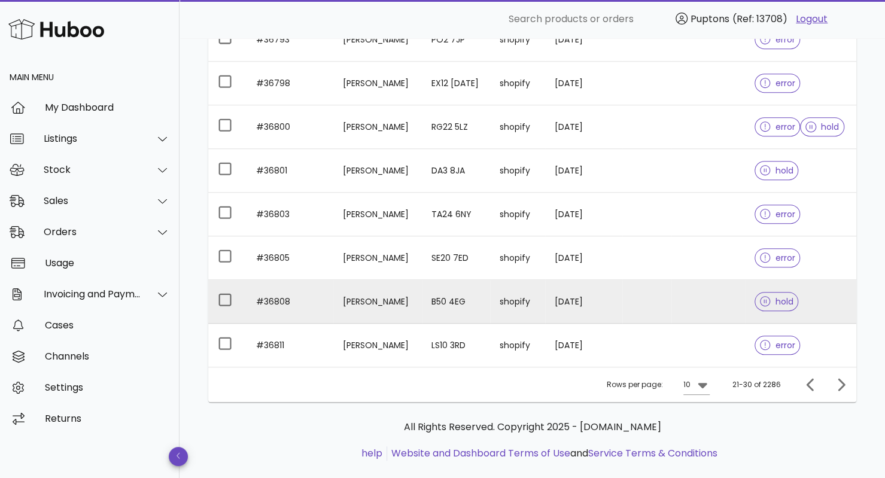
click at [782, 309] on div "hold" at bounding box center [776, 301] width 44 height 43
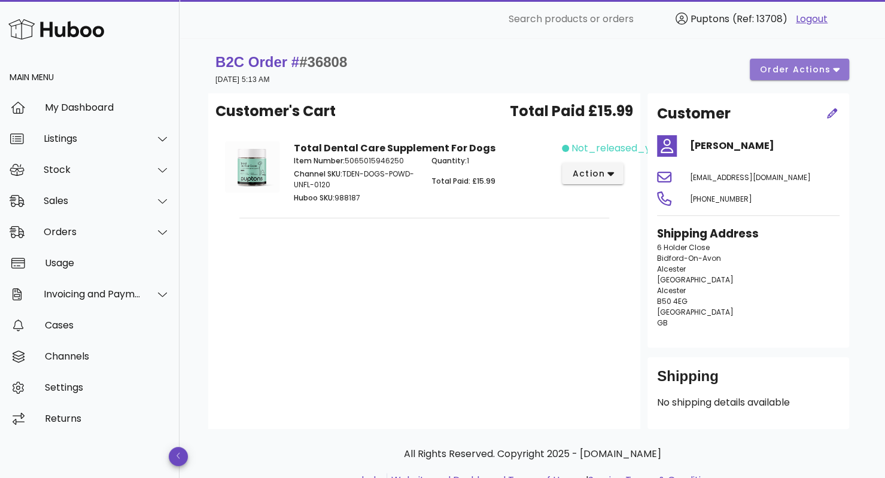
click at [797, 74] on span "order actions" at bounding box center [795, 69] width 72 height 13
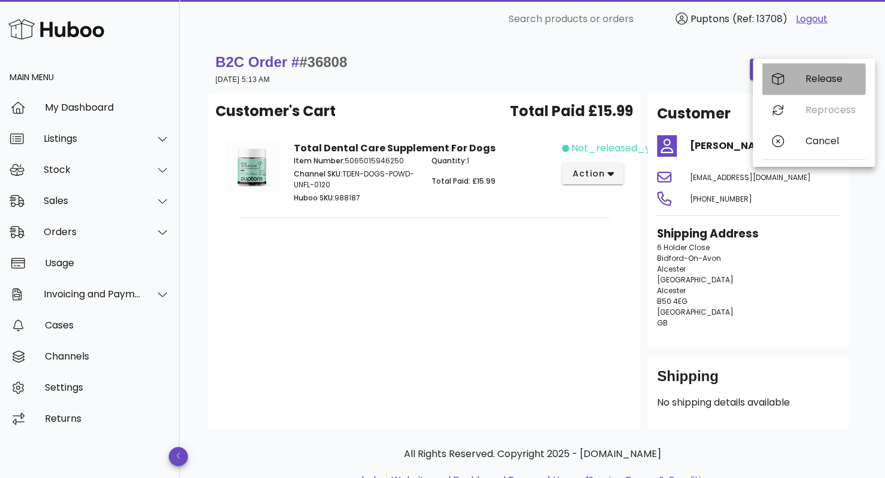
click at [820, 87] on div "Release" at bounding box center [813, 78] width 103 height 31
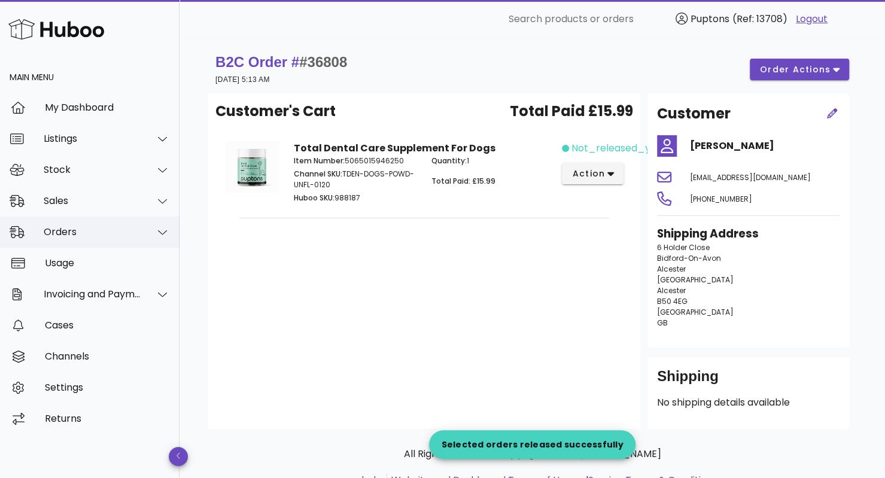
click at [97, 233] on div "Orders" at bounding box center [92, 231] width 97 height 11
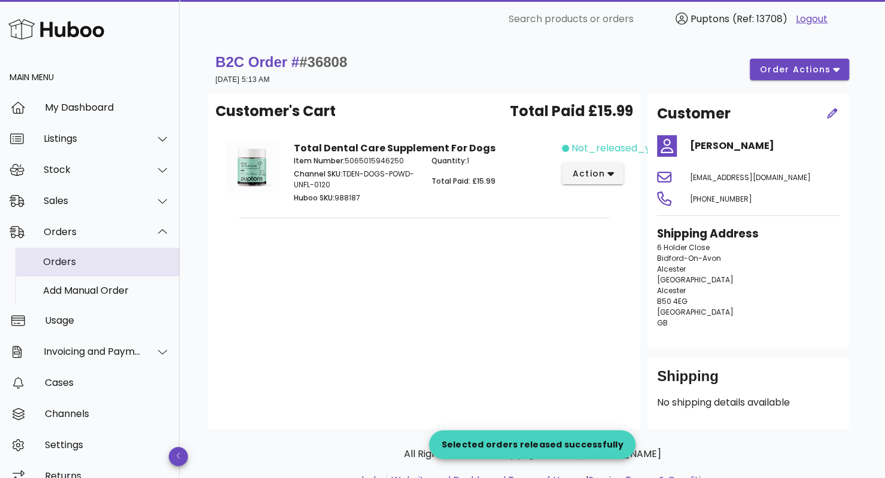
click at [92, 257] on div "Orders" at bounding box center [106, 261] width 127 height 11
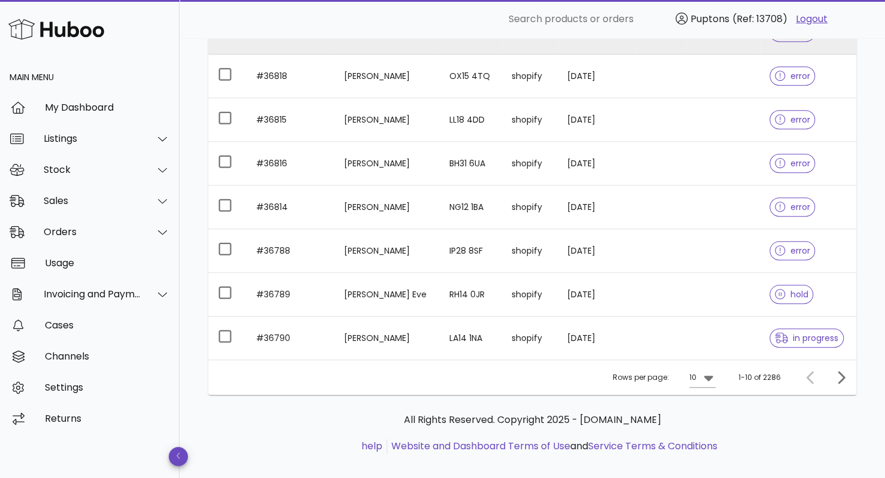
scroll to position [307, 0]
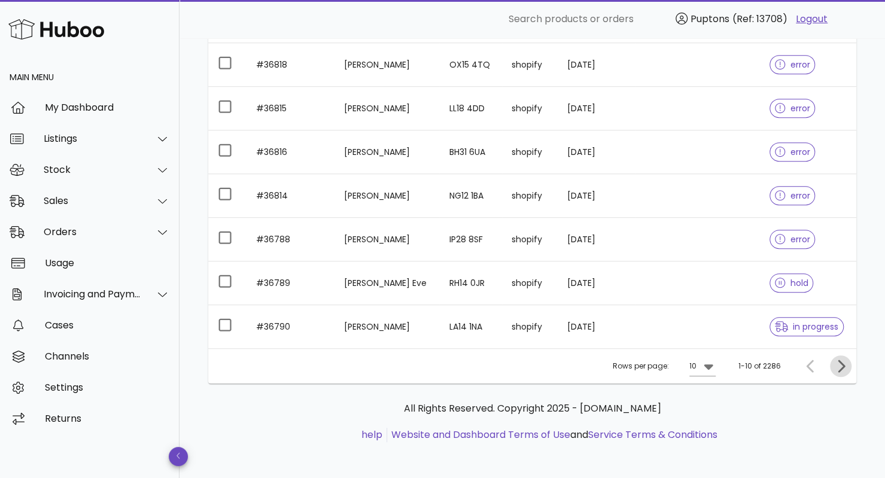
click at [847, 365] on icon "Next page" at bounding box center [840, 366] width 14 height 14
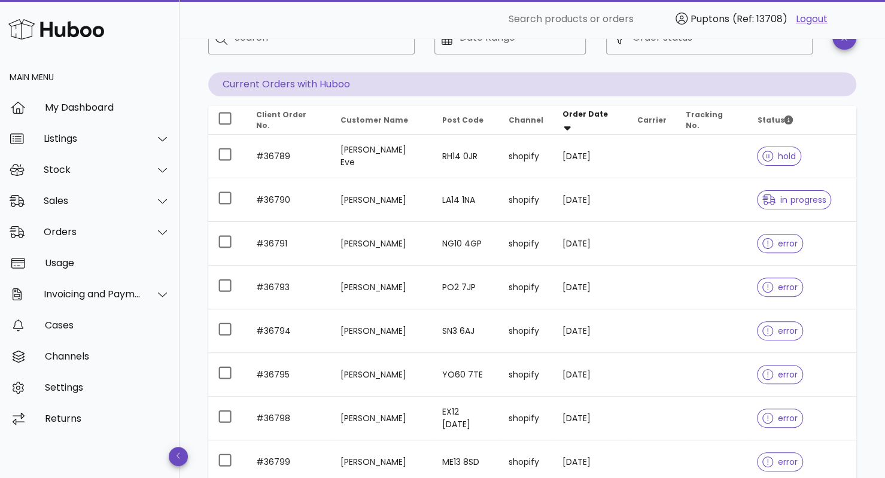
scroll to position [307, 0]
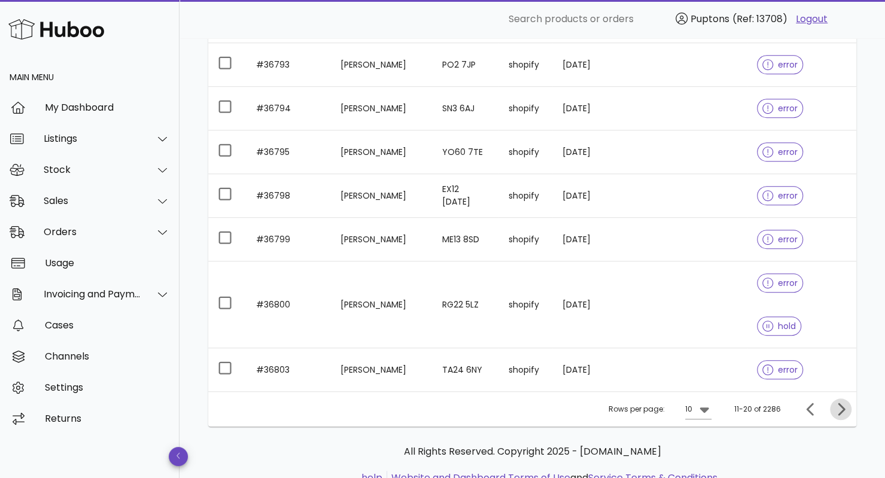
click at [842, 402] on icon "Next page" at bounding box center [840, 409] width 14 height 14
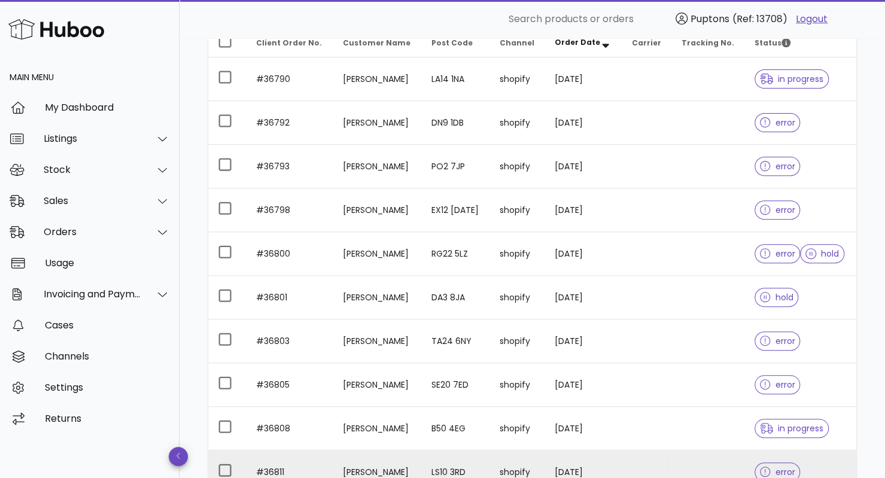
scroll to position [156, 0]
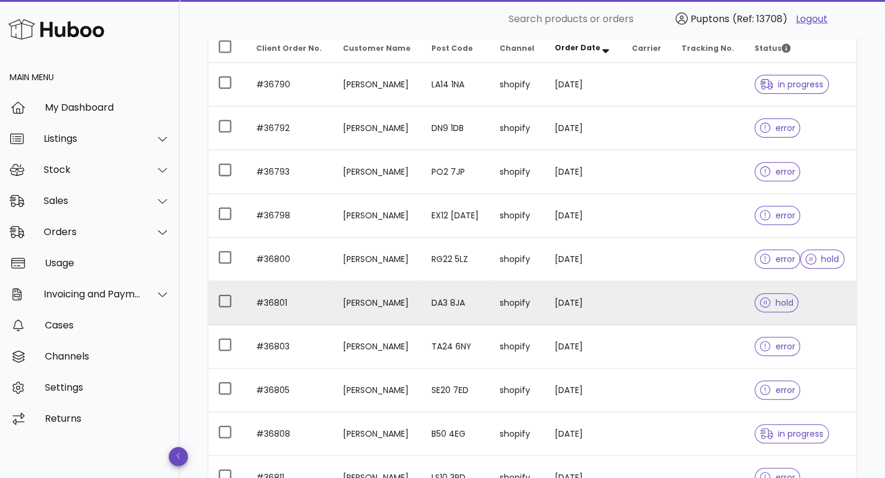
click at [778, 301] on span "hold" at bounding box center [776, 302] width 33 height 8
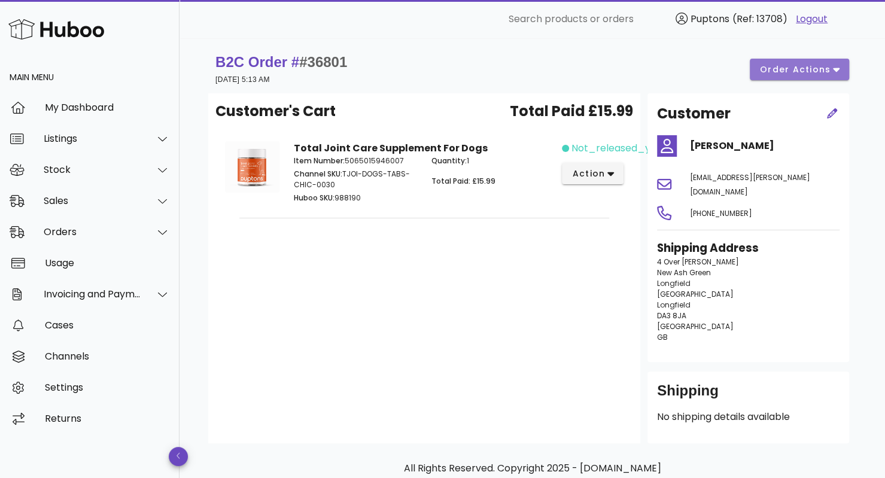
click at [806, 66] on span "order actions" at bounding box center [795, 69] width 72 height 13
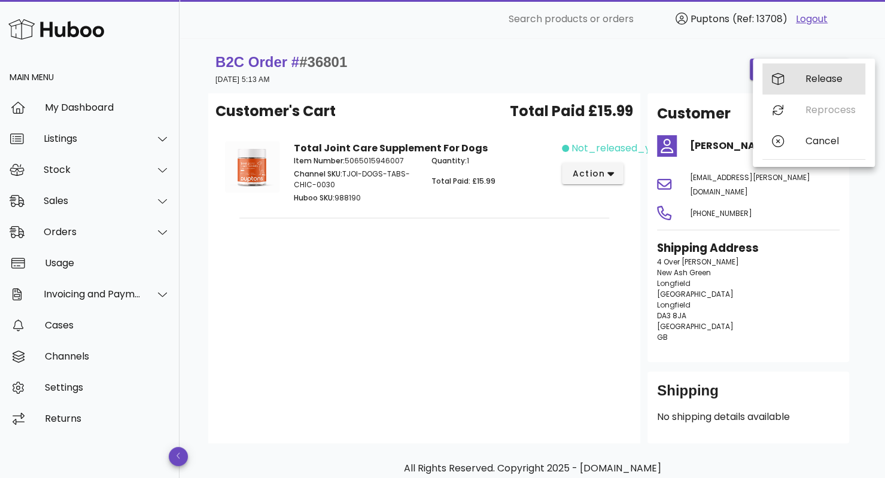
click at [835, 74] on div "Release" at bounding box center [830, 78] width 50 height 11
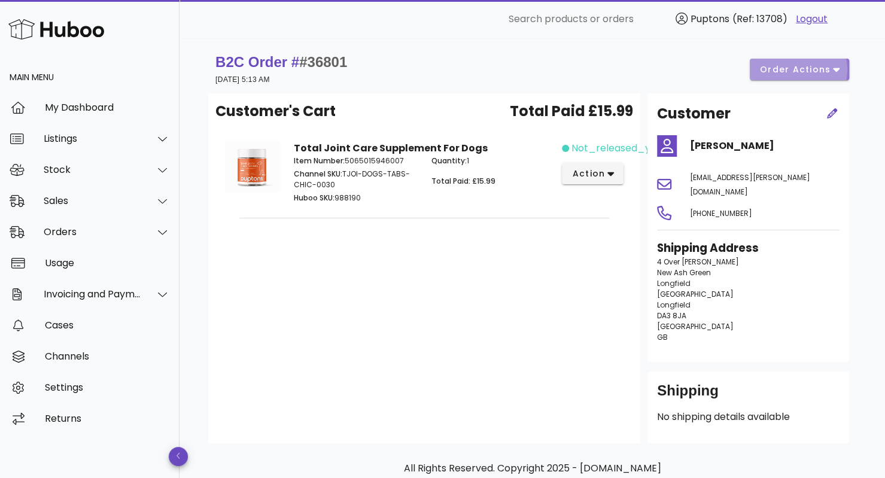
click at [818, 68] on span "order actions" at bounding box center [795, 69] width 72 height 13
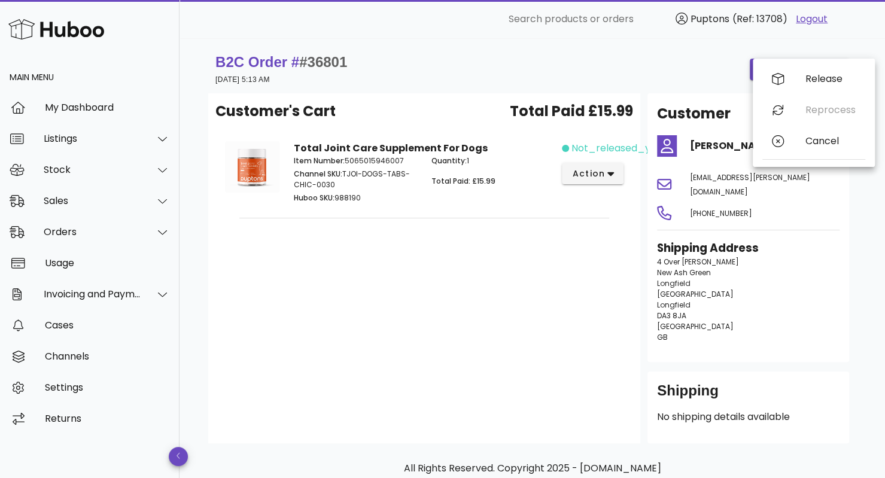
click at [468, 306] on div "Customer's Cart Total Paid £15.99 Total Joint Care Supplement For Dogs Item Num…" at bounding box center [424, 268] width 432 height 350
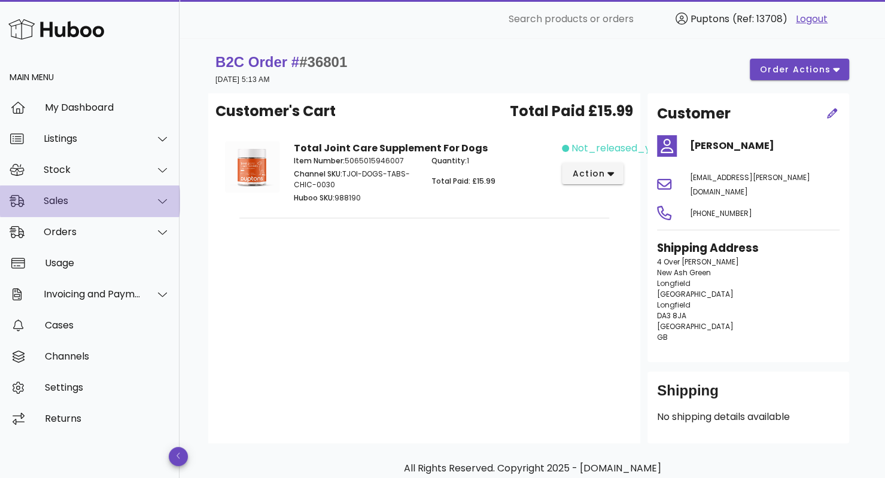
click at [102, 191] on div "Sales" at bounding box center [89, 200] width 179 height 31
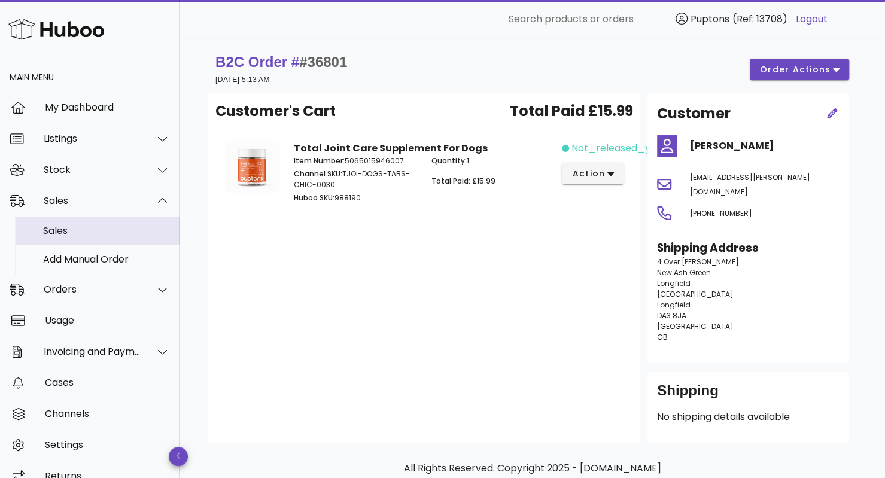
click at [64, 229] on div "Sales" at bounding box center [106, 230] width 127 height 11
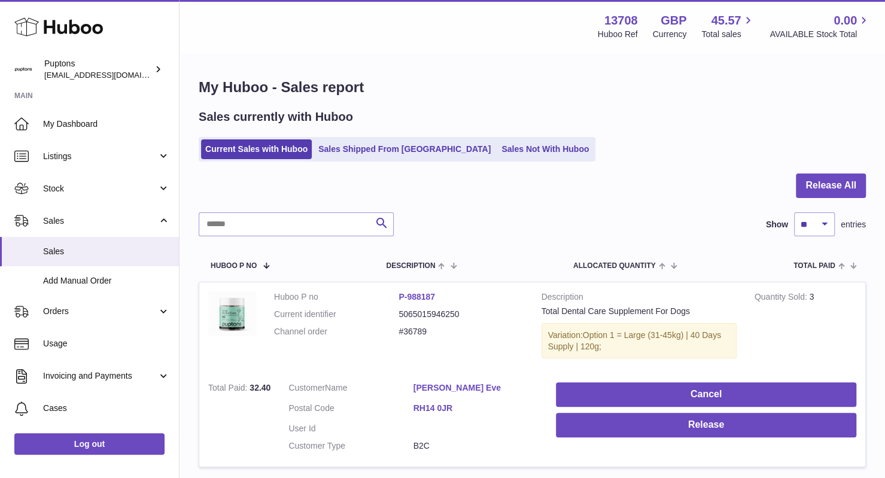
click at [518, 197] on div at bounding box center [532, 192] width 667 height 39
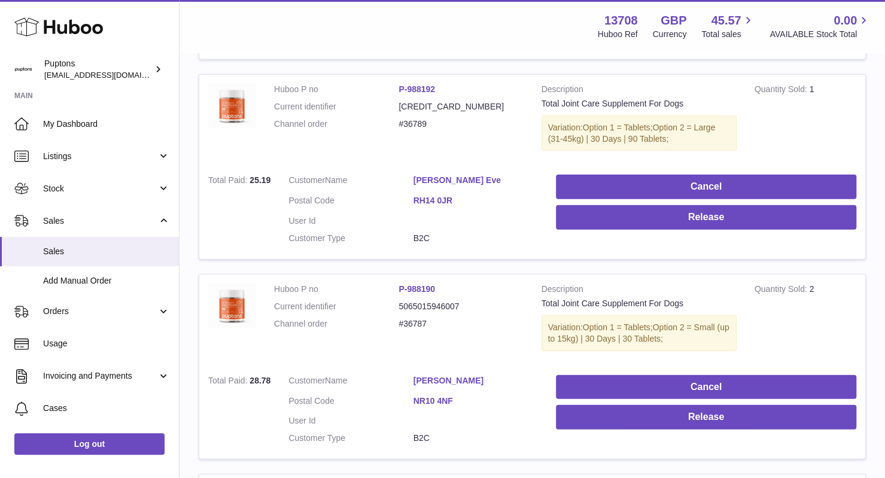
scroll to position [1584, 0]
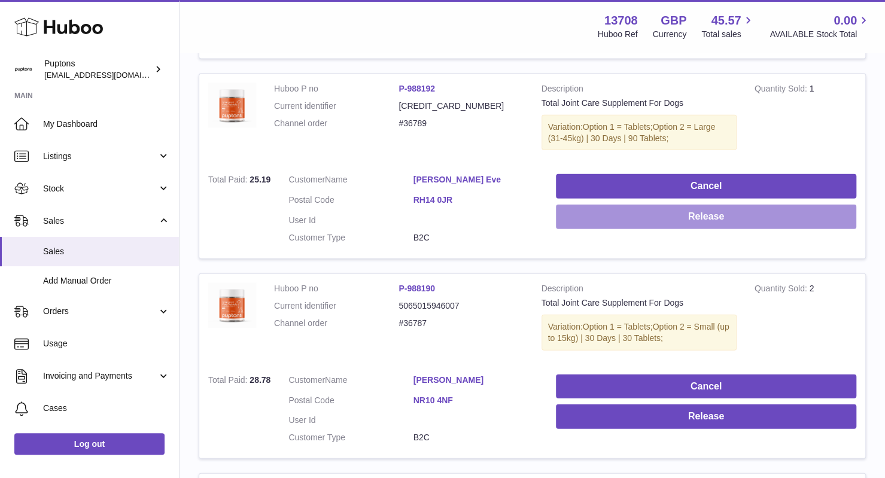
click at [636, 210] on button "Release" at bounding box center [706, 217] width 300 height 25
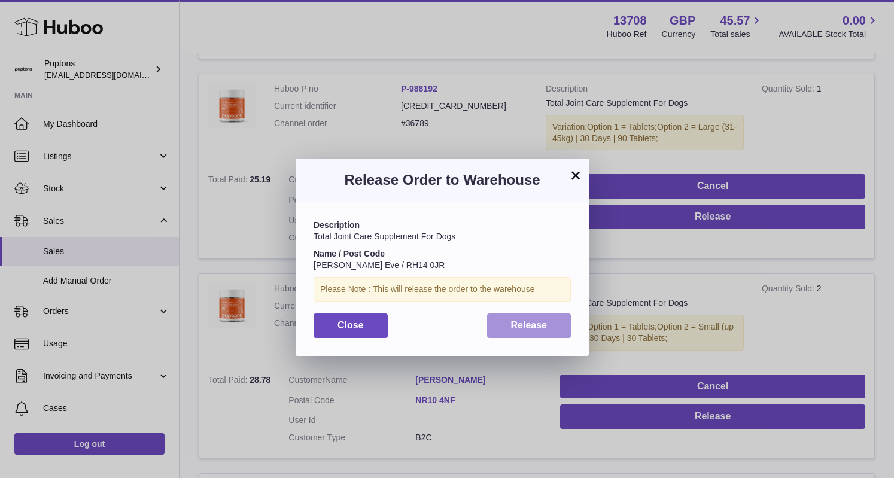
click at [526, 320] on span "Release" at bounding box center [529, 325] width 36 height 10
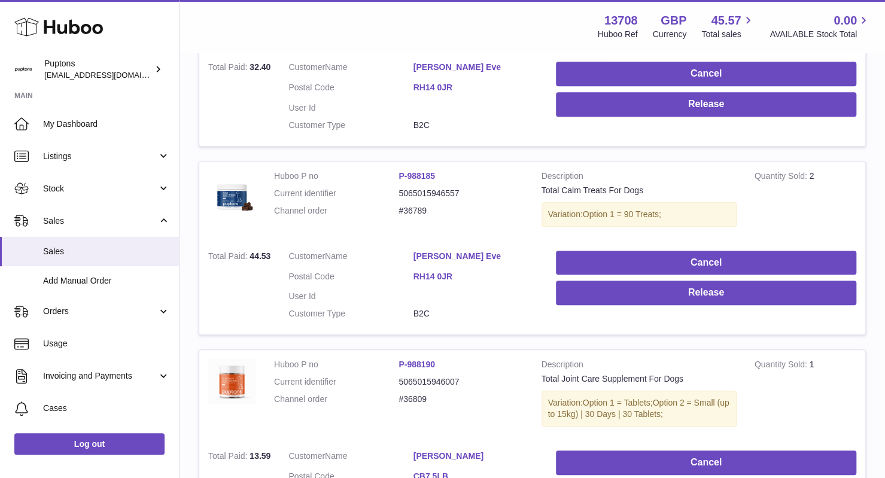
scroll to position [316, 0]
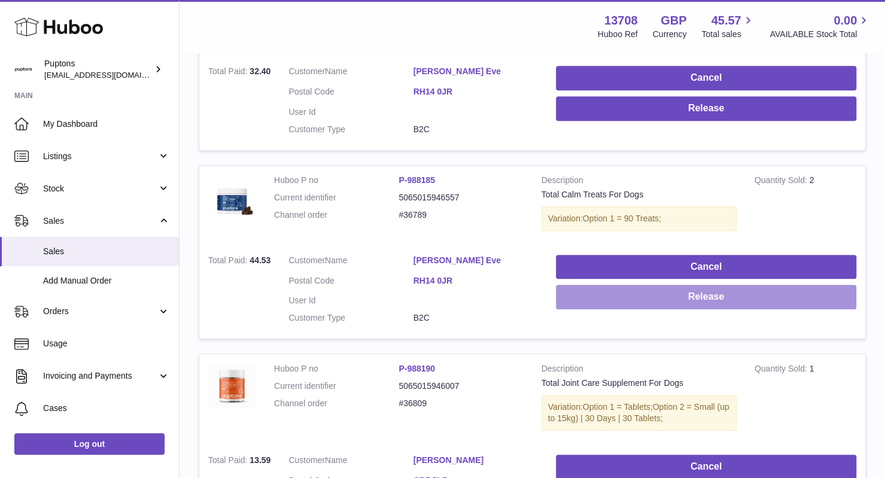
click at [690, 290] on button "Release" at bounding box center [706, 297] width 300 height 25
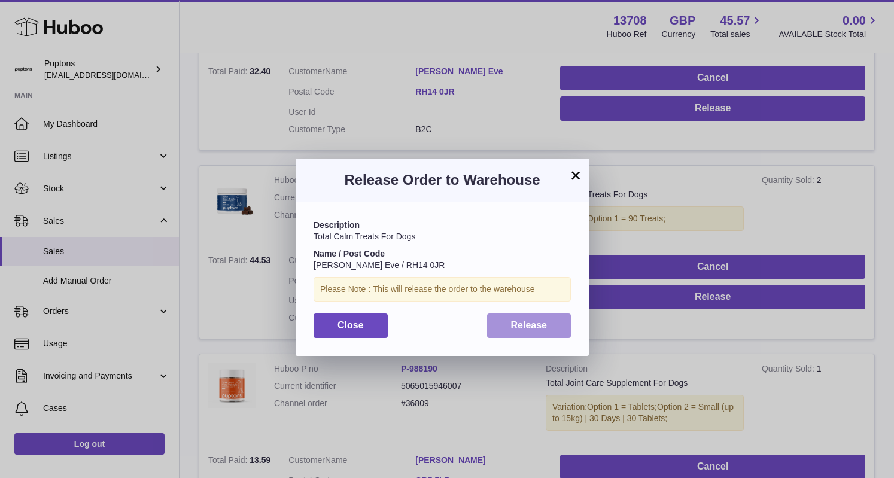
click at [543, 329] on span "Release" at bounding box center [529, 325] width 36 height 10
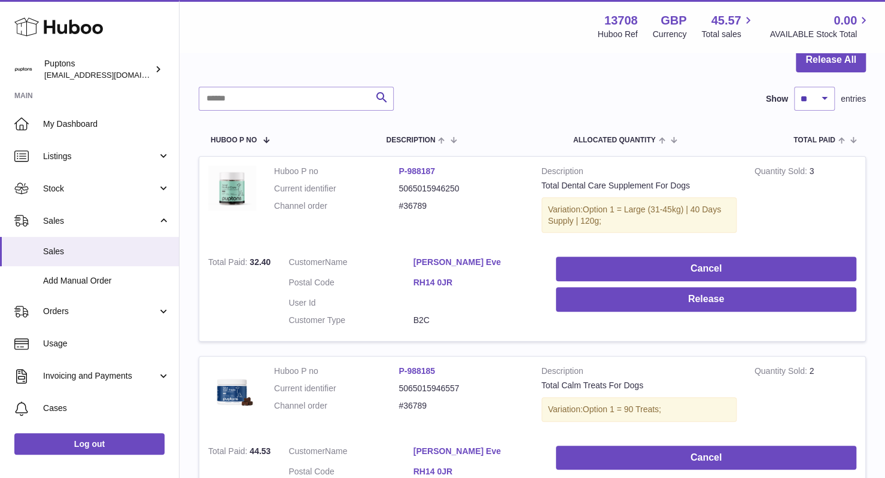
scroll to position [124, 0]
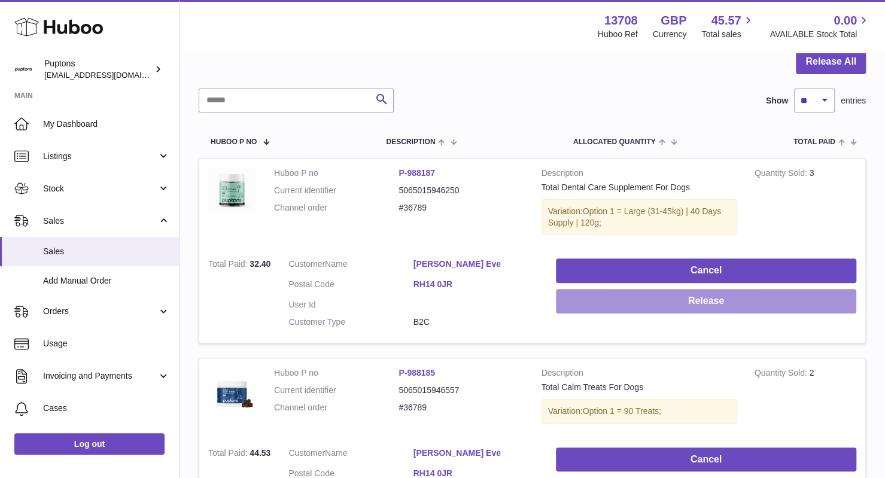
click at [681, 305] on button "Release" at bounding box center [706, 301] width 300 height 25
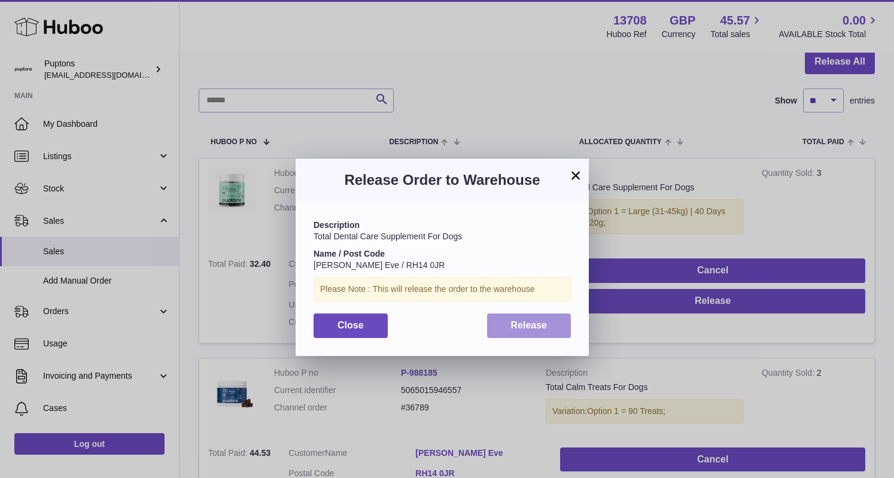
click at [541, 324] on span "Release" at bounding box center [529, 325] width 36 height 10
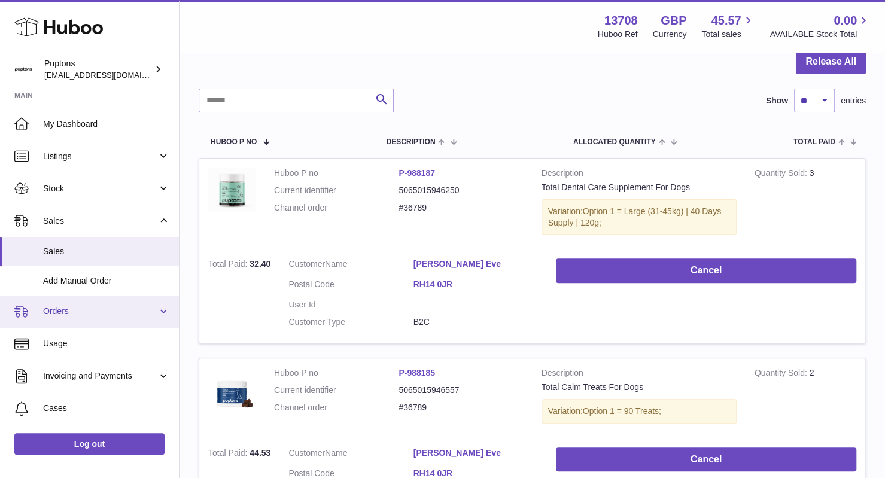
click at [91, 319] on link "Orders" at bounding box center [89, 311] width 179 height 32
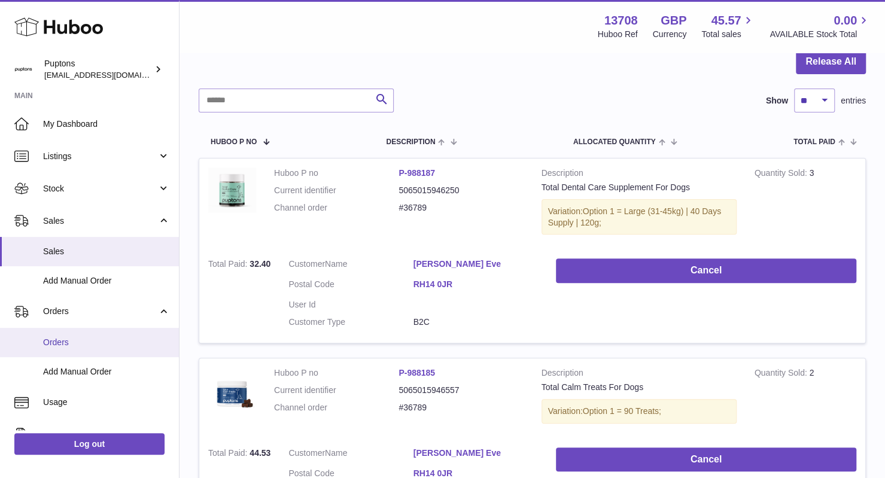
click at [81, 345] on span "Orders" at bounding box center [106, 342] width 127 height 11
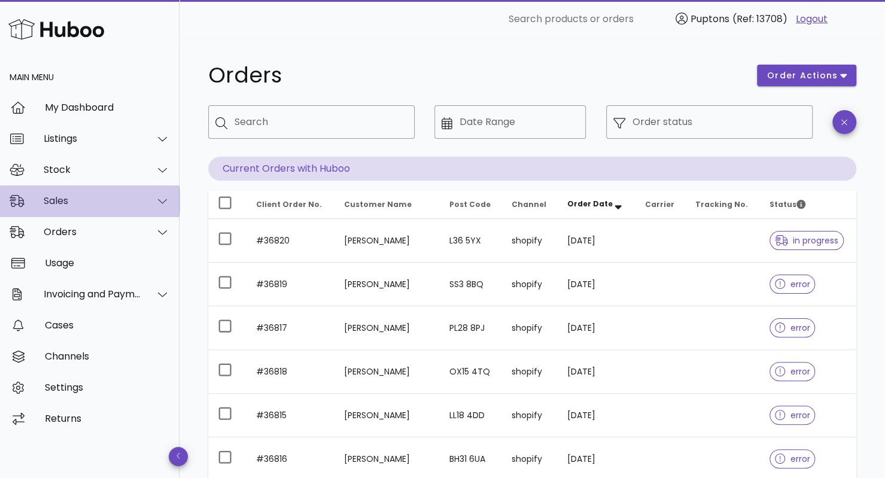
click at [56, 187] on div "Sales" at bounding box center [89, 200] width 179 height 31
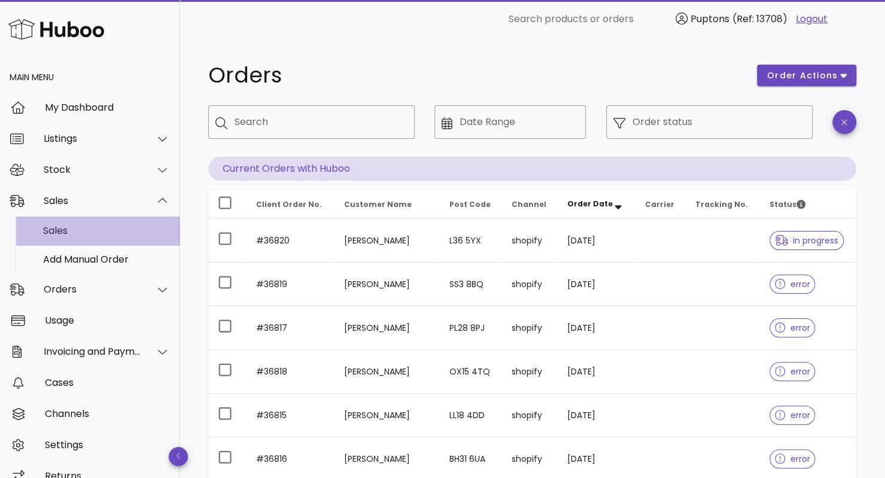
click at [63, 220] on div "Sales" at bounding box center [106, 231] width 127 height 26
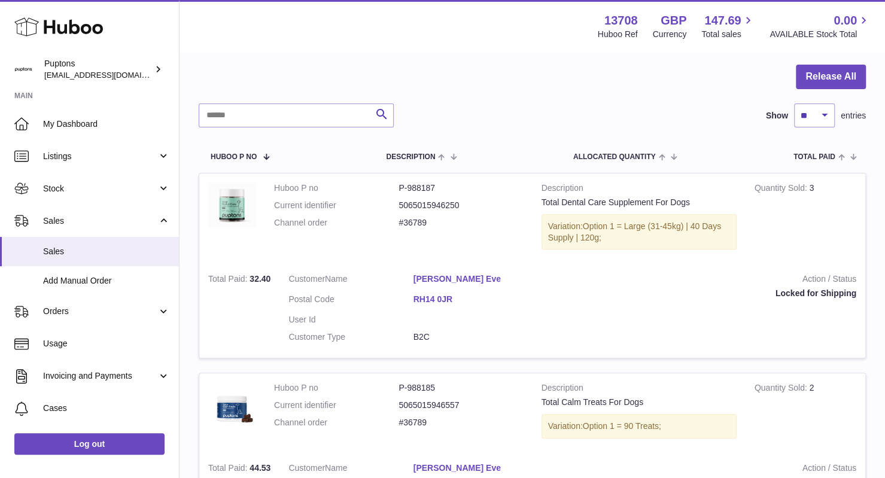
scroll to position [146, 0]
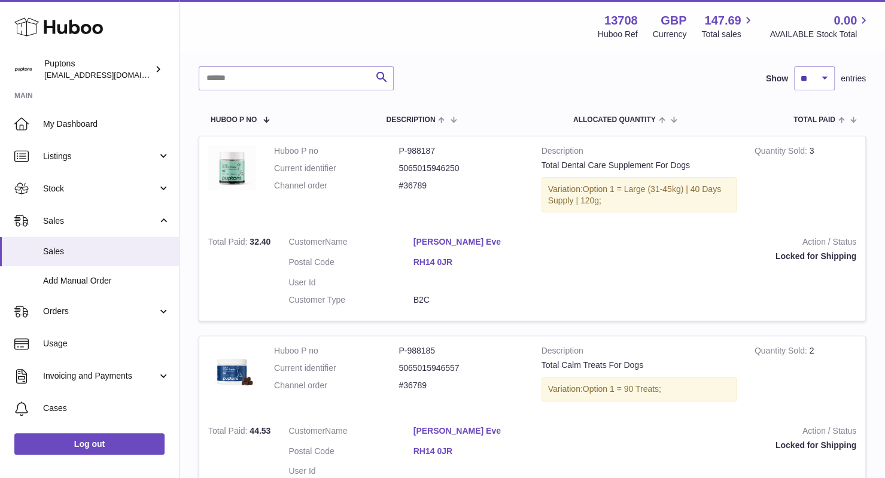
drag, startPoint x: 669, startPoint y: 220, endPoint x: 681, endPoint y: 160, distance: 61.5
click at [681, 160] on td "Description Total Dental Care Supplement For Dogs Variation: Option 1 = Large (…" at bounding box center [638, 182] width 213 height 92
click at [608, 63] on div at bounding box center [532, 47] width 667 height 39
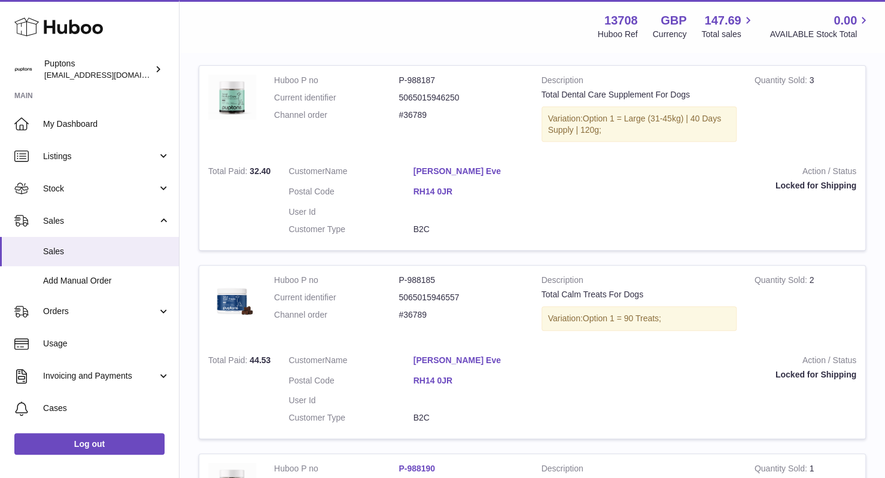
scroll to position [0, 0]
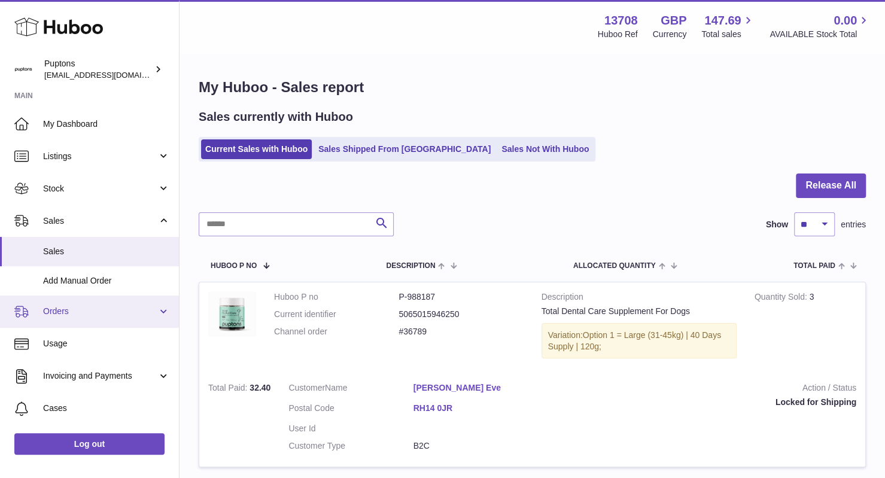
click at [137, 312] on span "Orders" at bounding box center [100, 311] width 114 height 11
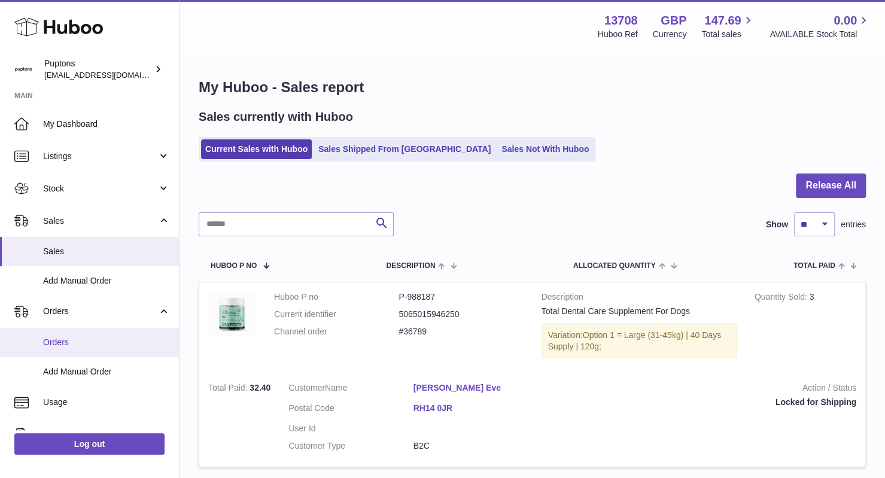
click at [71, 343] on span "Orders" at bounding box center [106, 342] width 127 height 11
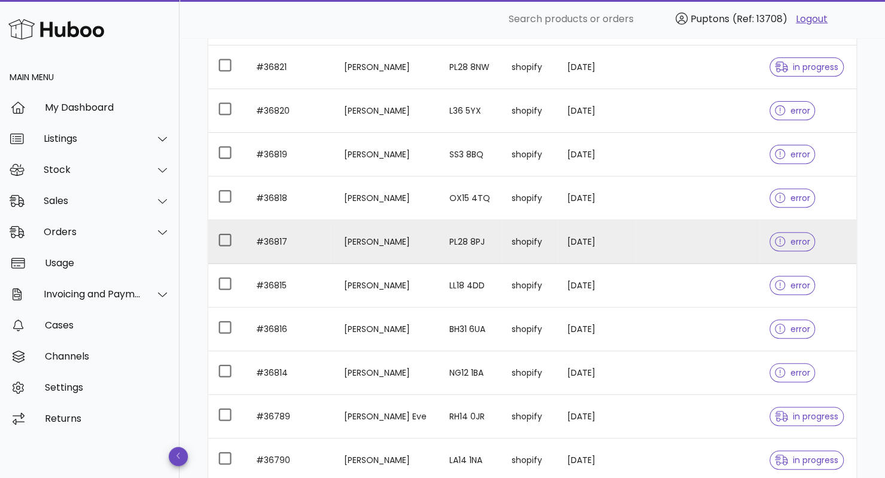
scroll to position [307, 0]
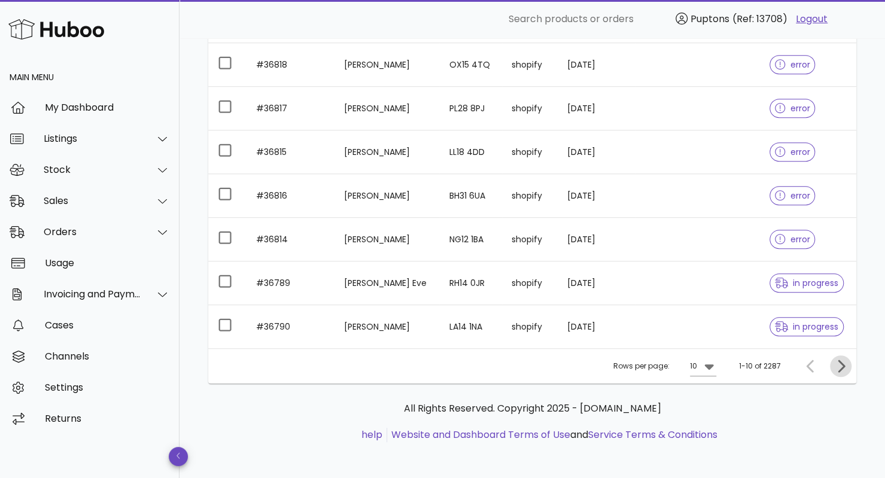
click at [844, 370] on icon "Next page" at bounding box center [840, 366] width 14 height 14
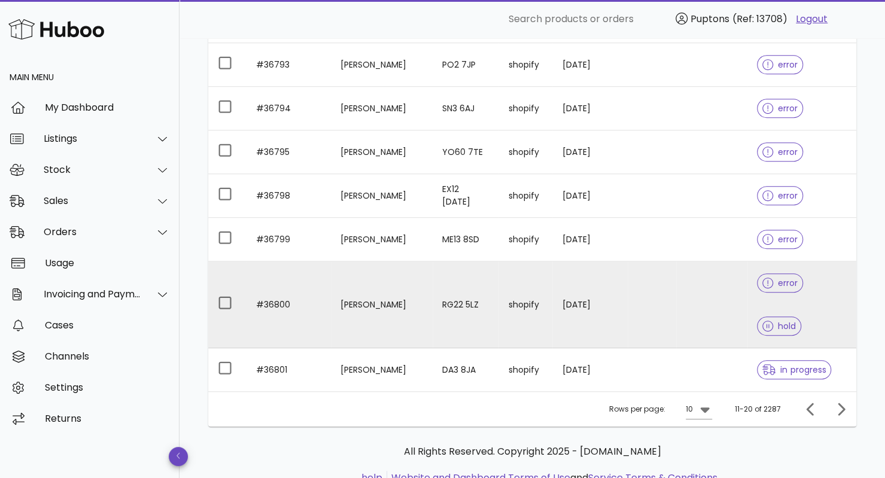
click at [360, 279] on td "[PERSON_NAME]" at bounding box center [382, 304] width 102 height 87
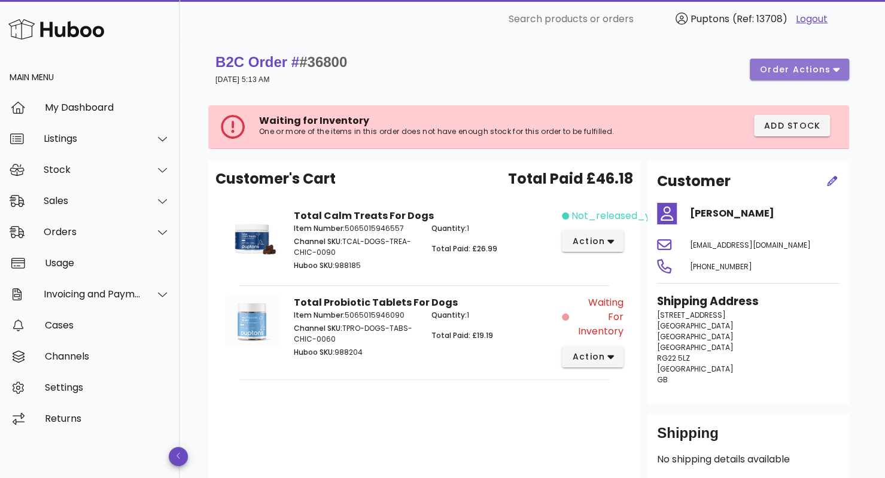
click at [816, 68] on span "order actions" at bounding box center [795, 69] width 72 height 13
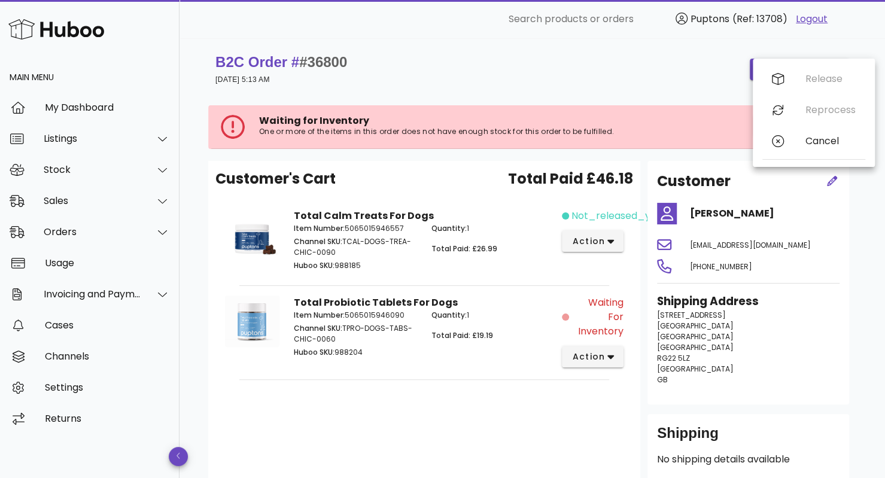
click at [587, 75] on div "B2C Order # #36800 13 October 2025 at 5:13 AM order actions" at bounding box center [531, 69] width 633 height 33
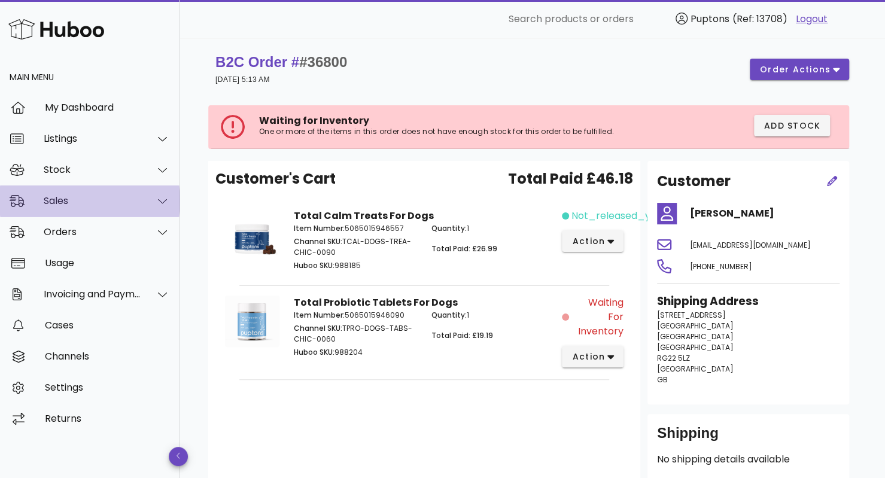
click at [80, 191] on div "Sales" at bounding box center [89, 200] width 179 height 31
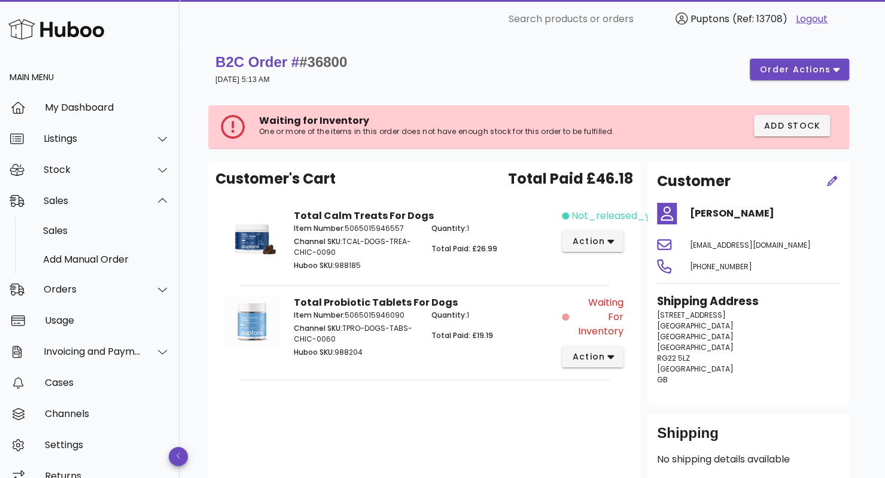
click at [446, 65] on div "B2C Order # #36800 13 October 2025 at 5:13 AM order actions" at bounding box center [531, 69] width 633 height 33
click at [51, 243] on div "Sales" at bounding box center [106, 231] width 127 height 26
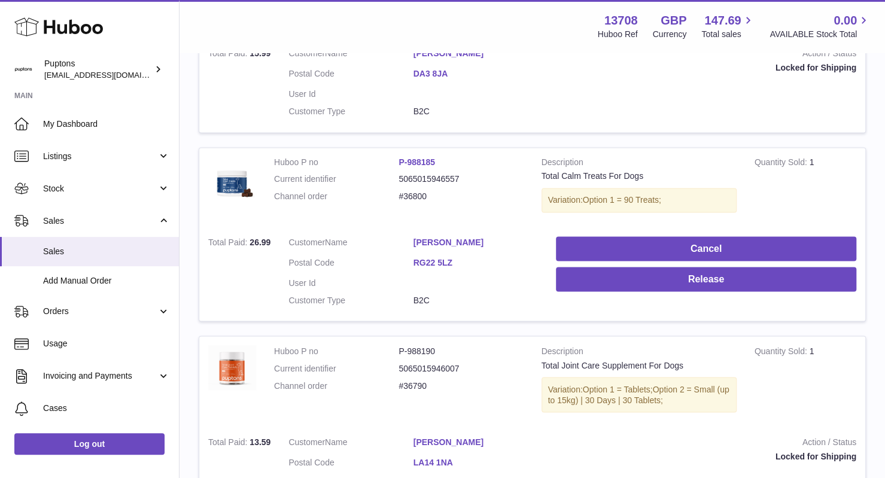
scroll to position [1116, 0]
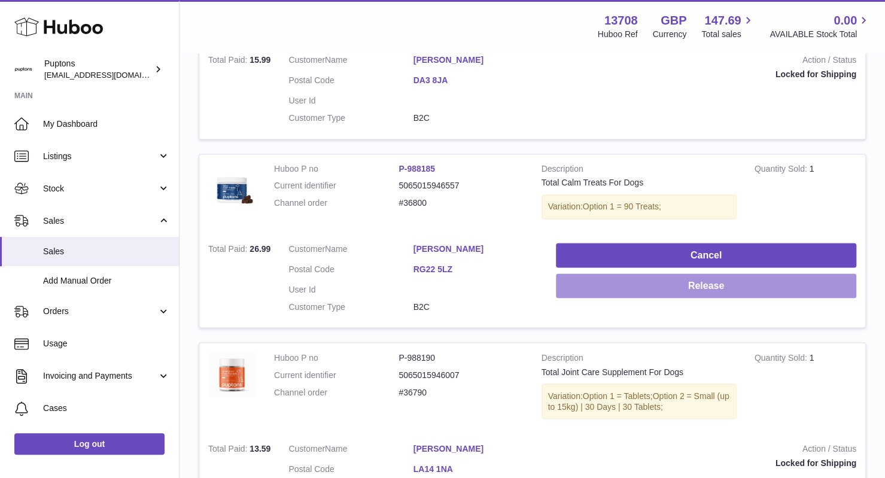
click at [697, 284] on button "Release" at bounding box center [706, 285] width 300 height 25
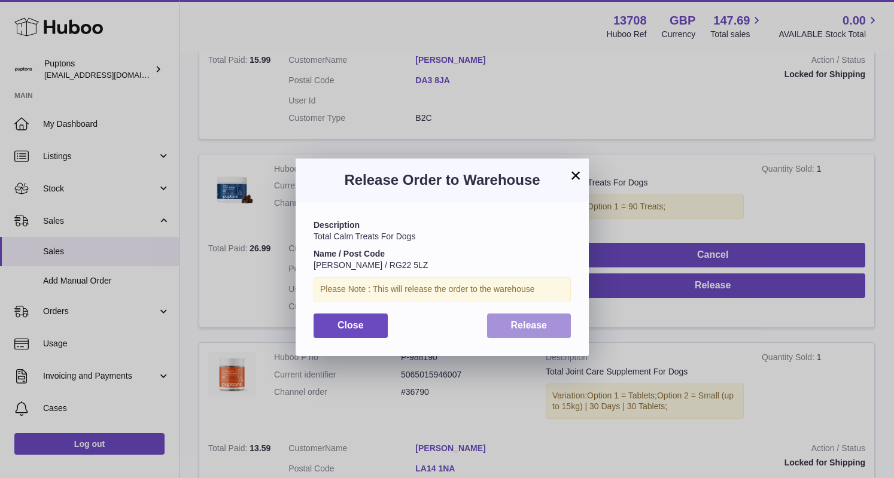
click at [526, 330] on span "Release" at bounding box center [529, 325] width 36 height 10
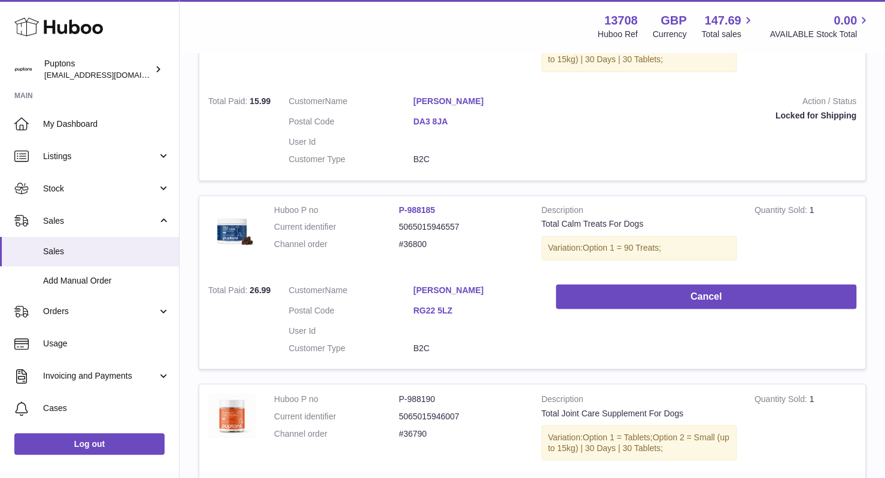
scroll to position [1078, 0]
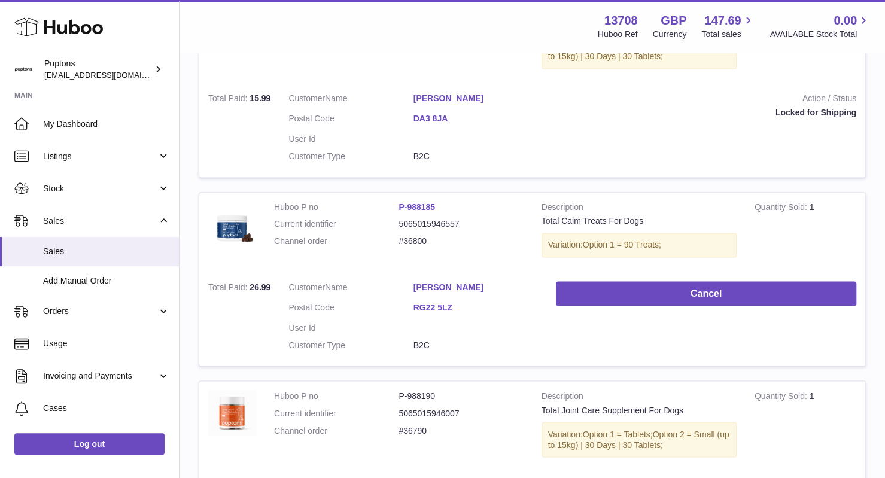
click at [650, 302] on td "Cancel" at bounding box center [706, 318] width 318 height 93
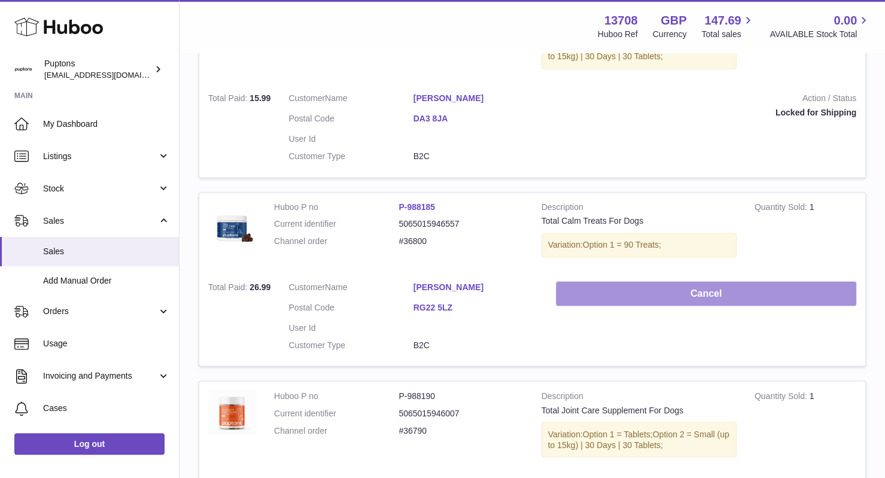
click at [700, 284] on button "Cancel" at bounding box center [706, 293] width 300 height 25
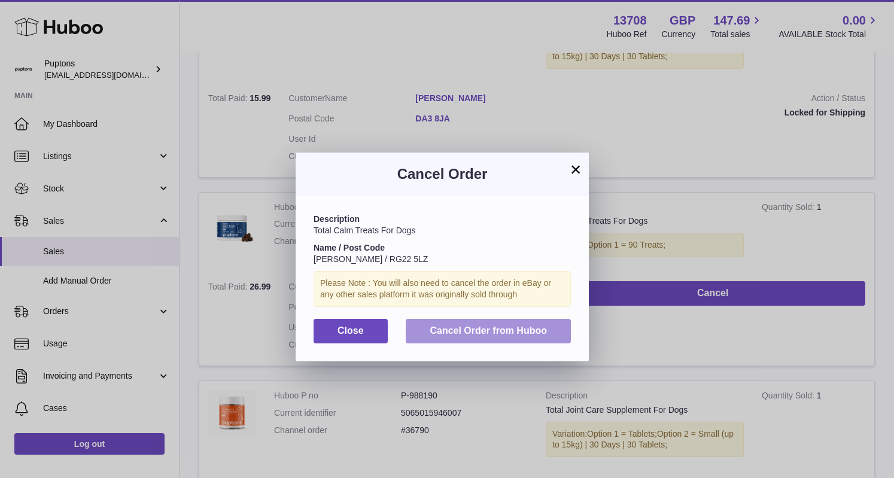
click at [456, 330] on span "Cancel Order from Huboo" at bounding box center [487, 330] width 117 height 10
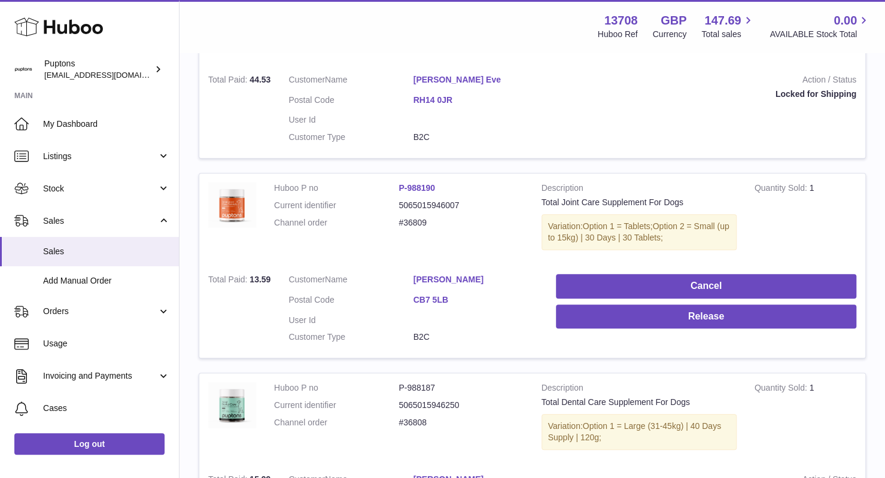
scroll to position [501, 0]
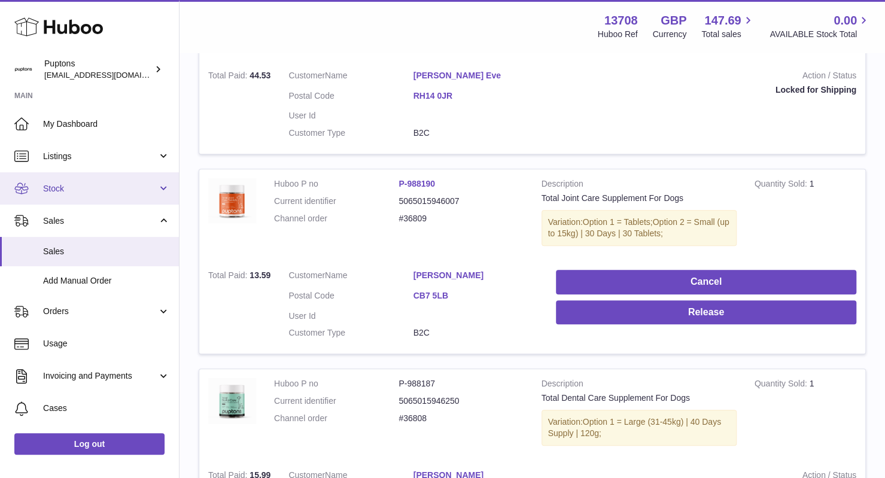
click at [95, 190] on span "Stock" at bounding box center [100, 188] width 114 height 11
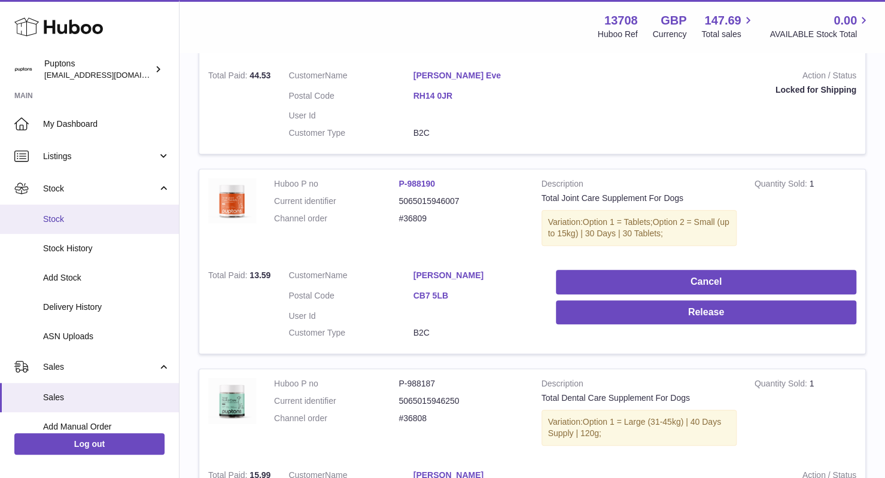
click at [85, 223] on span "Stock" at bounding box center [106, 219] width 127 height 11
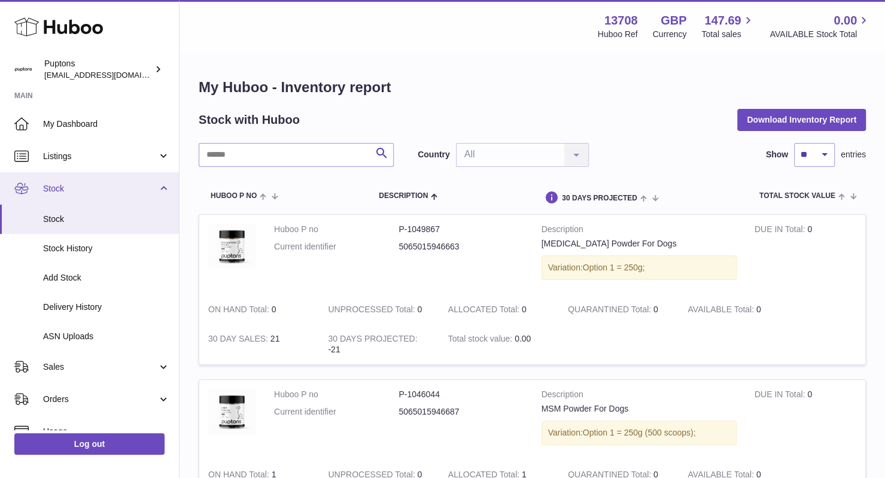
click at [74, 193] on span "Stock" at bounding box center [100, 188] width 114 height 11
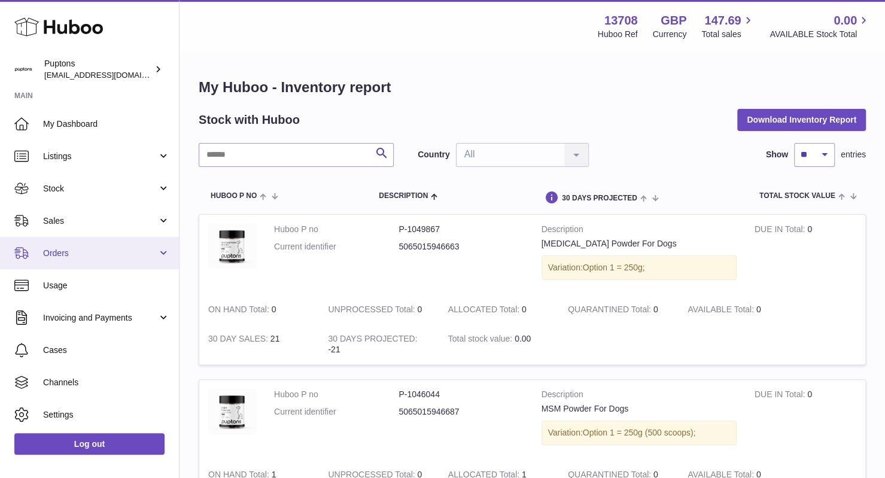
click at [106, 251] on span "Orders" at bounding box center [100, 253] width 114 height 11
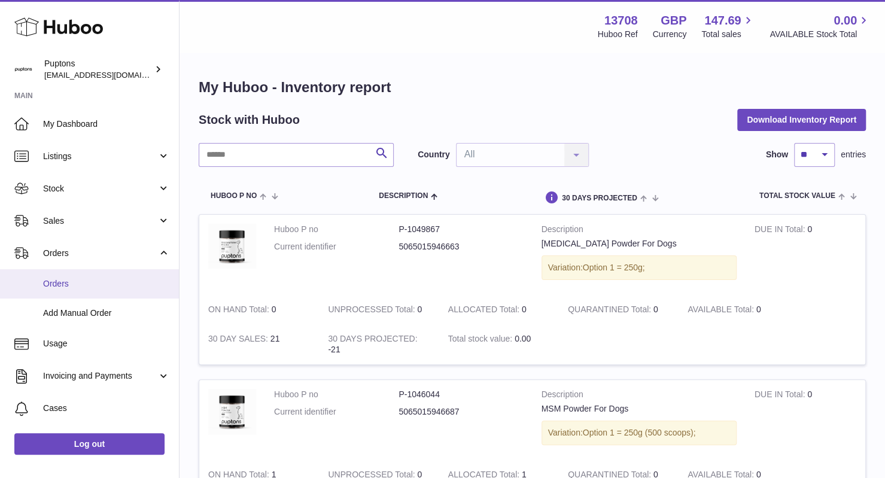
click at [80, 283] on span "Orders" at bounding box center [106, 283] width 127 height 11
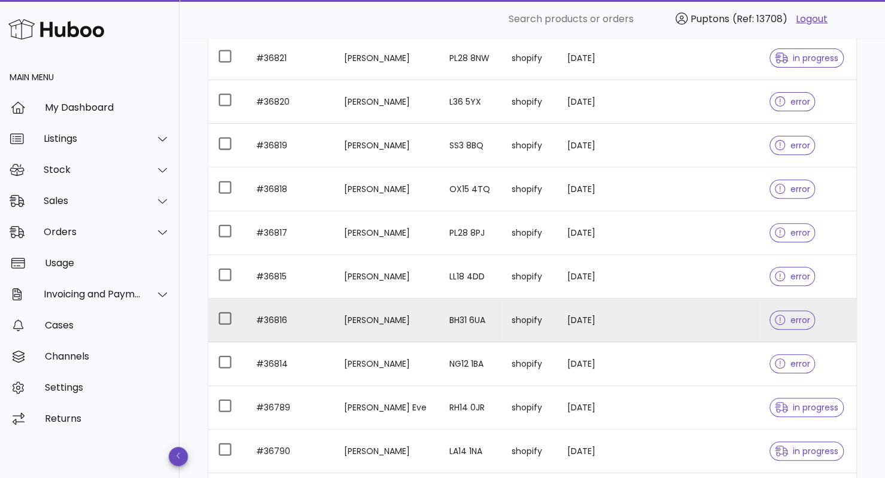
scroll to position [307, 0]
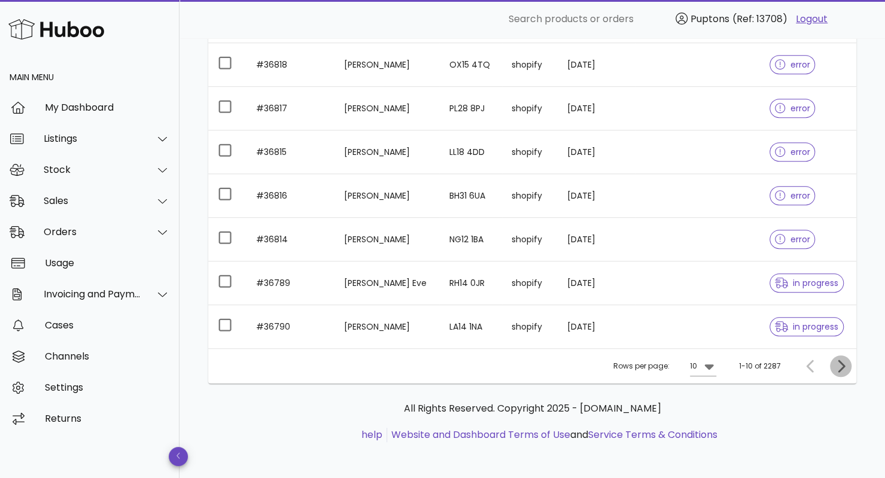
click at [839, 368] on icon "Next page" at bounding box center [840, 365] width 7 height 13
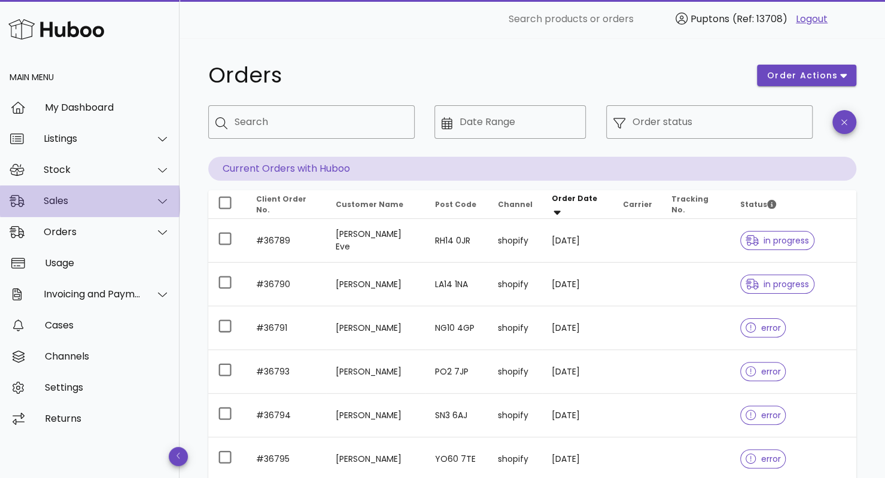
click at [97, 208] on div "Sales" at bounding box center [89, 200] width 179 height 31
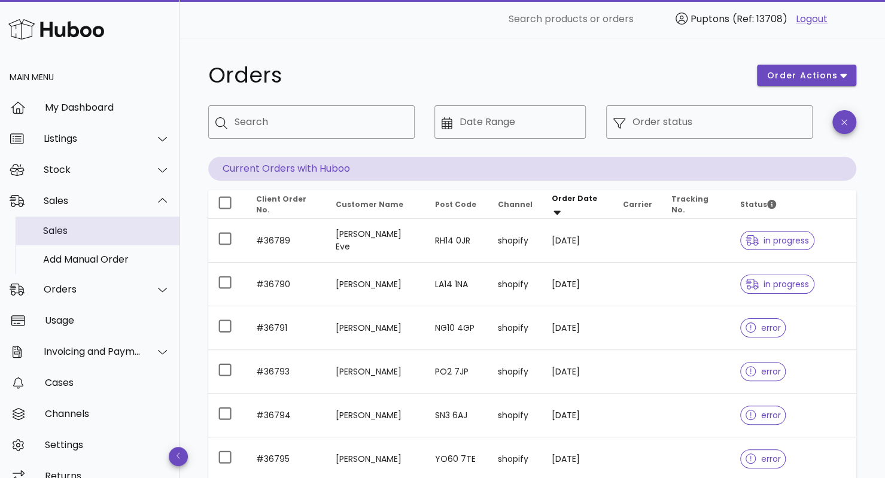
click at [91, 232] on div "Sales" at bounding box center [106, 230] width 127 height 11
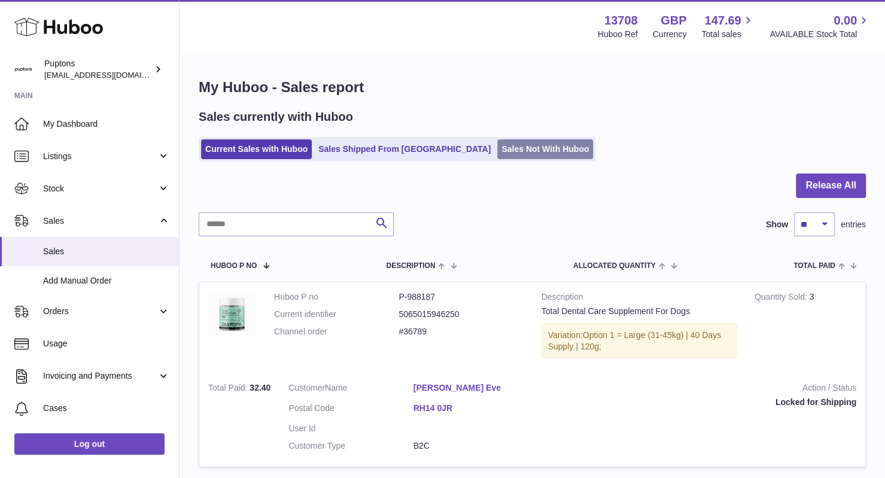
click at [497, 145] on link "Sales Not With Huboo" at bounding box center [545, 149] width 96 height 20
click at [497, 150] on link "Sales Not With Huboo" at bounding box center [545, 149] width 96 height 20
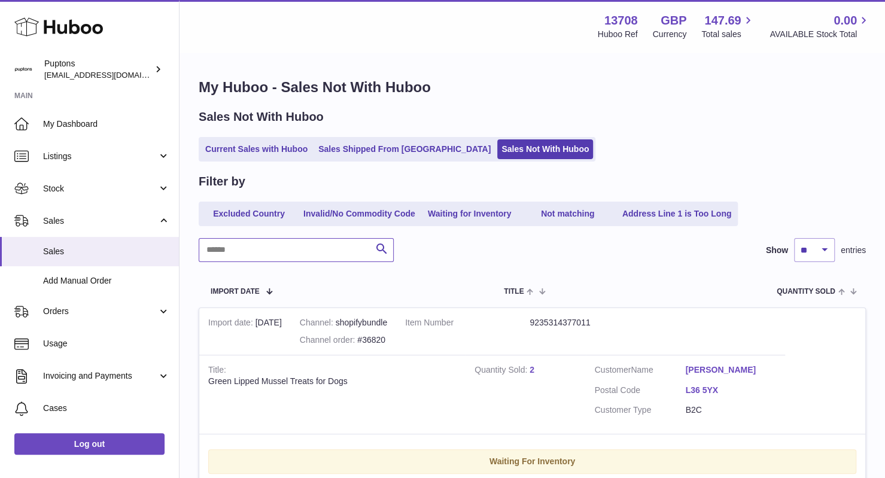
click at [264, 258] on input "text" at bounding box center [296, 250] width 195 height 24
type input "******"
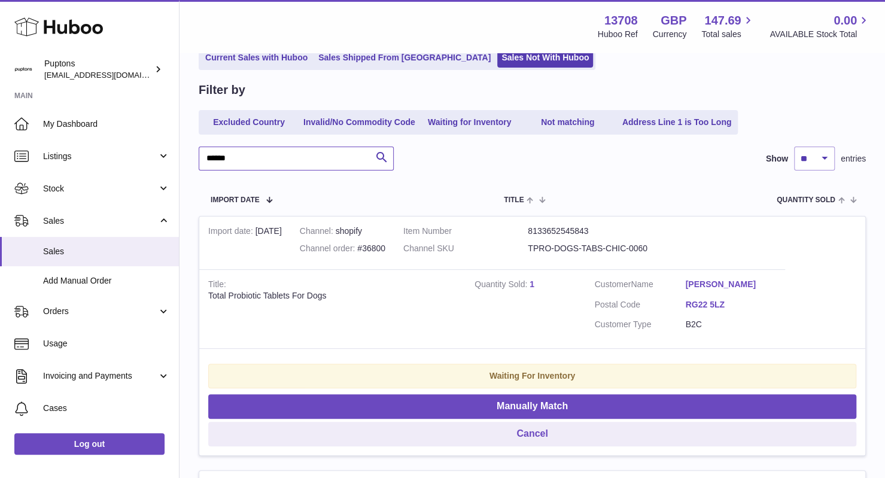
scroll to position [92, 0]
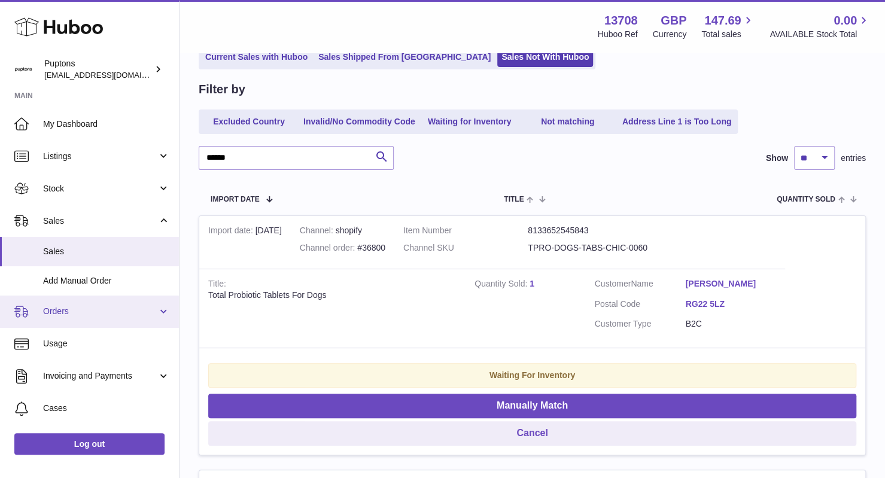
click at [111, 315] on span "Orders" at bounding box center [100, 311] width 114 height 11
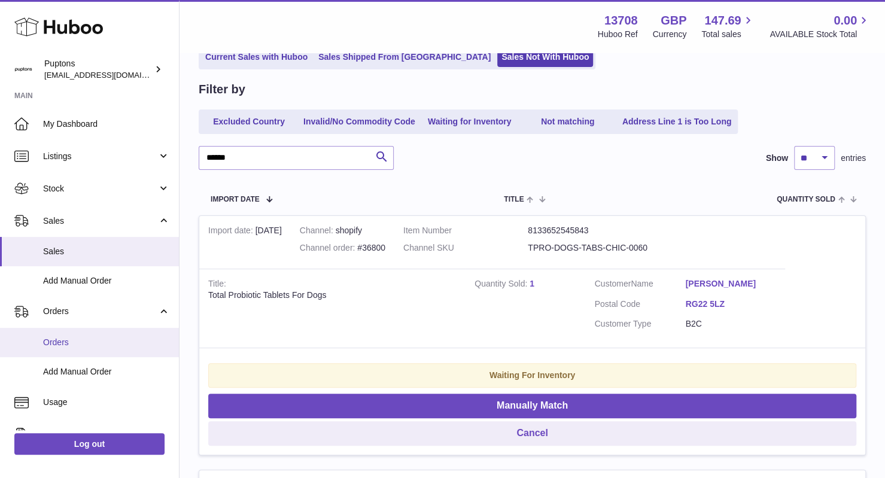
click at [75, 345] on span "Orders" at bounding box center [106, 342] width 127 height 11
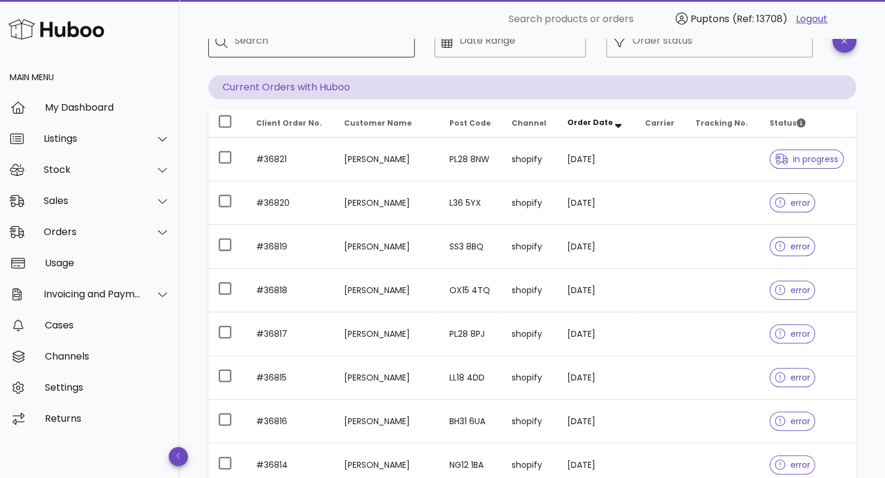
scroll to position [7, 0]
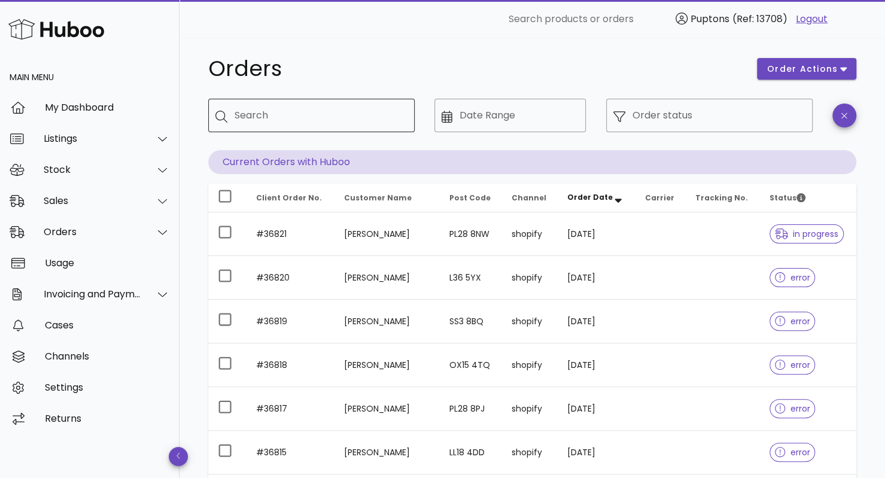
click at [356, 121] on input "Search" at bounding box center [319, 115] width 170 height 19
paste input "*****"
type input "*****"
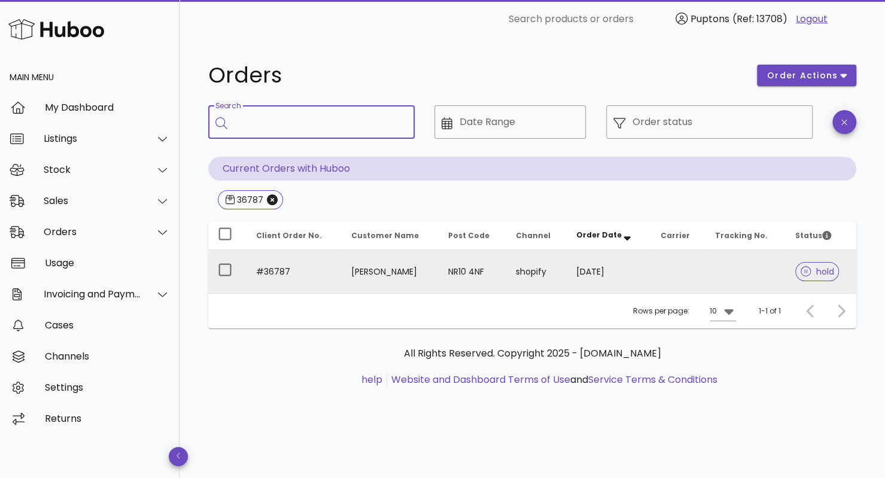
click at [381, 278] on td "[PERSON_NAME]" at bounding box center [390, 271] width 97 height 43
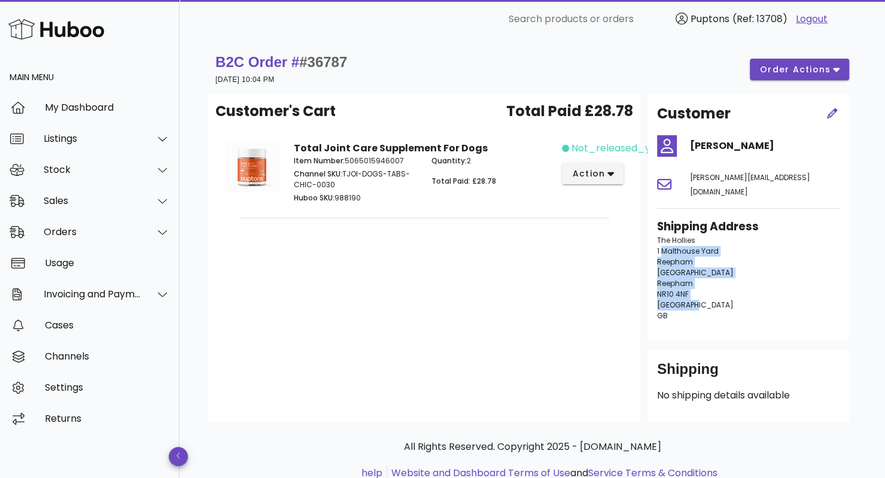
drag, startPoint x: 662, startPoint y: 237, endPoint x: 684, endPoint y: 294, distance: 61.0
click at [684, 294] on p "The Hollies [STREET_ADDRESS]" at bounding box center [748, 278] width 182 height 86
click at [333, 264] on div "Customer's Cart Total Paid £28.78 Total Joint Care Supplement For Dogs Item Num…" at bounding box center [424, 257] width 432 height 328
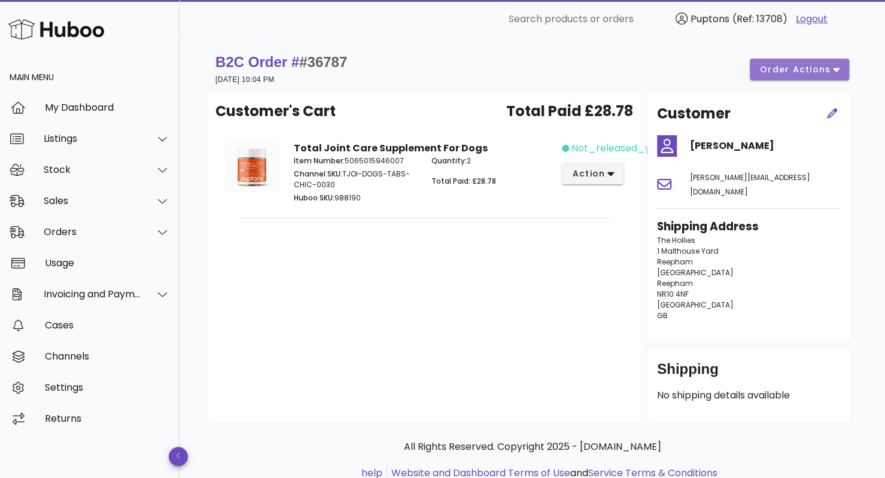
click at [818, 64] on span "order actions" at bounding box center [795, 69] width 72 height 13
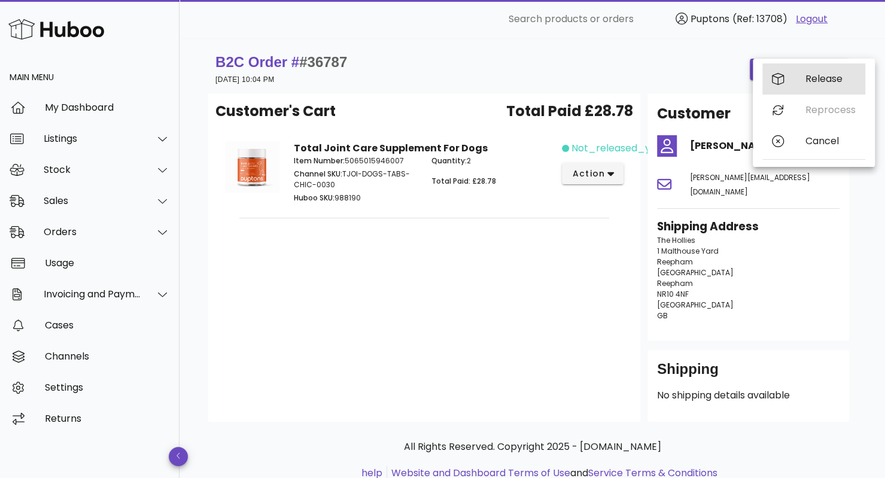
click at [834, 80] on div "Release" at bounding box center [830, 78] width 50 height 11
